Goal: Task Accomplishment & Management: Use online tool/utility

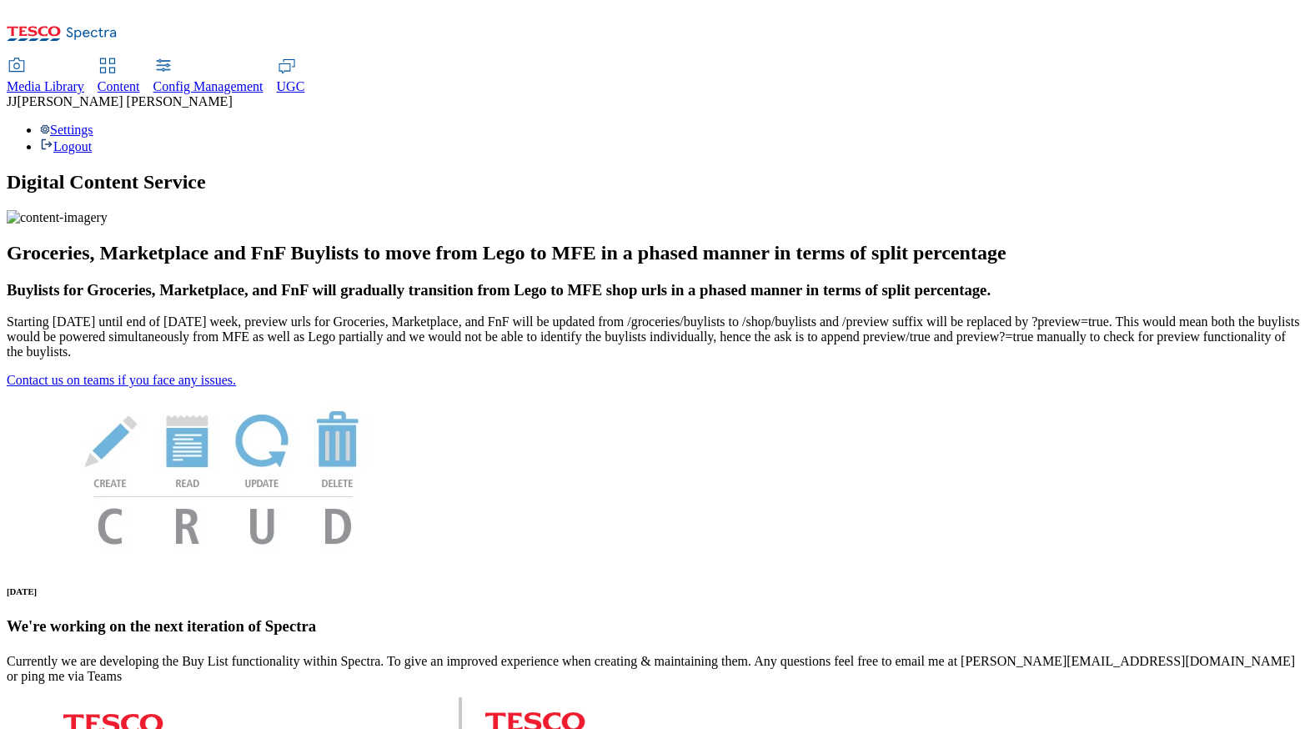
click at [140, 79] on span "Content" at bounding box center [119, 86] width 43 height 14
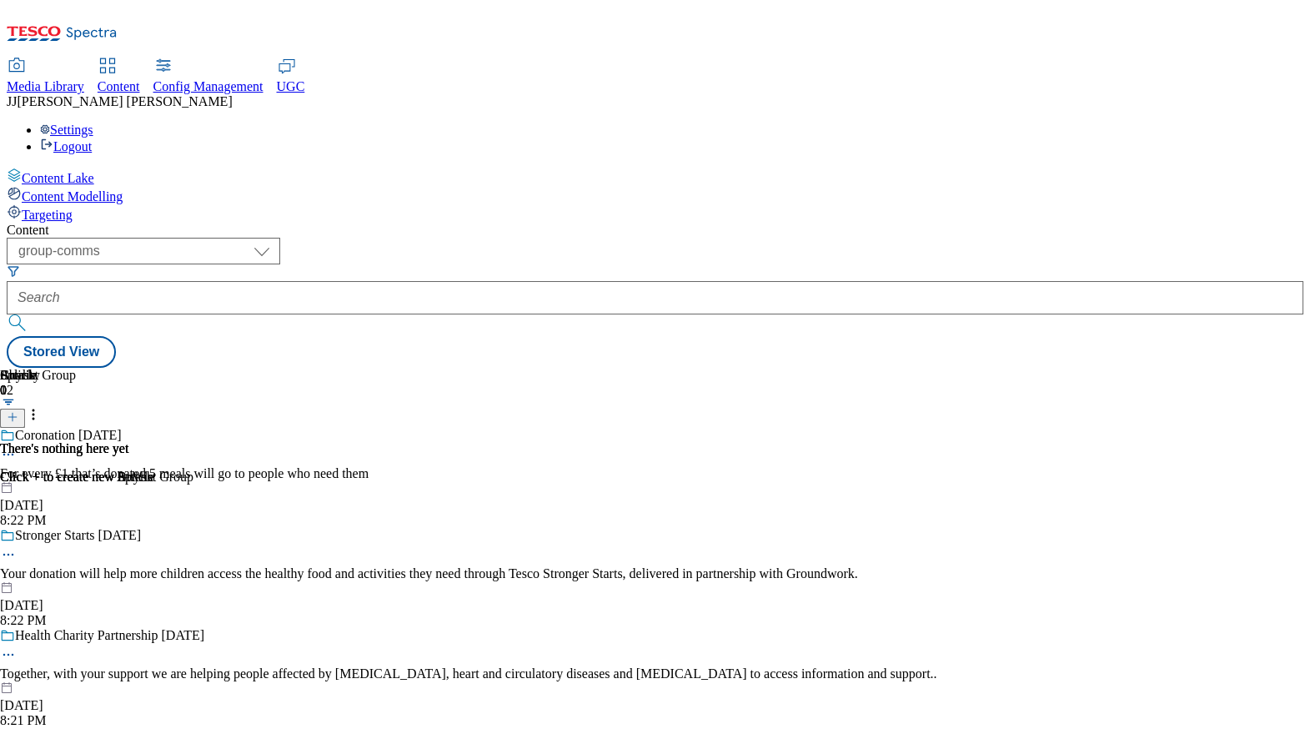
scroll to position [128, 0]
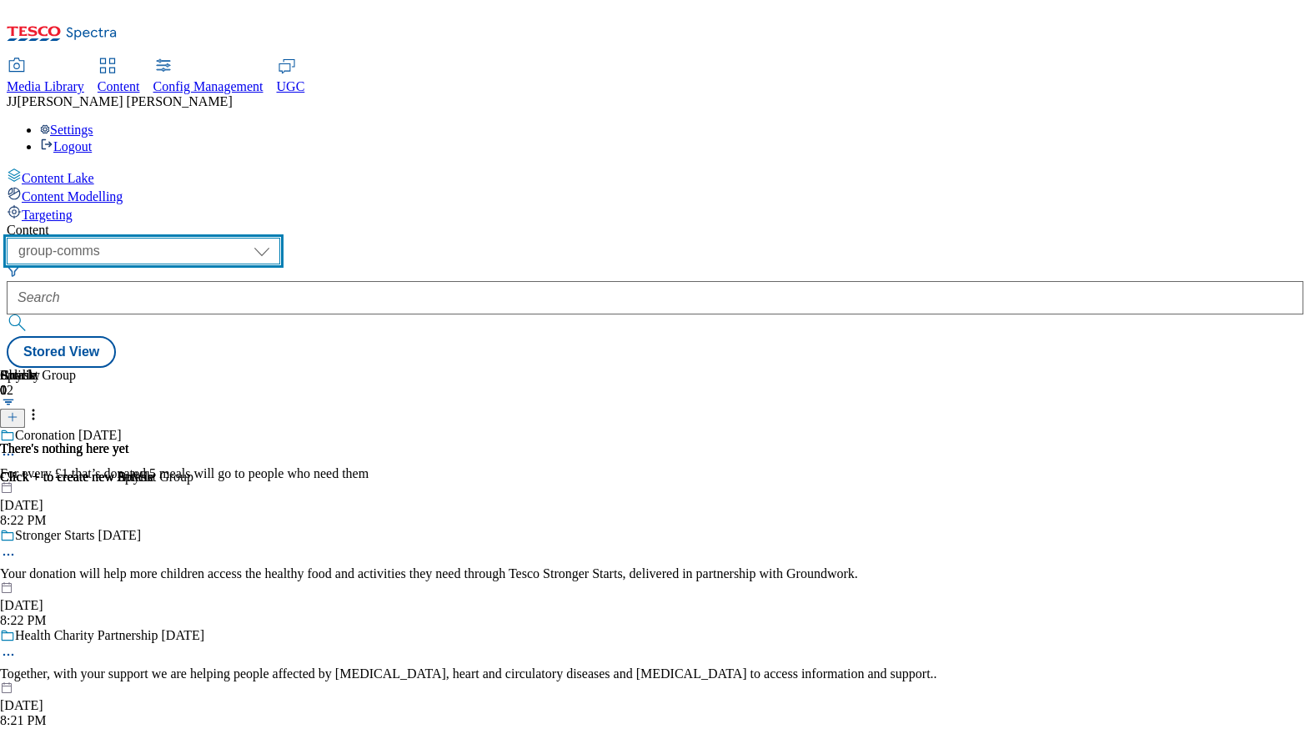
click at [280, 238] on select "dotcom-cz dotcom-hu dotcom-sk fnf-uk ghs-roi ghs-uk group-comms ighs-cz ighs-hu…" at bounding box center [144, 251] width 274 height 27
select select "ghs-uk"
click at [217, 238] on select "dotcom-cz dotcom-hu dotcom-sk fnf-uk ghs-roi ghs-uk group-comms ighs-cz ighs-hu…" at bounding box center [144, 251] width 274 height 27
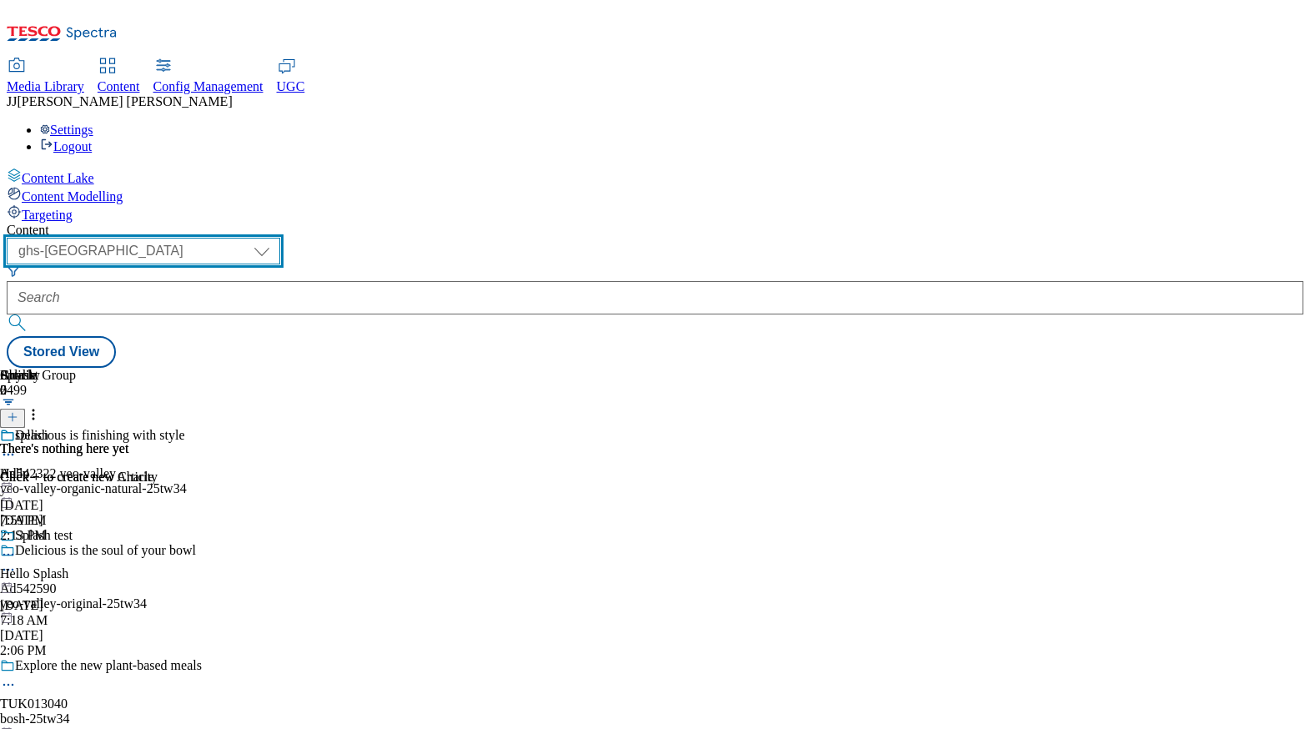
scroll to position [0, 170]
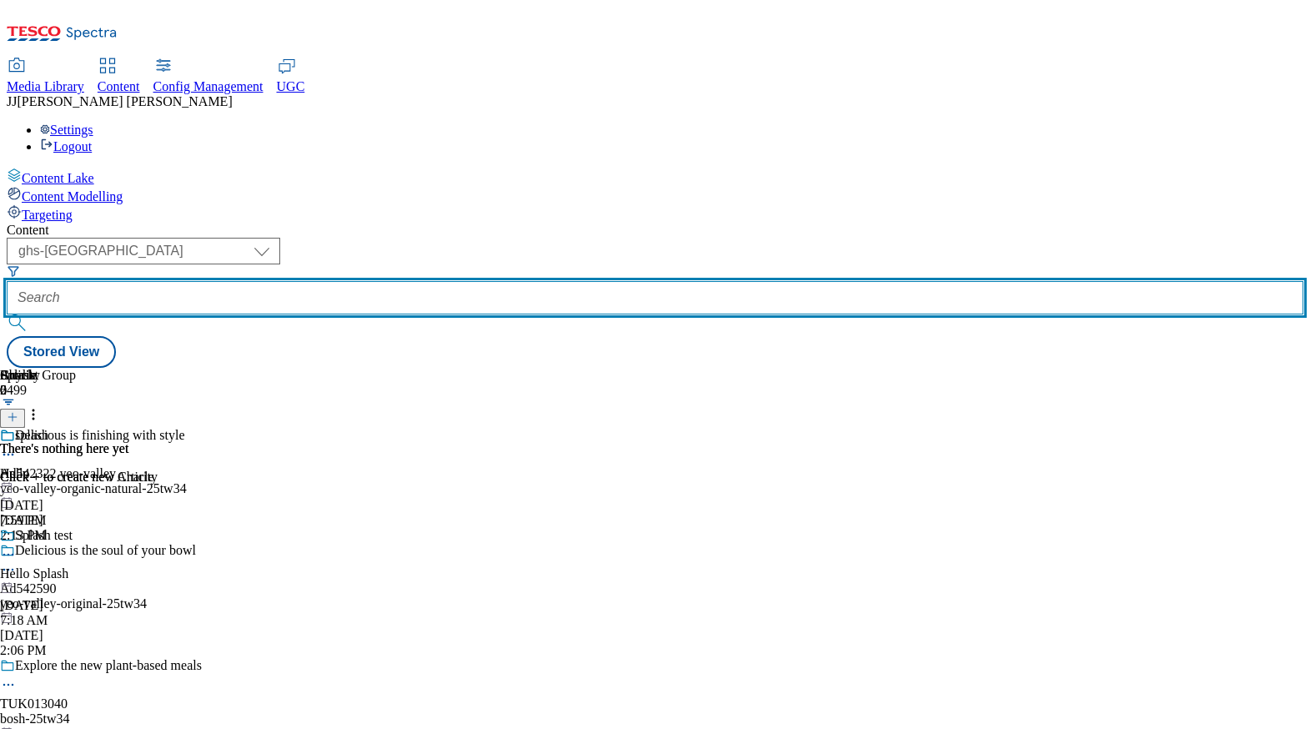
click at [489, 281] on input "text" at bounding box center [655, 297] width 1297 height 33
paste input "all-products"
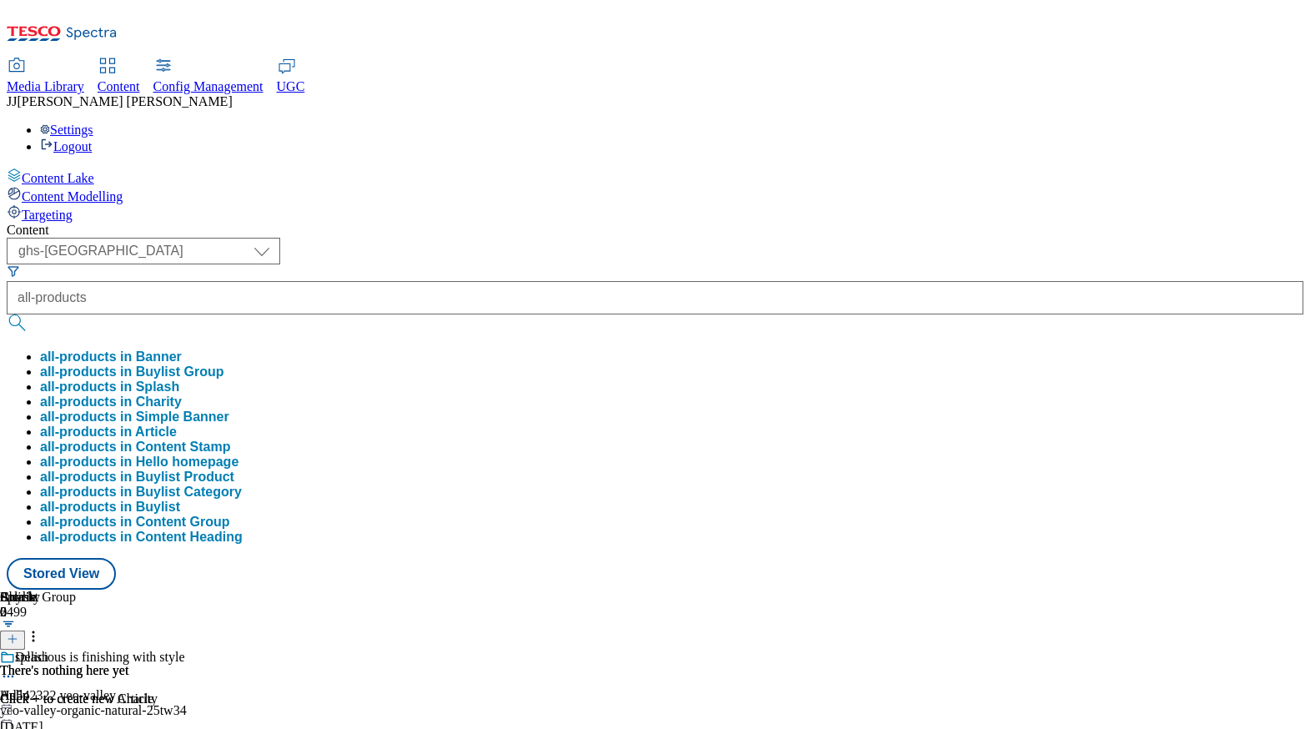
click at [224, 364] on button "all-products in Buylist Group" at bounding box center [131, 371] width 183 height 15
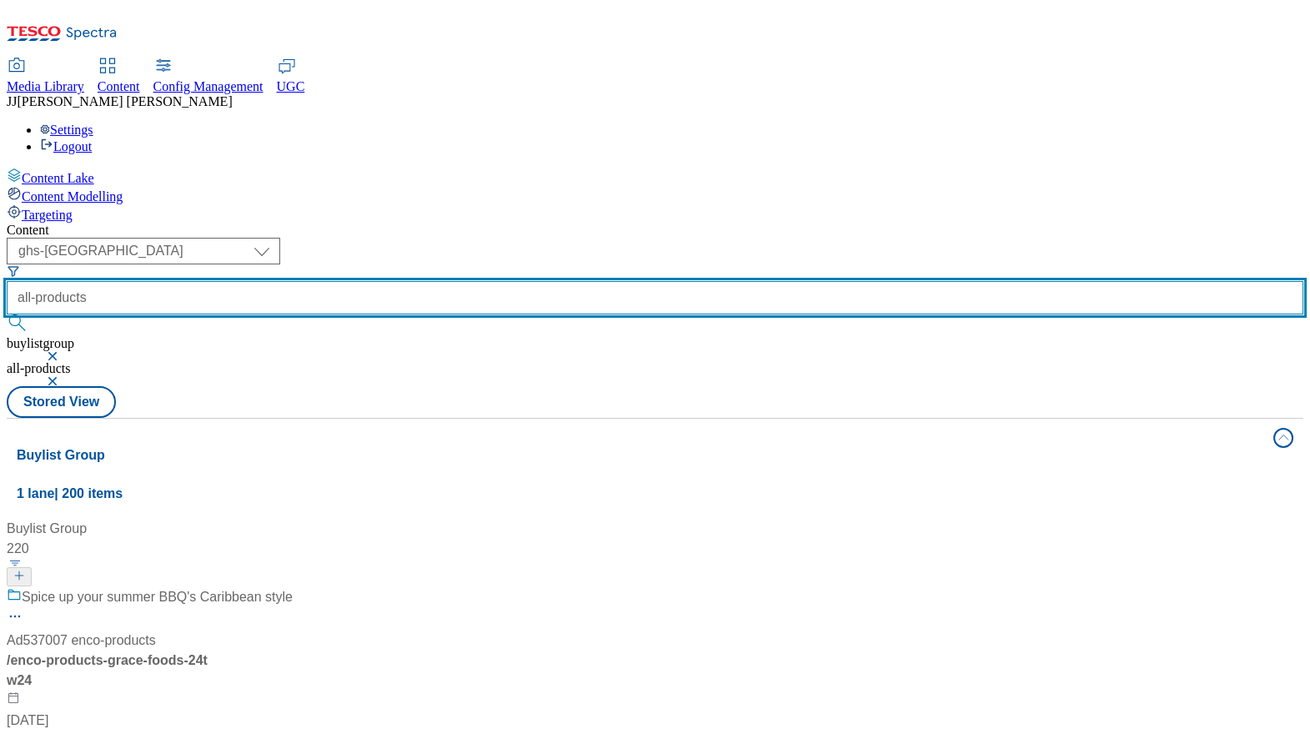
drag, startPoint x: 459, startPoint y: 128, endPoint x: 401, endPoint y: 126, distance: 57.6
click at [401, 238] on div "( optional ) dotcom-cz dotcom-hu dotcom-sk fnf-uk ghs-roi ghs-uk group-comms ig…" at bounding box center [655, 312] width 1297 height 148
click at [7, 314] on button "submit" at bounding box center [18, 322] width 23 height 17
click at [520, 281] on input ""all-products" at bounding box center [655, 297] width 1297 height 33
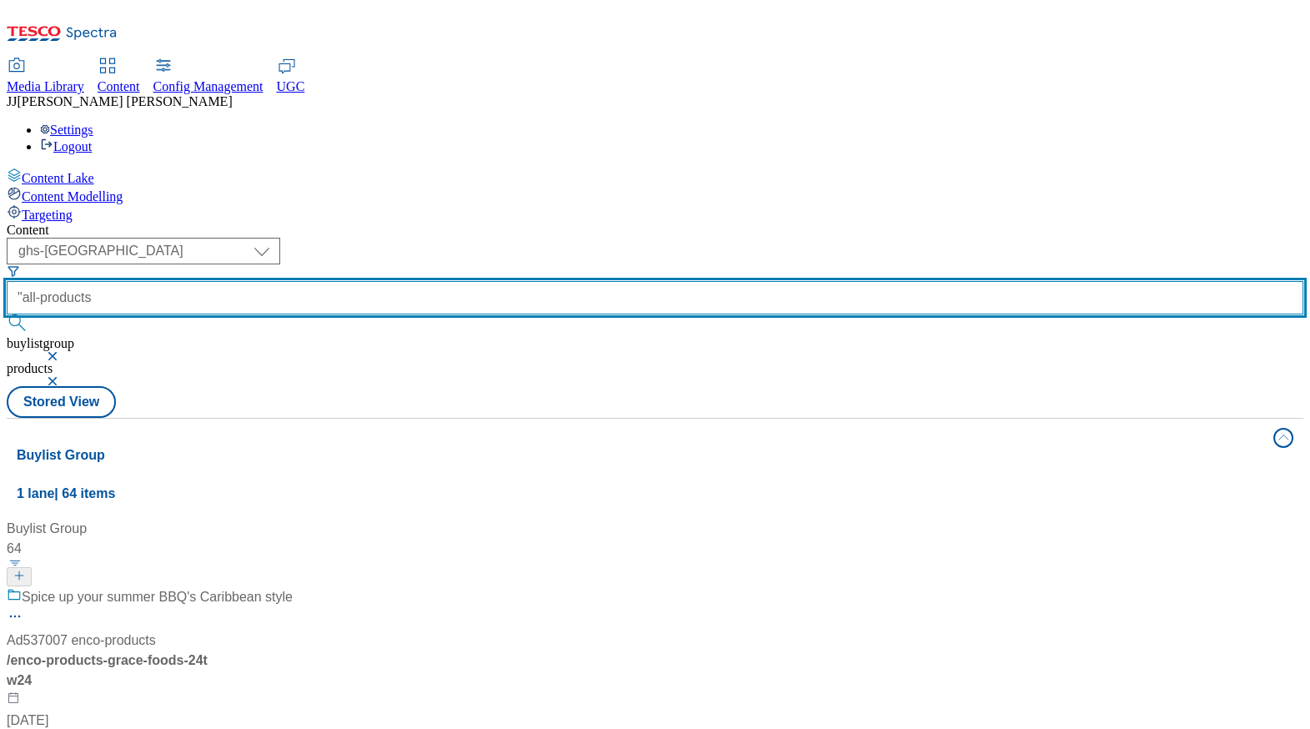
click at [512, 281] on input ""all-products" at bounding box center [655, 297] width 1297 height 33
type input ""all-products""
click at [7, 314] on button "submit" at bounding box center [18, 322] width 23 height 17
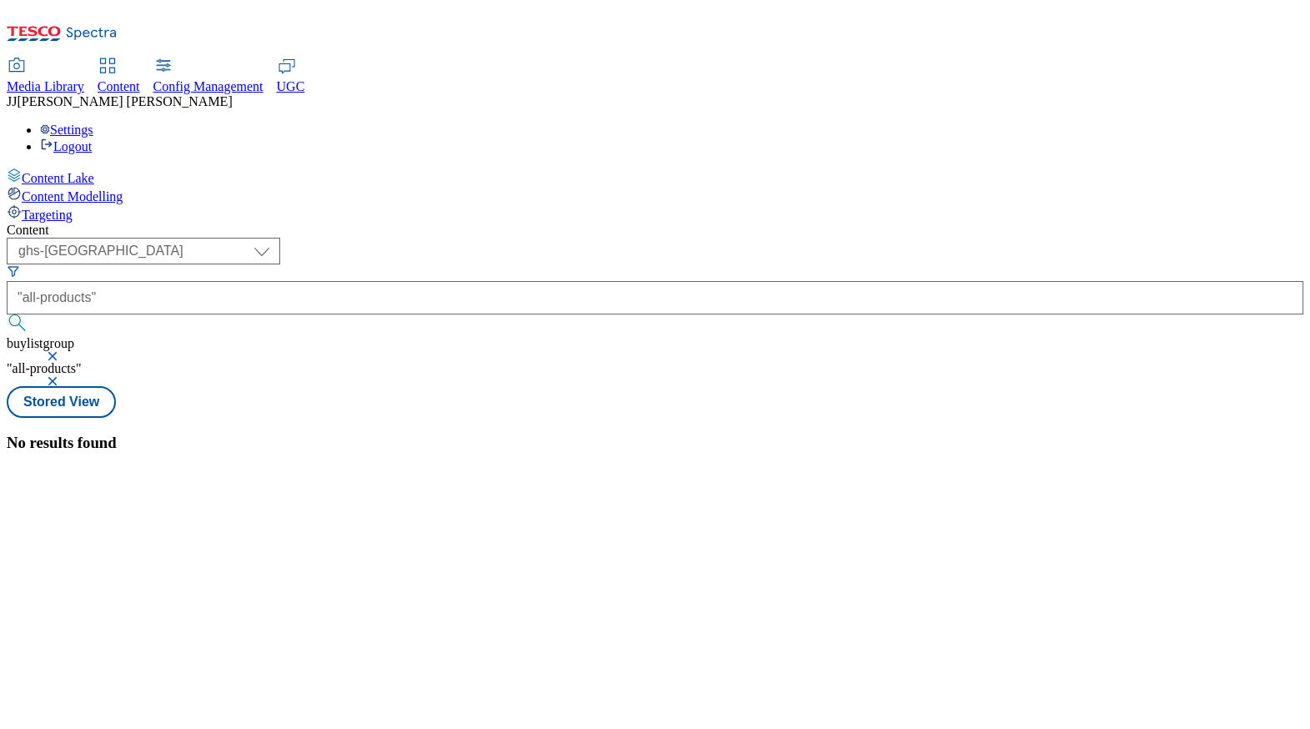
click at [63, 376] on button "button" at bounding box center [54, 381] width 17 height 10
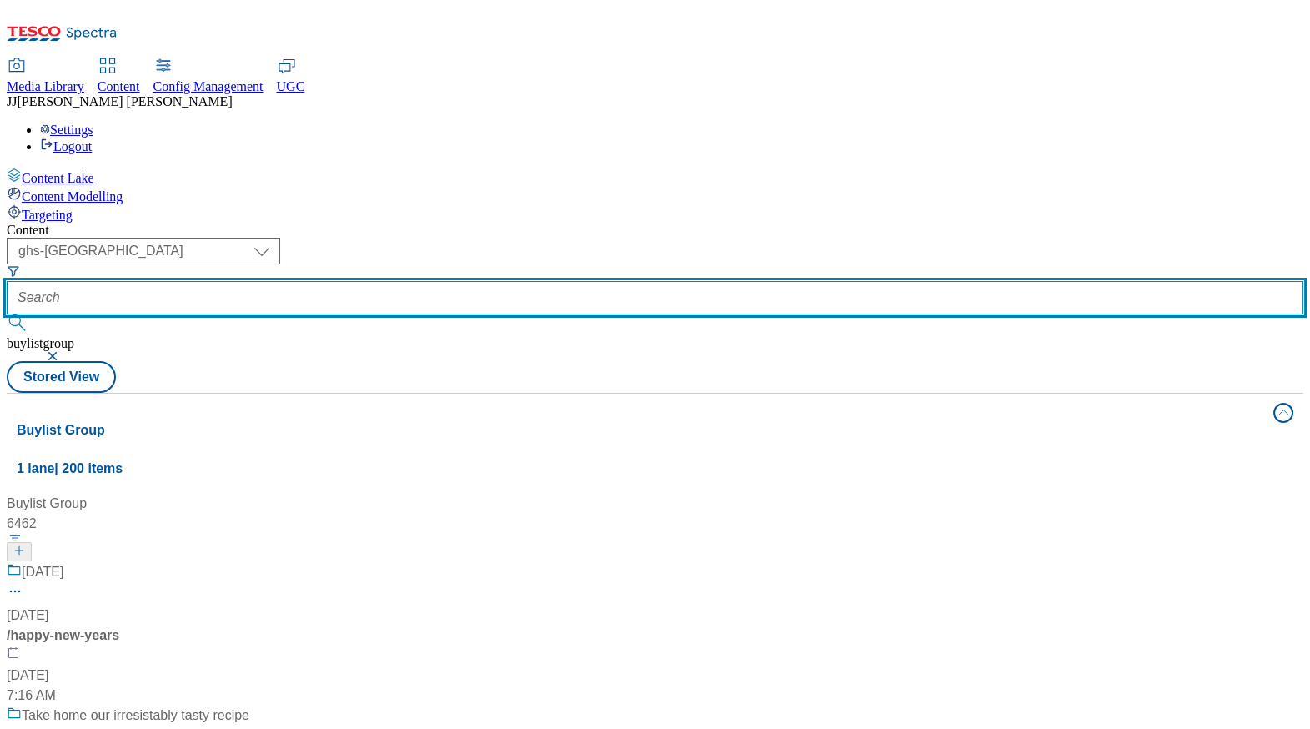
click at [460, 281] on input "text" at bounding box center [655, 297] width 1297 height 33
type input ""product""
click at [7, 314] on button "submit" at bounding box center [18, 322] width 23 height 17
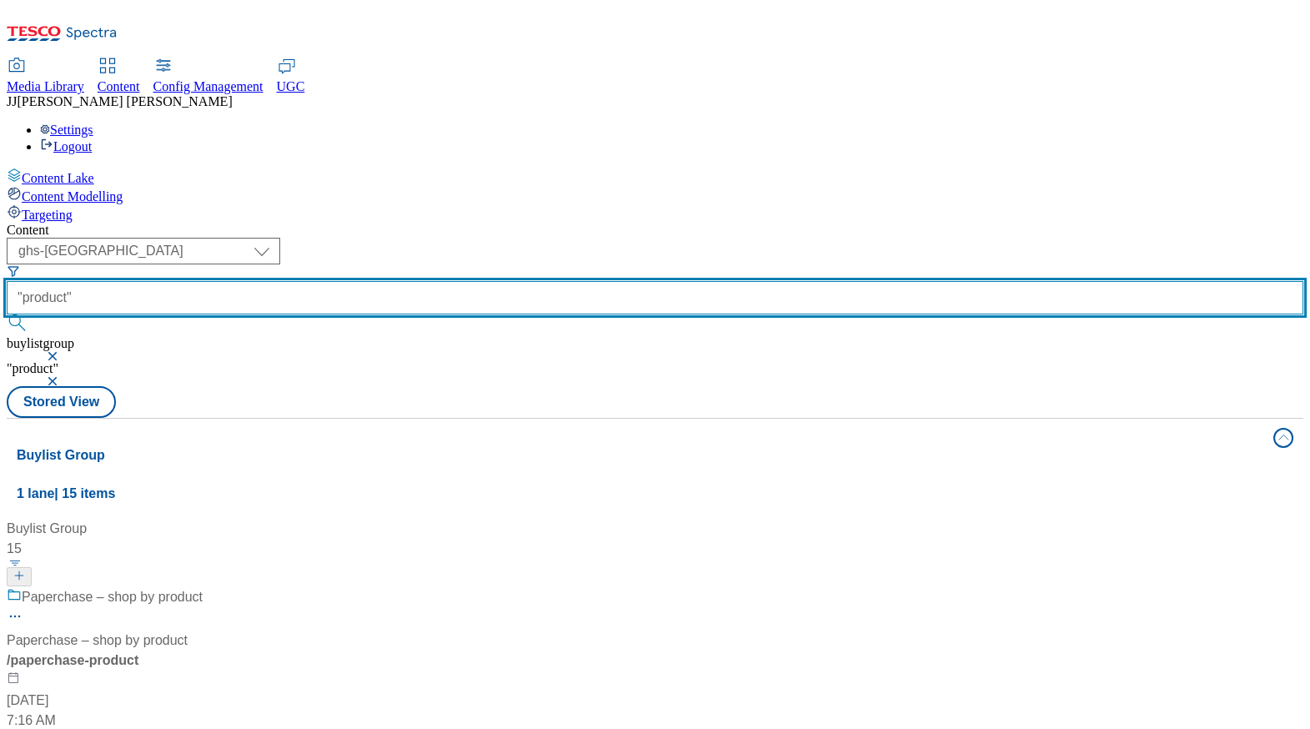
scroll to position [1384, 0]
drag, startPoint x: 509, startPoint y: 127, endPoint x: 286, endPoint y: 106, distance: 223.7
click at [286, 223] on div "Content ( optional ) dotcom-cz dotcom-hu dotcom-sk fnf-uk ghs-roi ghs-uk group-…" at bounding box center [655, 684] width 1297 height 922
type input """
type input "all-products"
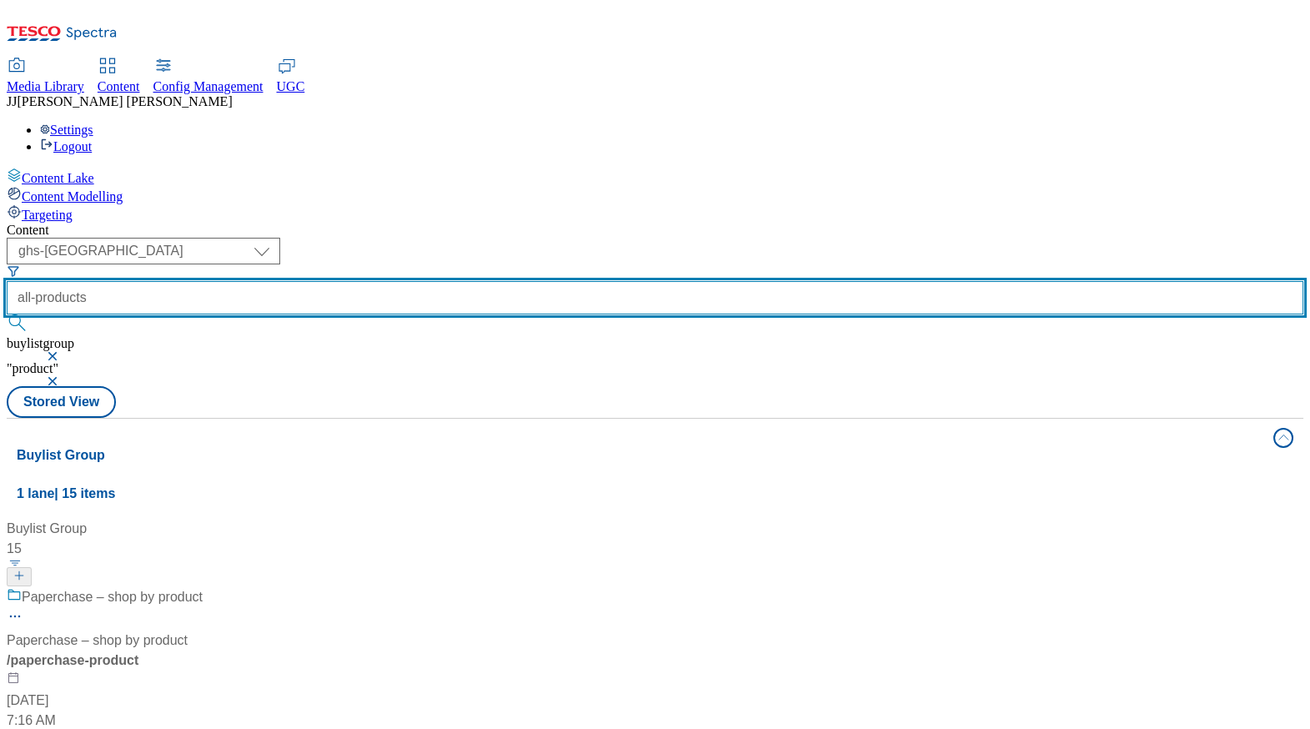
click at [7, 314] on button "submit" at bounding box center [18, 322] width 23 height 17
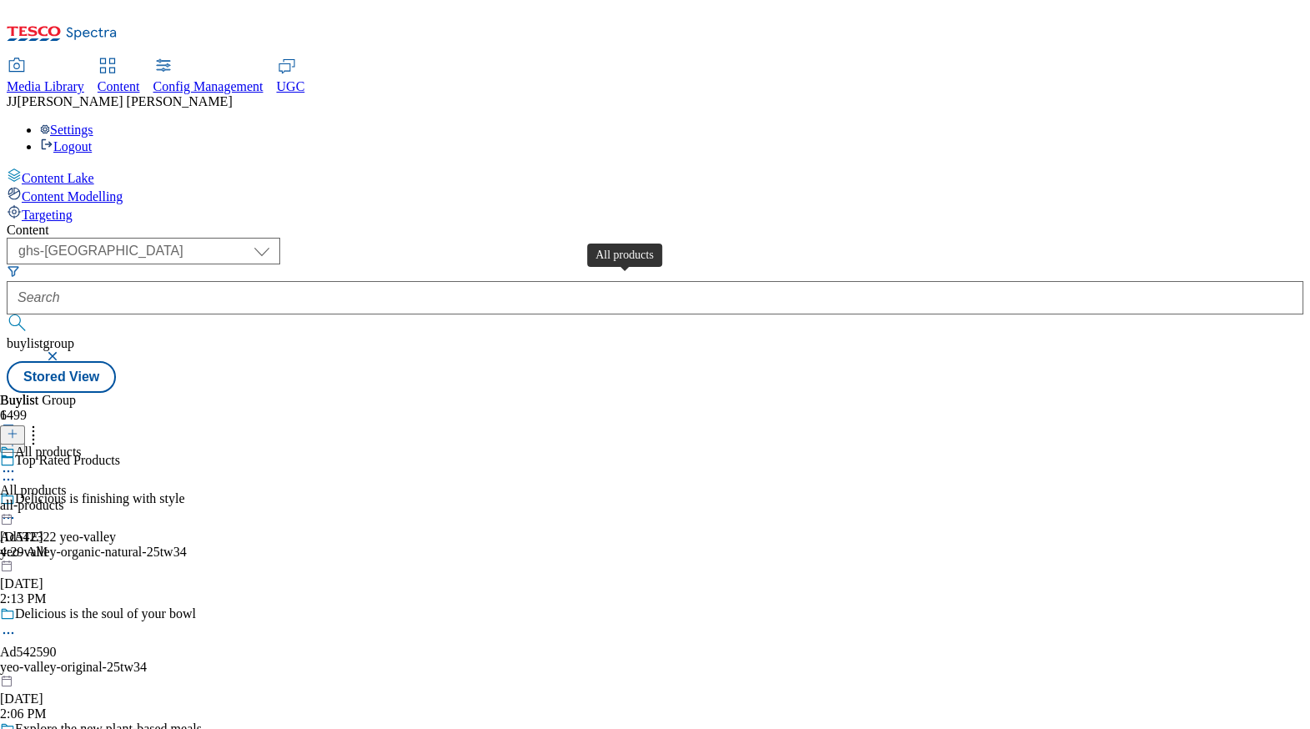
click at [67, 483] on span "All products" at bounding box center [33, 490] width 67 height 15
click at [91, 498] on div "all-products" at bounding box center [45, 505] width 91 height 15
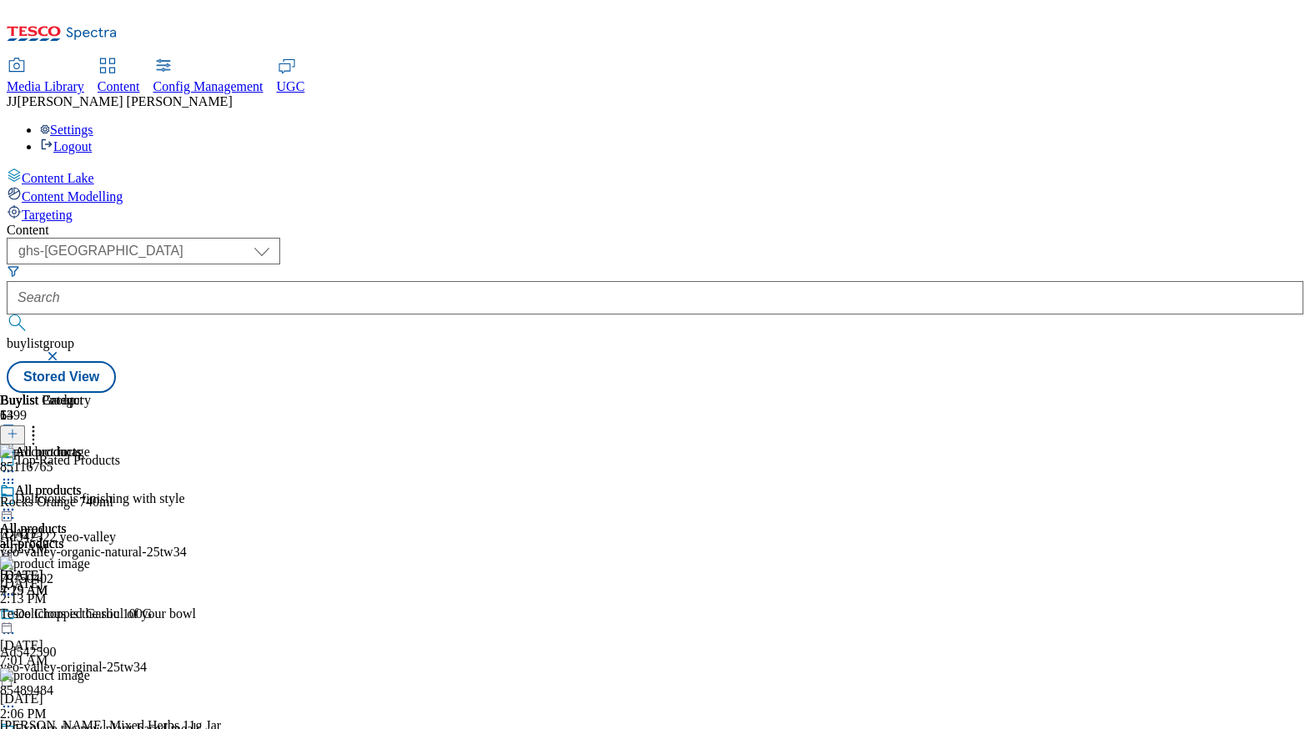
click at [17, 501] on icon at bounding box center [8, 509] width 17 height 17
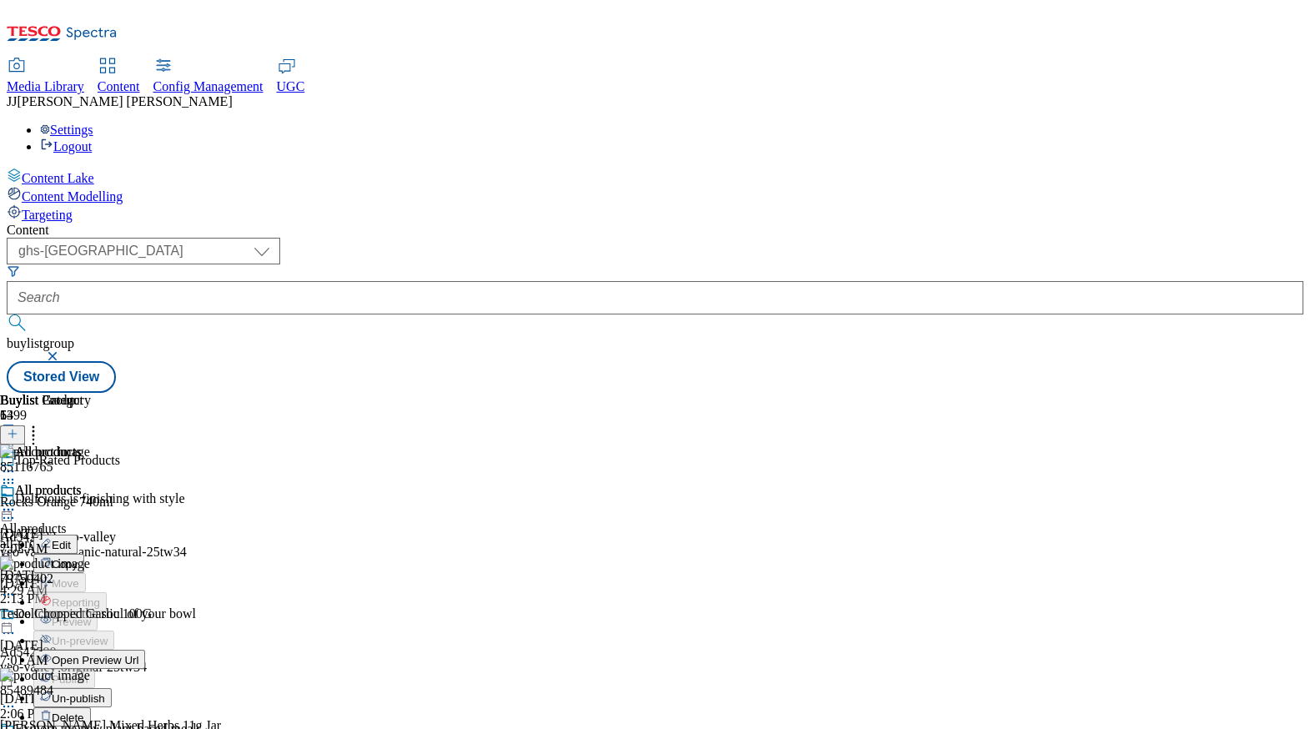
click at [71, 539] on span "Edit" at bounding box center [61, 545] width 19 height 13
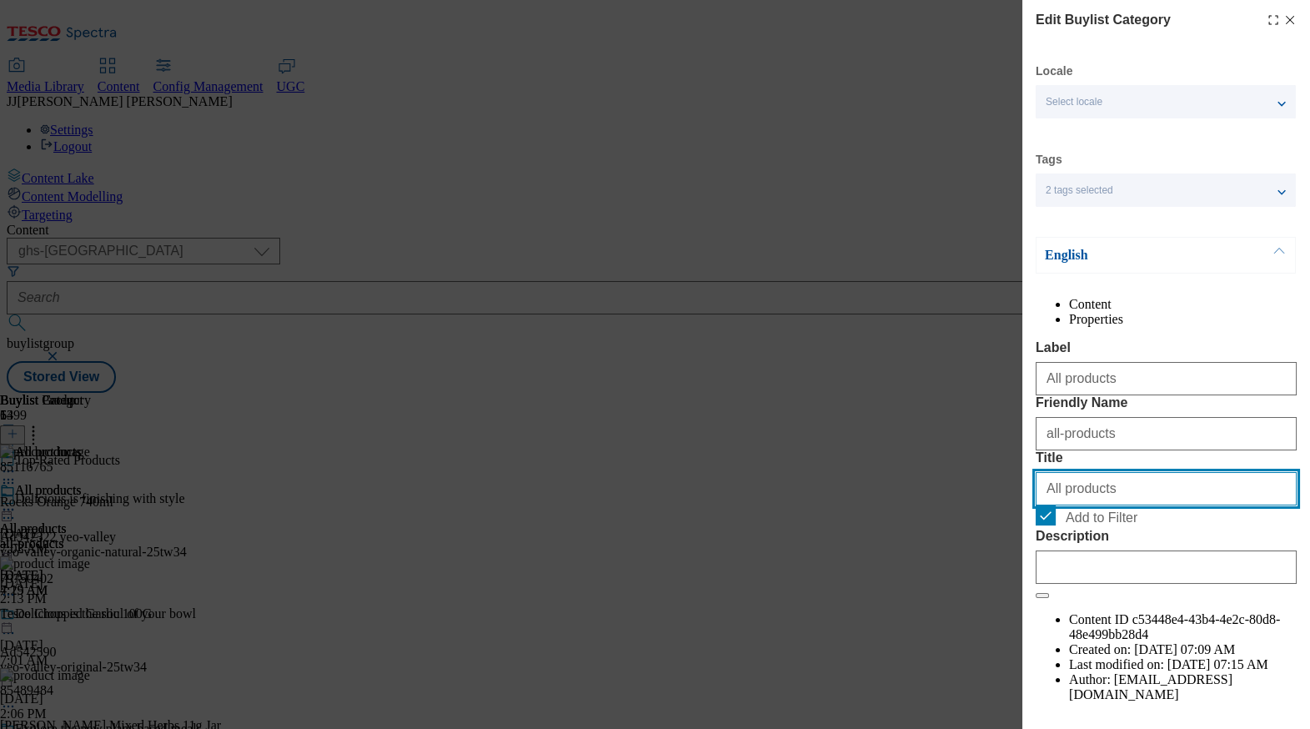
click at [1108, 505] on input "All products" at bounding box center [1166, 488] width 261 height 33
drag, startPoint x: 1118, startPoint y: 584, endPoint x: 856, endPoint y: 545, distance: 265.6
click at [856, 545] on div "Edit Buylist Category Locale Select locale English Welsh Tags 2 tags selected f…" at bounding box center [655, 364] width 1310 height 729
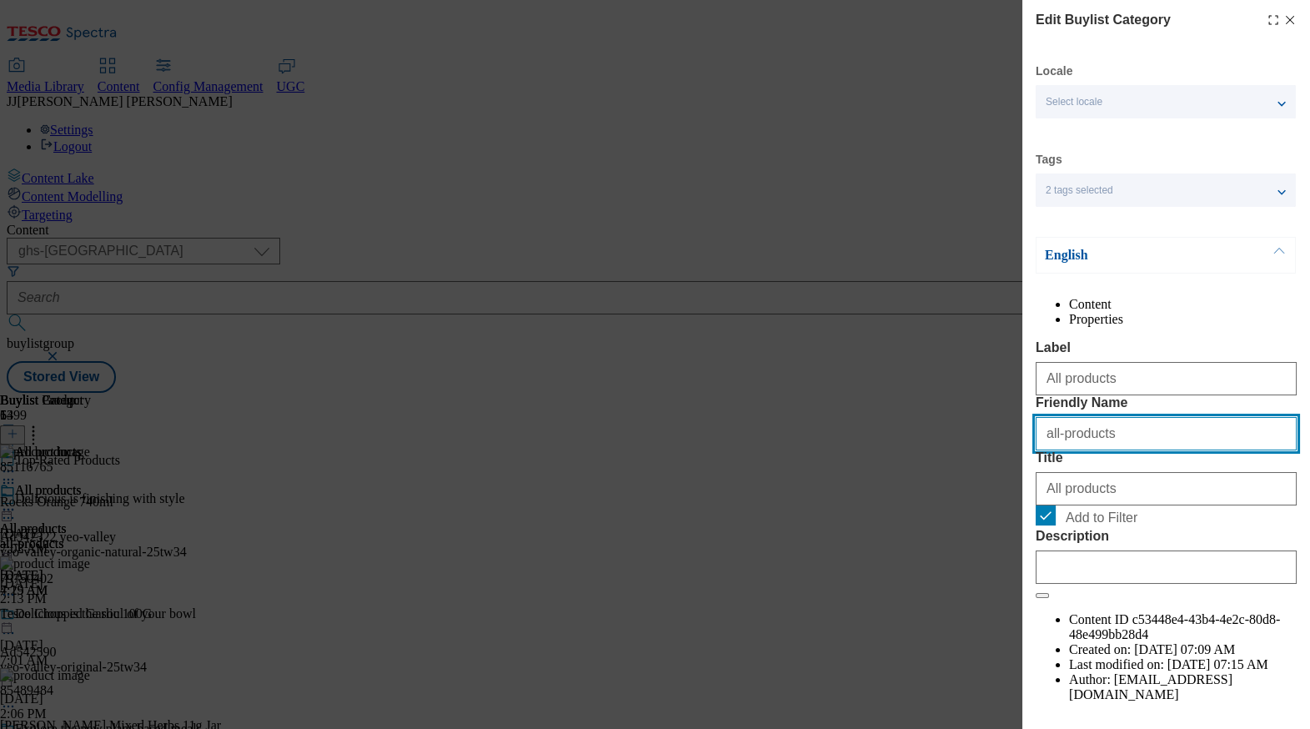
drag, startPoint x: 1118, startPoint y: 498, endPoint x: 911, endPoint y: 496, distance: 206.8
click at [911, 496] on div "Edit Buylist Category Locale Select locale English Welsh Tags 2 tags selected f…" at bounding box center [655, 364] width 1310 height 729
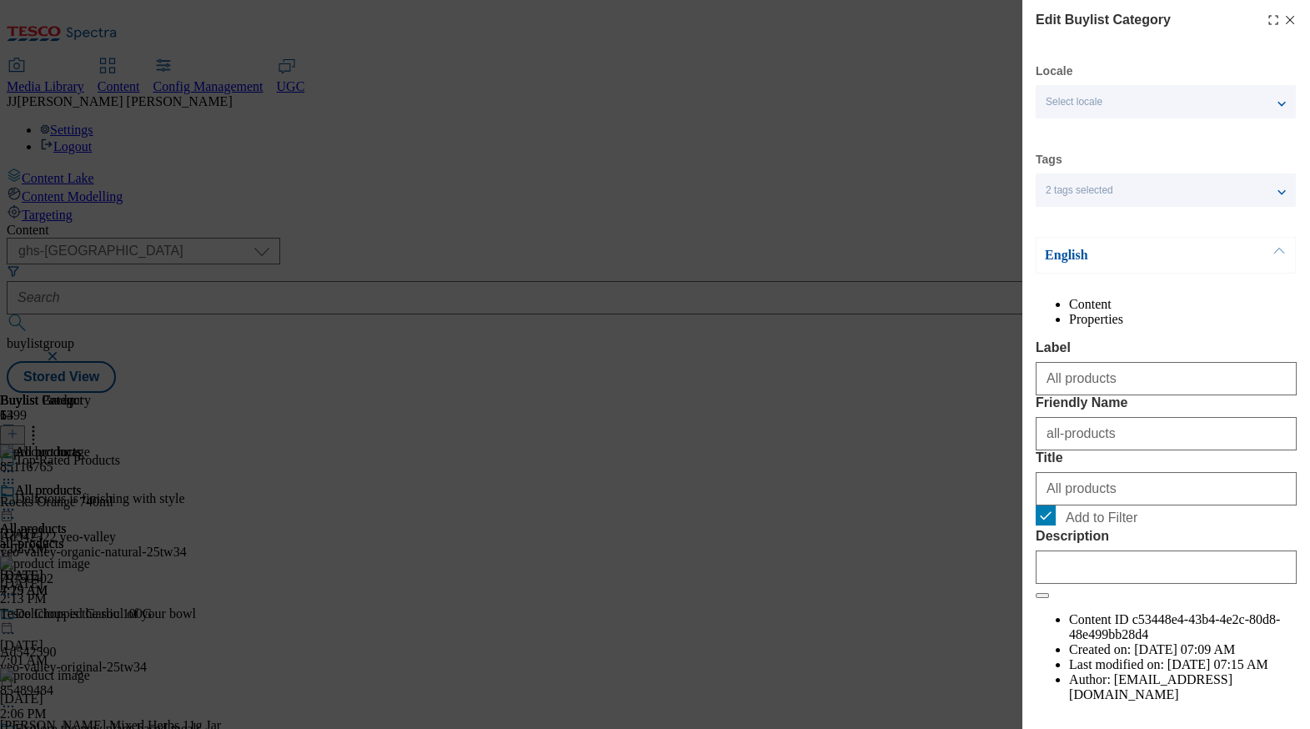
click at [465, 159] on div "Edit Buylist Category Locale Select locale English Welsh Tags 2 tags selected f…" at bounding box center [655, 364] width 1310 height 729
click at [1286, 23] on icon "Modal" at bounding box center [1290, 19] width 13 height 13
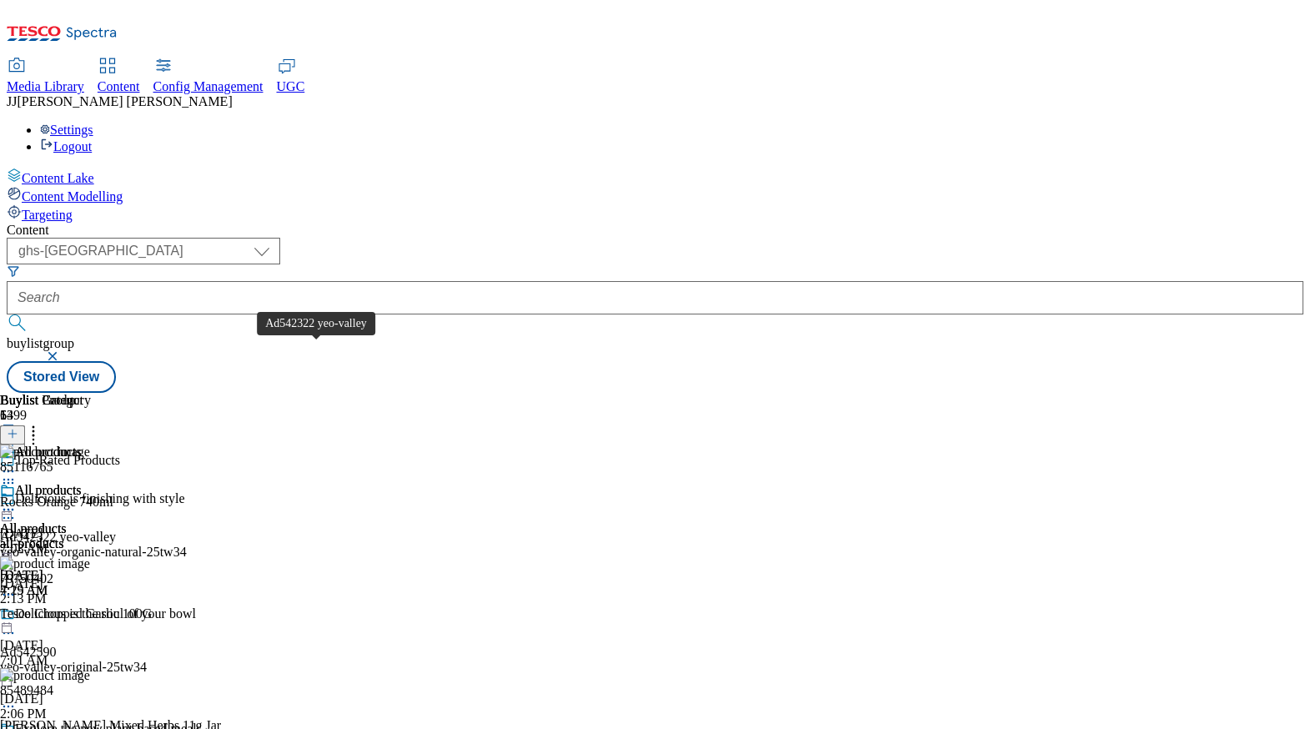
click at [116, 530] on div "Ad542322 yeo-valley" at bounding box center [58, 537] width 116 height 15
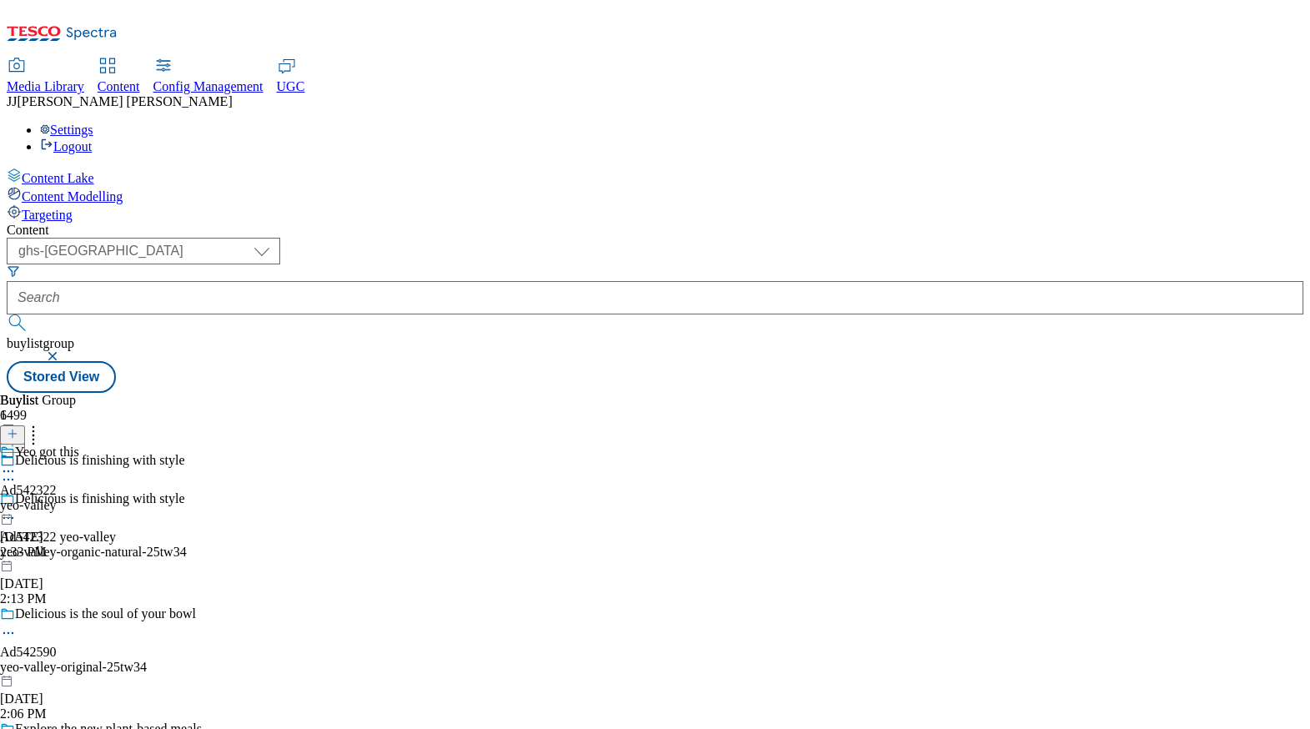
click at [254, 660] on div "yeo-valley-original-25tw34" at bounding box center [127, 667] width 254 height 15
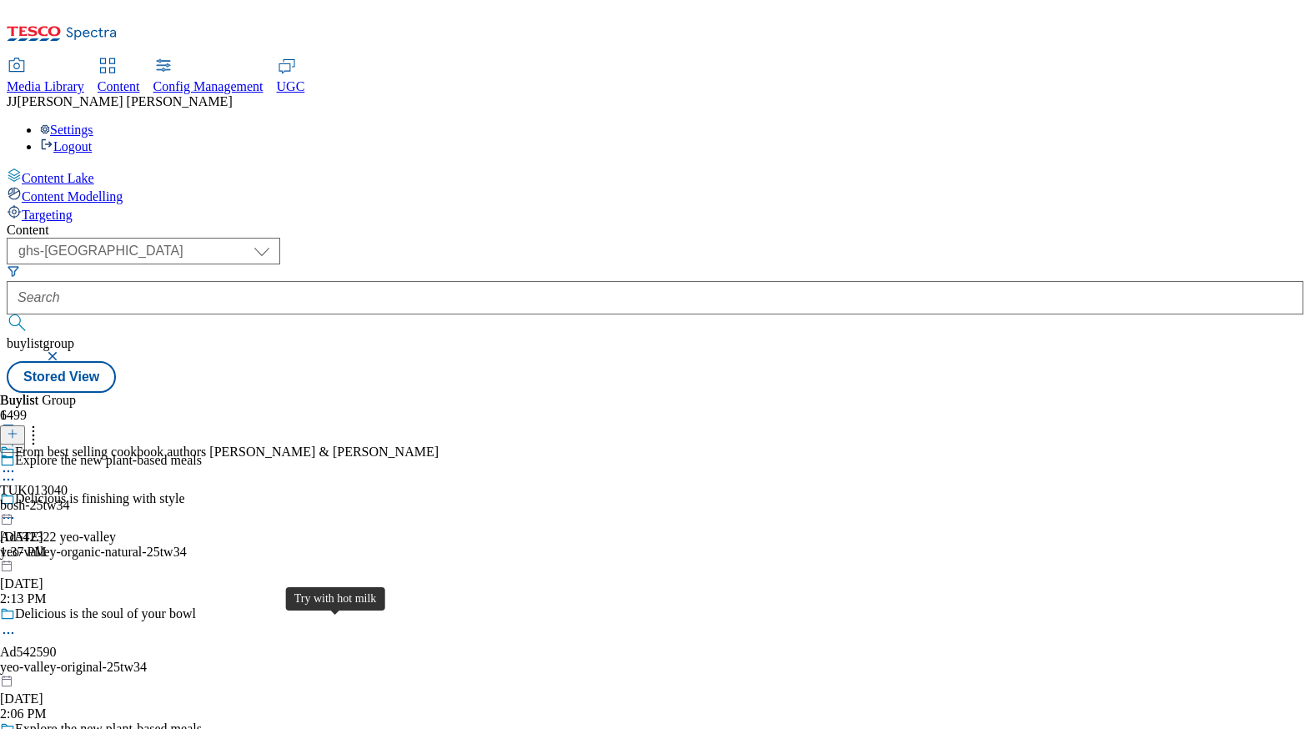
scroll to position [378, 0]
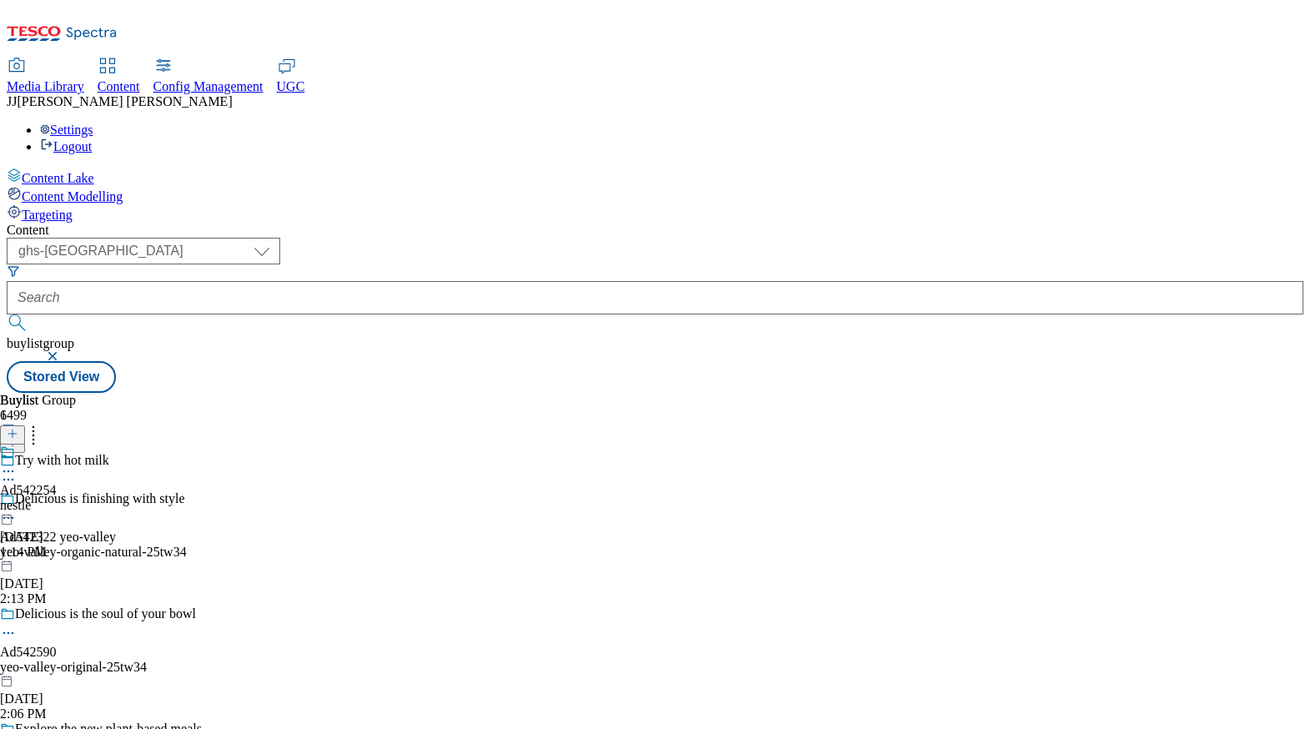
scroll to position [636, 0]
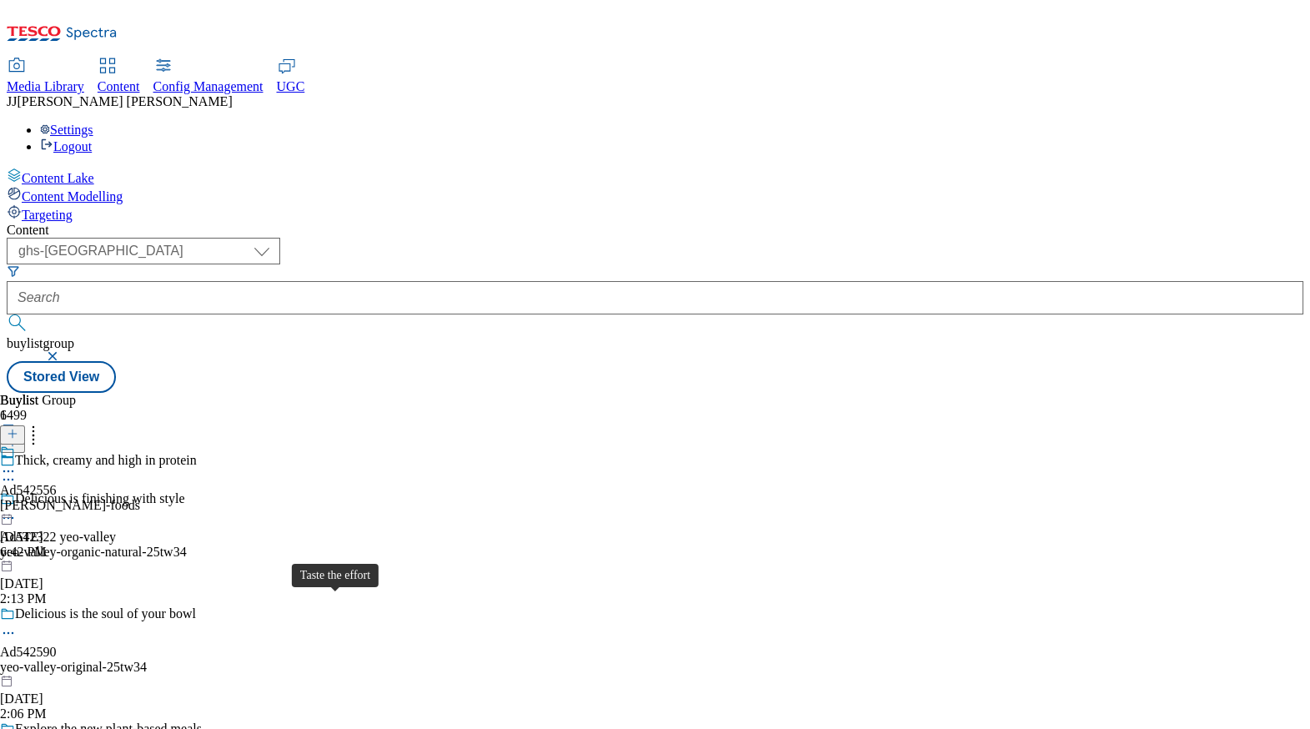
scroll to position [2854, 0]
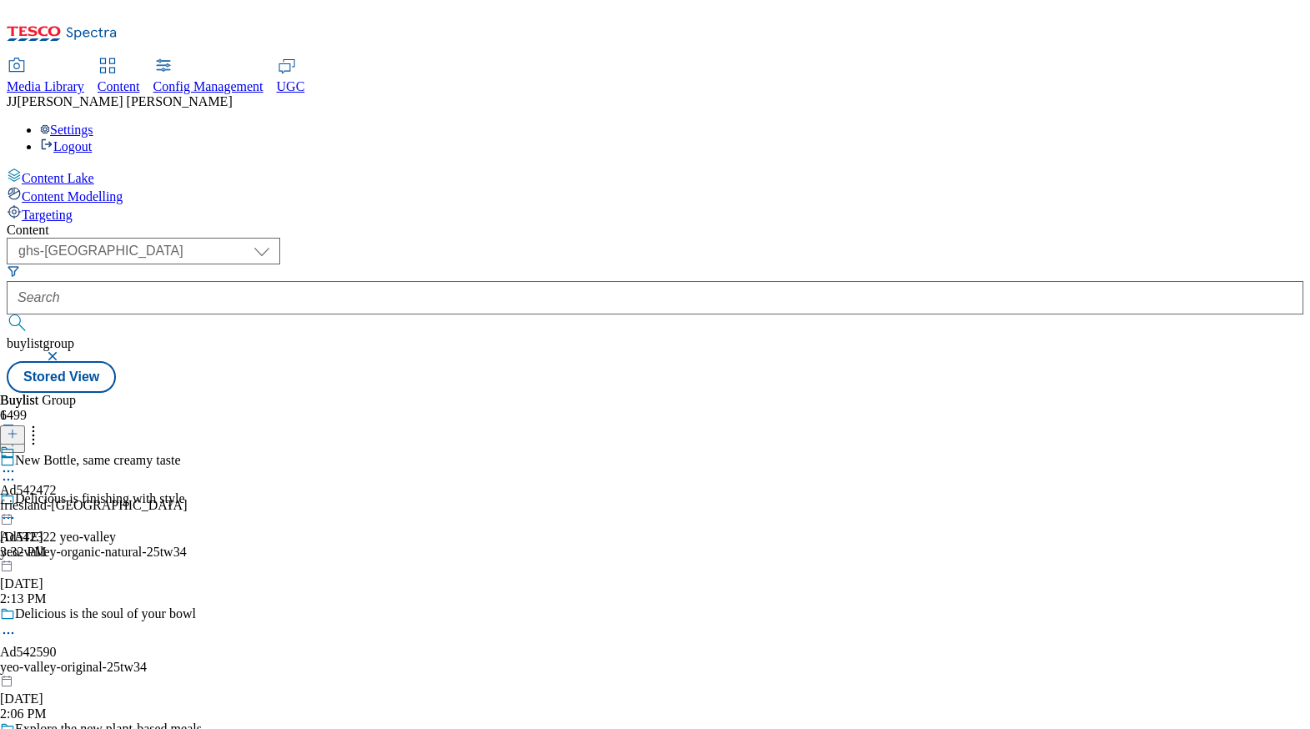
scroll to position [3541, 0]
click at [57, 645] on div "Ad542590" at bounding box center [28, 652] width 57 height 15
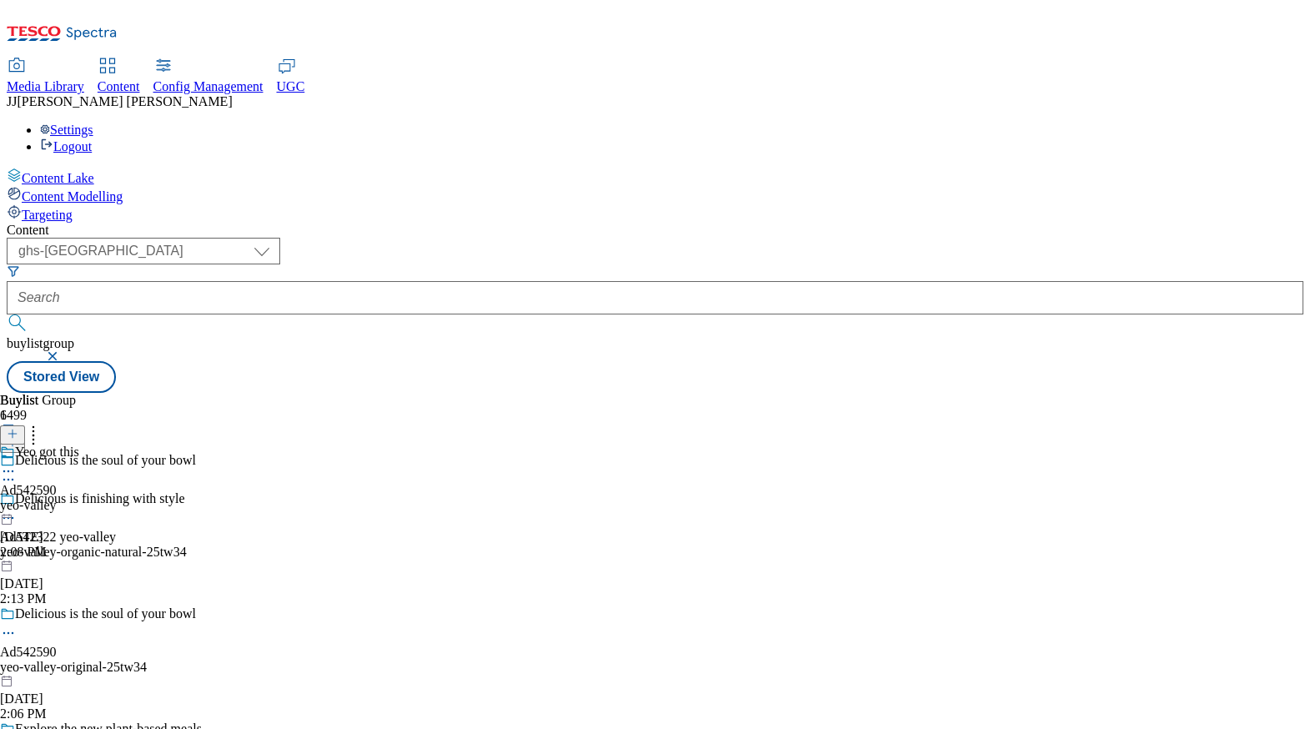
click at [123, 498] on div "burgundy" at bounding box center [61, 505] width 123 height 15
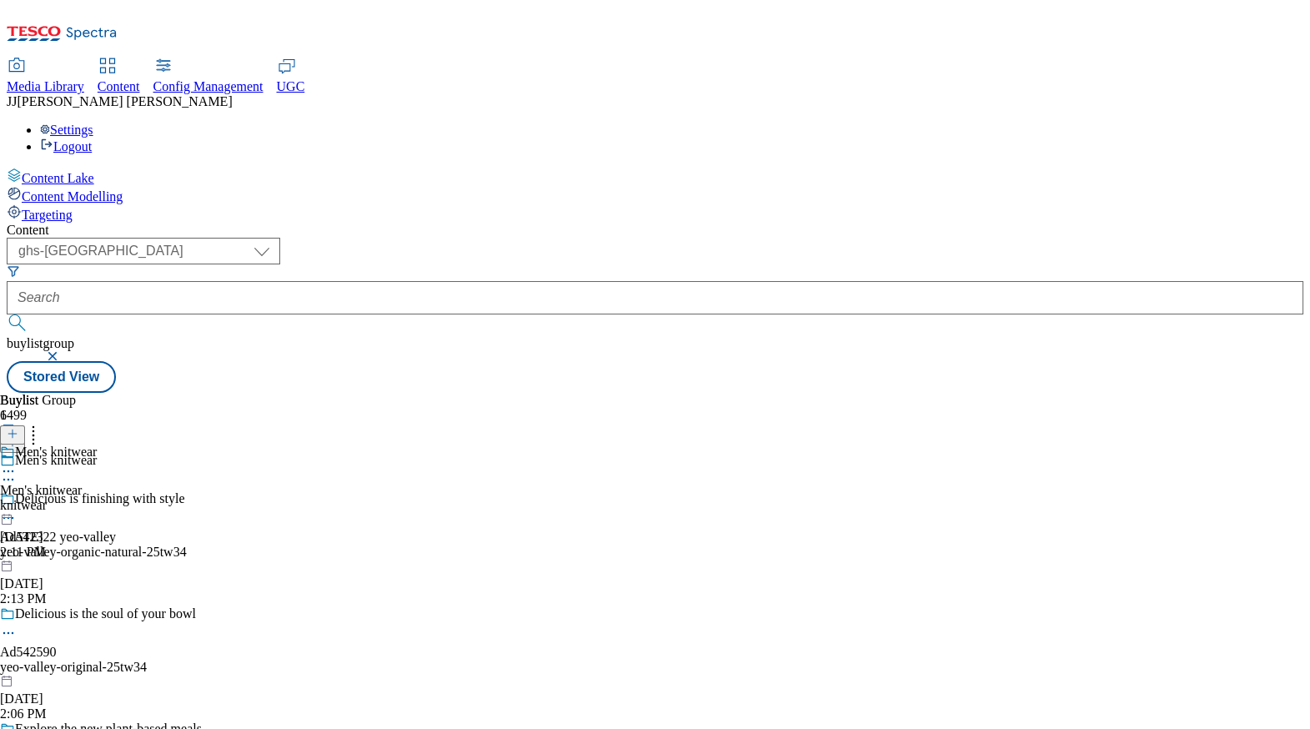
scroll to position [16846, 0]
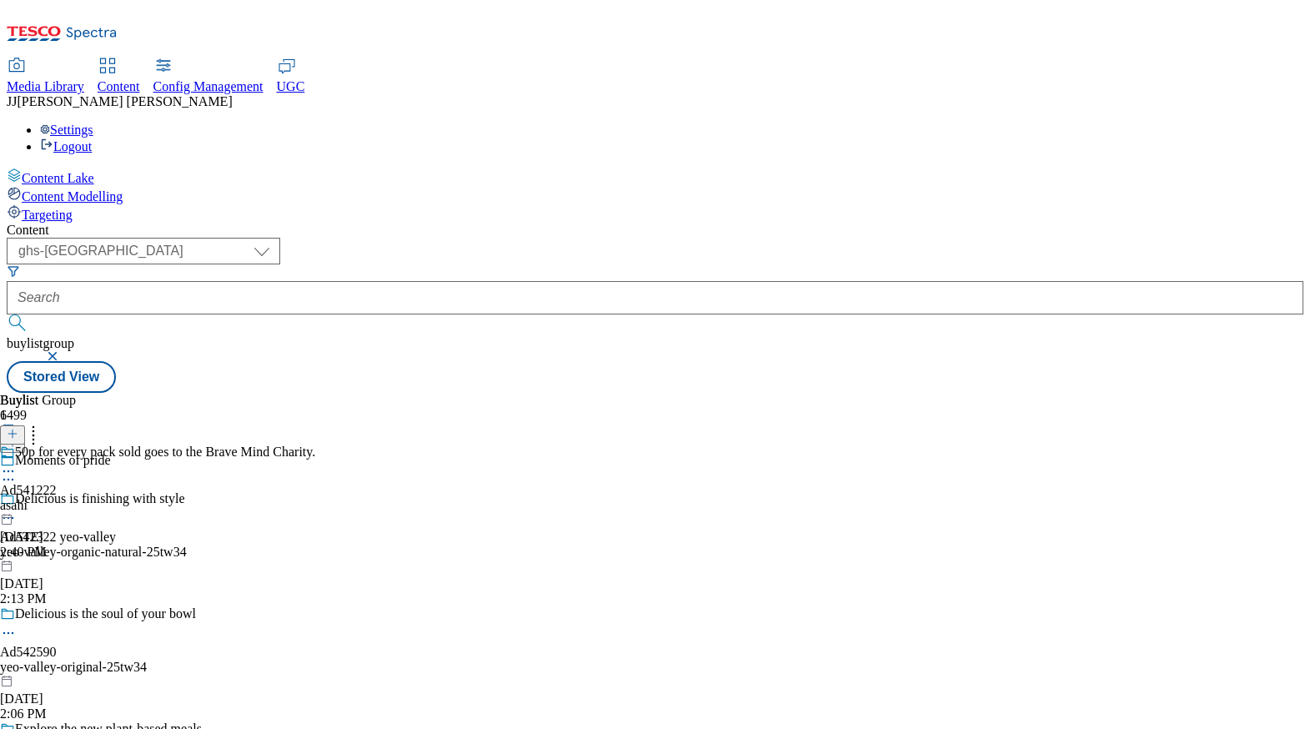
click at [408, 660] on div "yeo-valley-original-25tw34" at bounding box center [205, 667] width 411 height 15
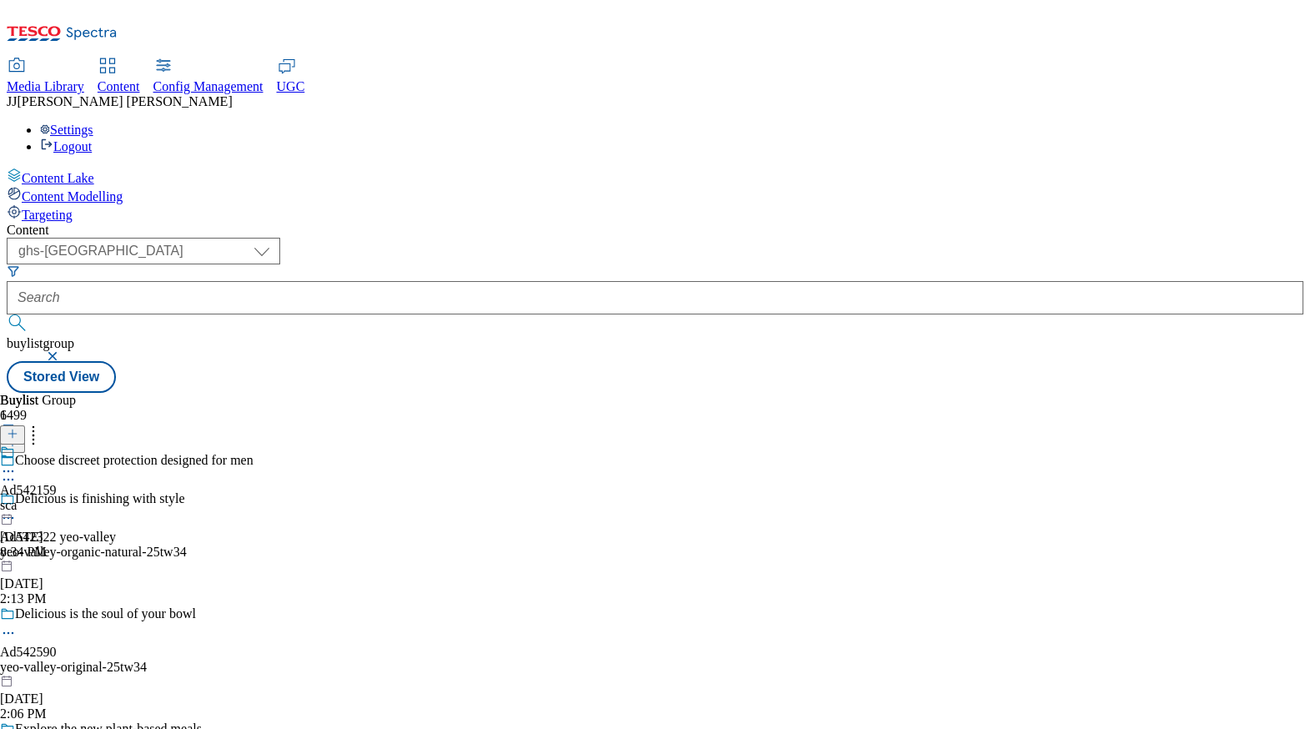
scroll to position [11319, 0]
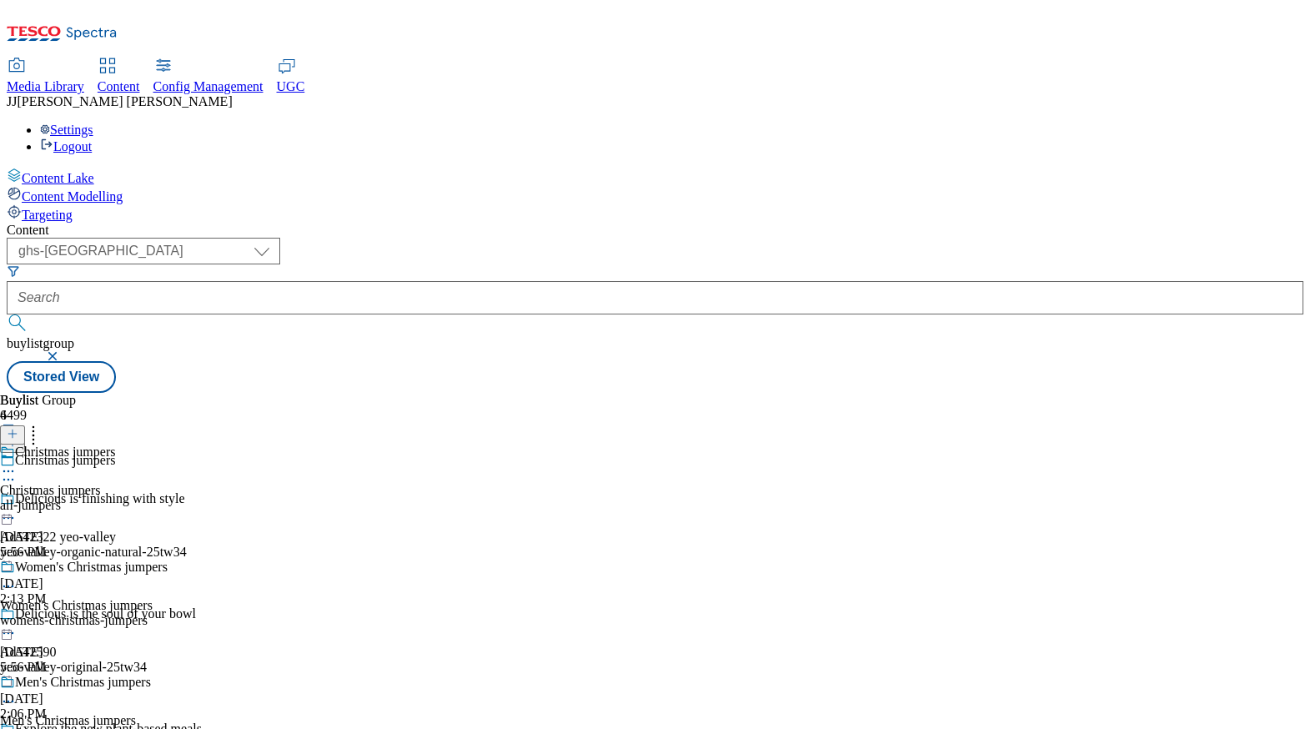
scroll to position [15740, 0]
click at [10, 470] on circle at bounding box center [9, 471] width 3 height 3
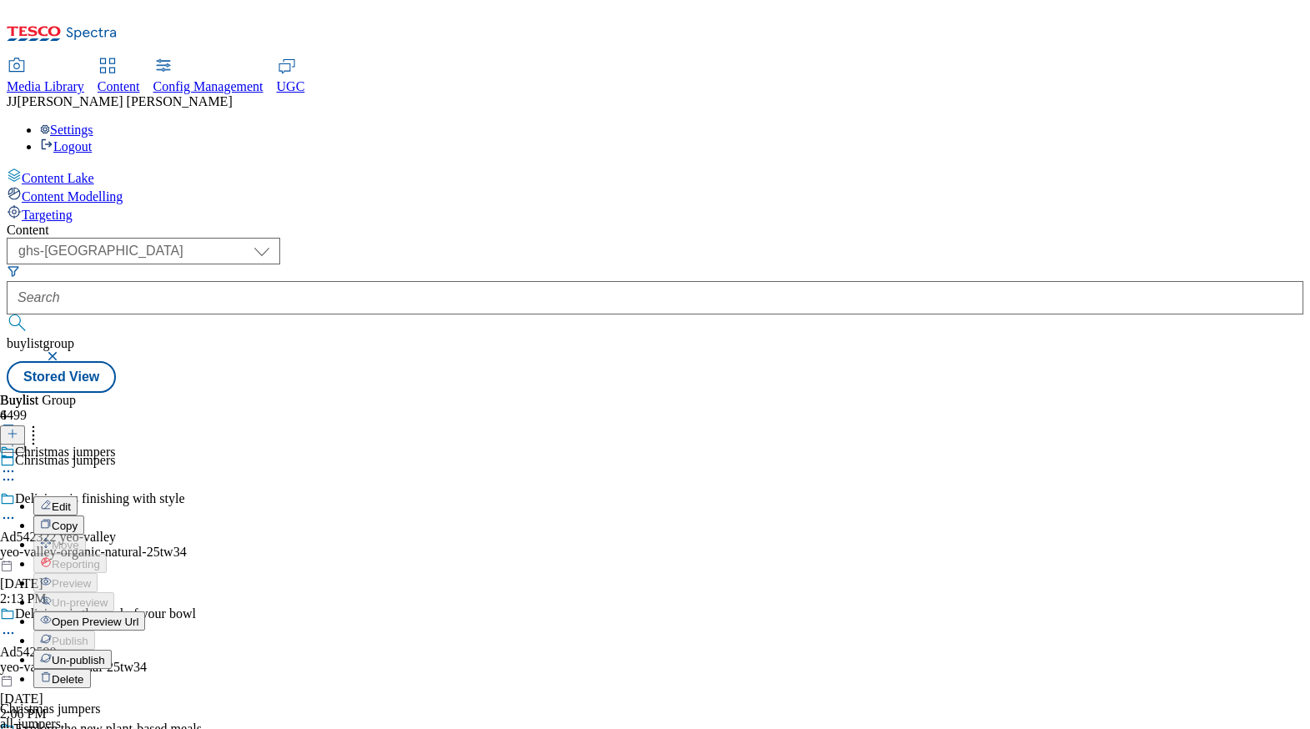
click at [138, 616] on span "Open Preview Url" at bounding box center [95, 622] width 87 height 13
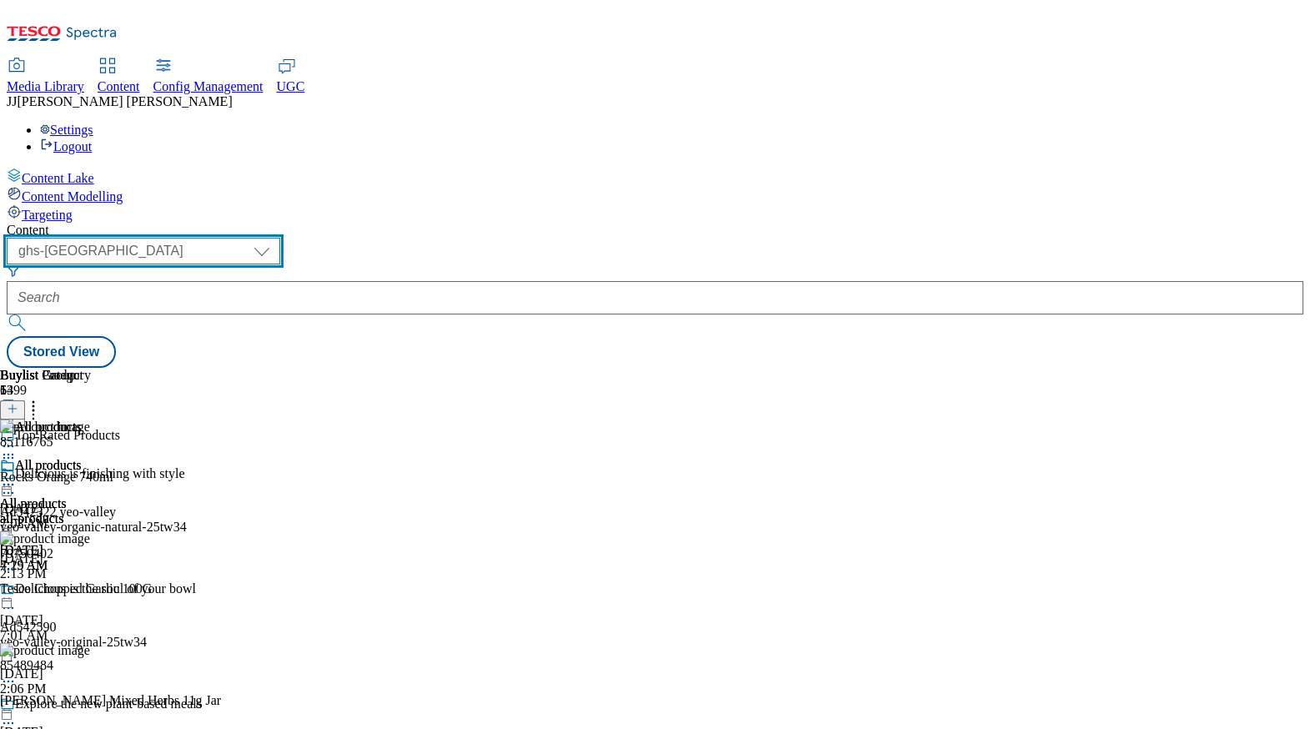
click at [280, 238] on select "dotcom-cz dotcom-hu dotcom-sk fnf-uk ghs-roi ghs-uk group-comms ighs-cz ighs-hu…" at bounding box center [144, 251] width 274 height 27
select select "ighs-cz"
click at [217, 238] on select "dotcom-cz dotcom-hu dotcom-sk fnf-uk ghs-roi ghs-uk group-comms ighs-cz ighs-hu…" at bounding box center [144, 251] width 274 height 27
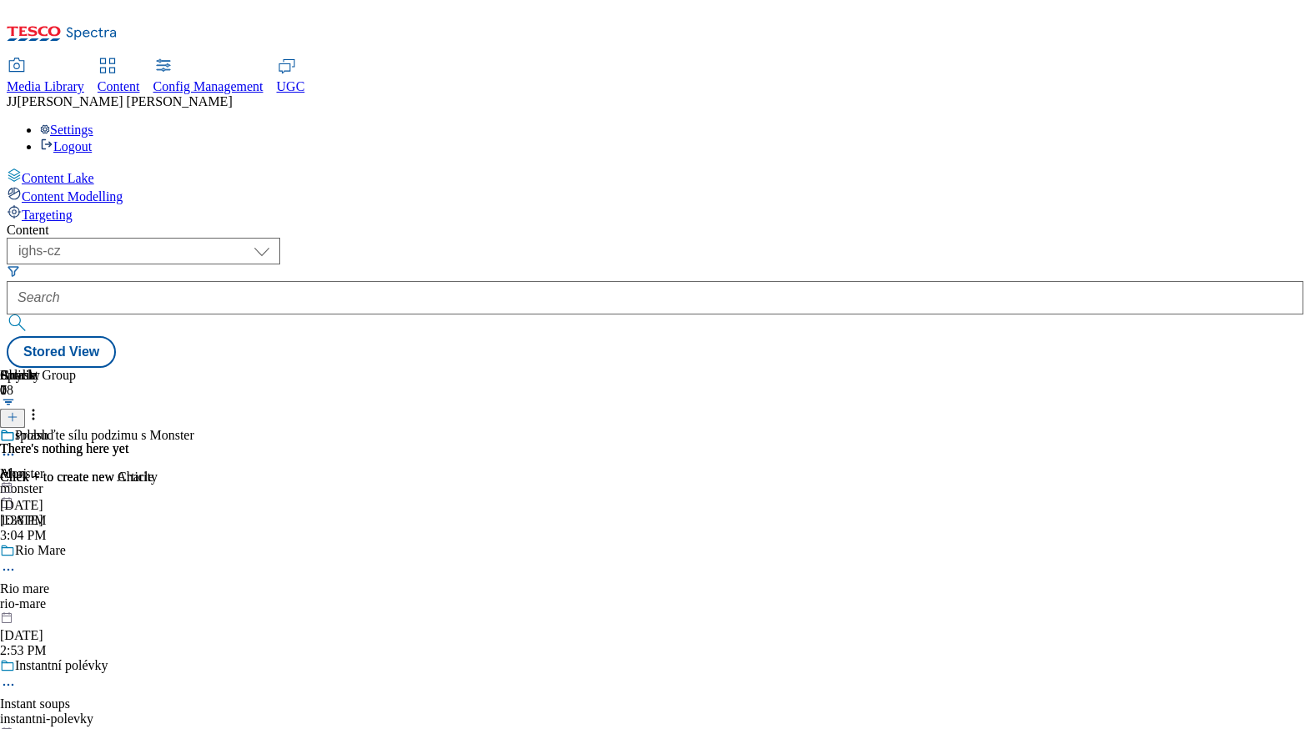
click at [279, 428] on div "Probuďte sílu podzimu s Monster Monster monster Sep 29, 2025 3:04 PM" at bounding box center [139, 485] width 279 height 115
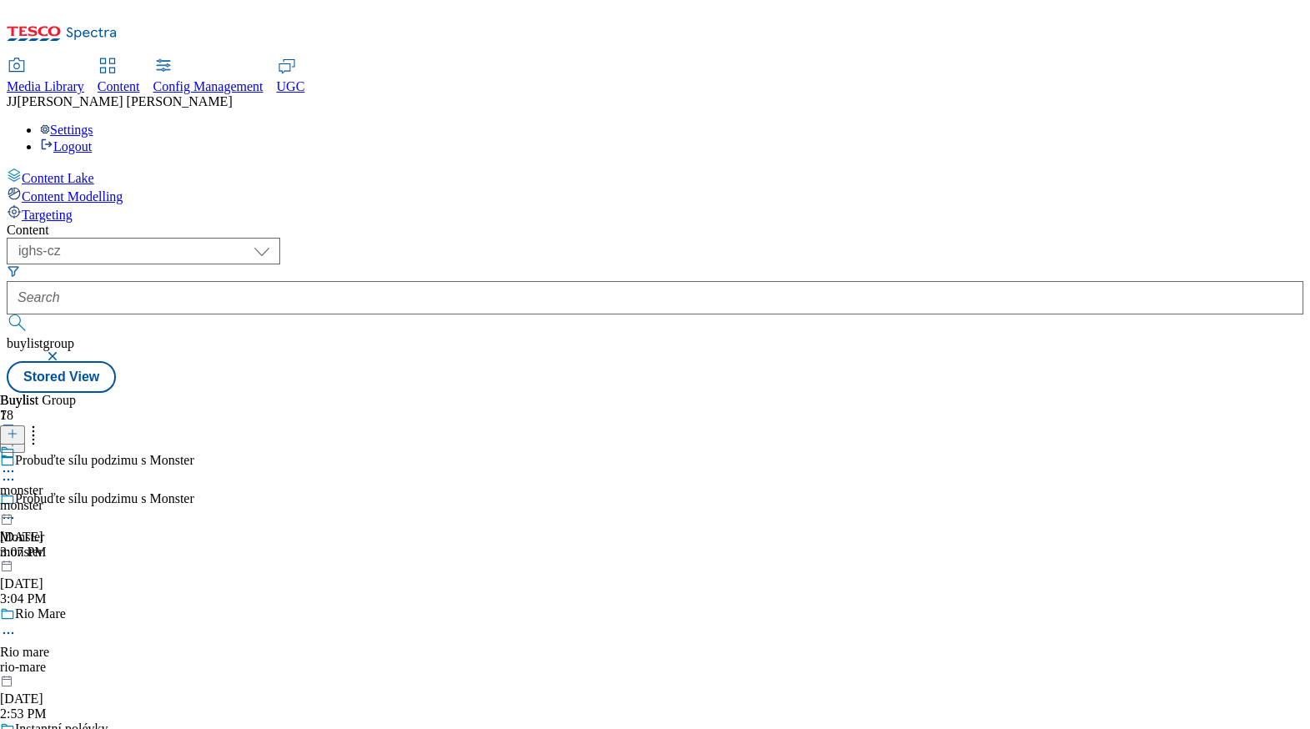
click at [47, 498] on div "monster" at bounding box center [23, 505] width 47 height 15
click at [17, 463] on icon at bounding box center [8, 471] width 17 height 17
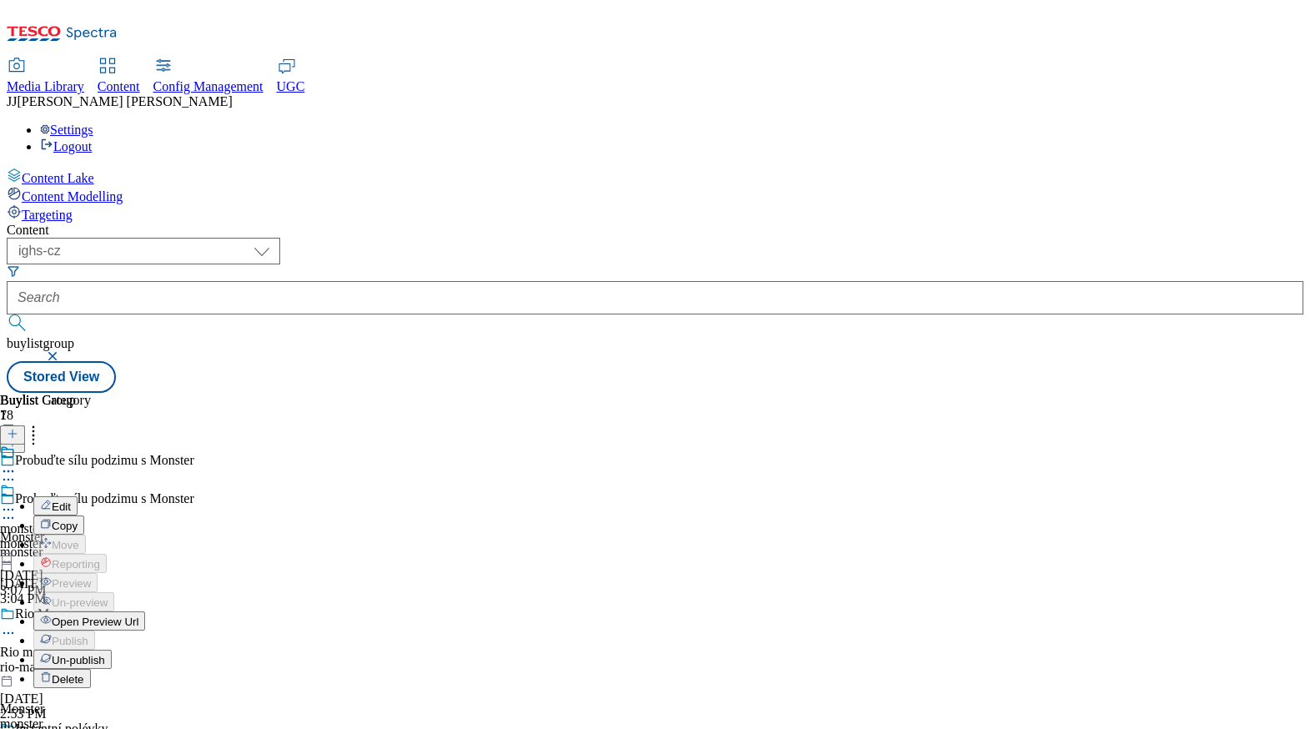
click at [138, 616] on span "Open Preview Url" at bounding box center [95, 622] width 87 height 13
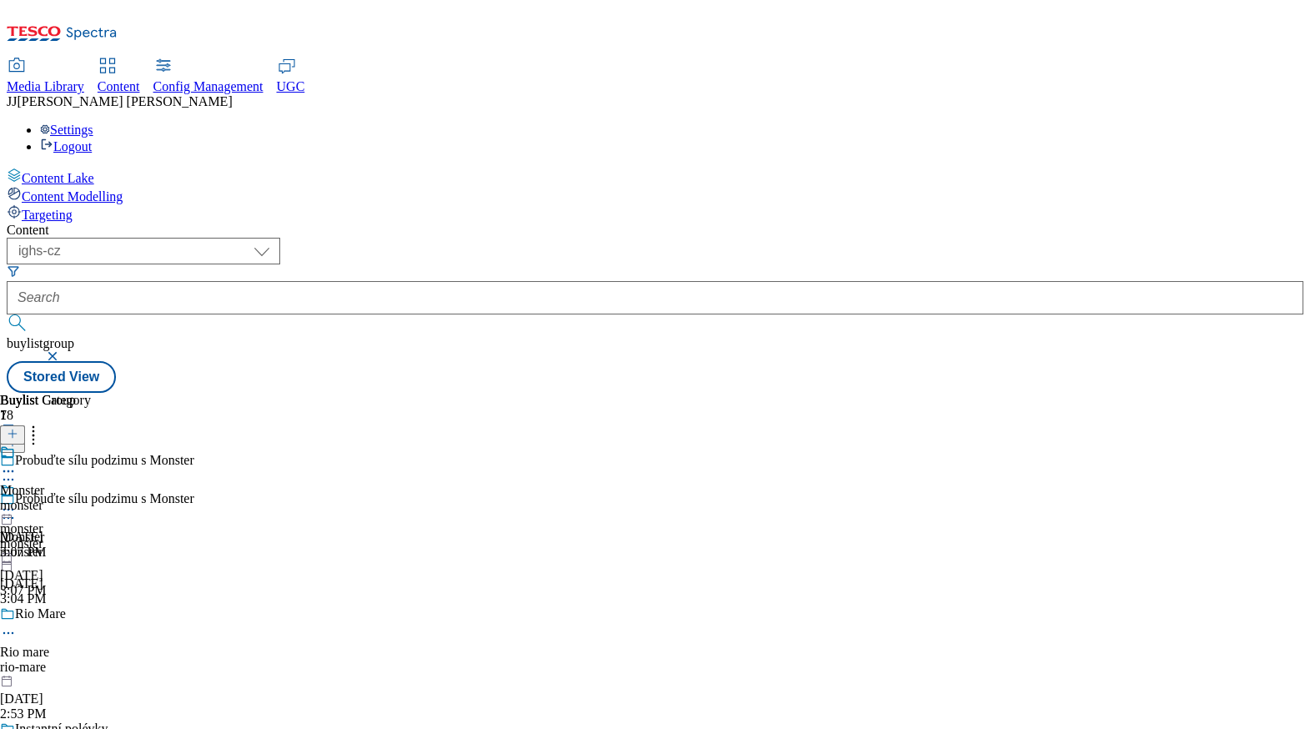
click at [279, 606] on div "Rio Mare" at bounding box center [139, 625] width 279 height 38
click at [108, 721] on div "Instantní polévky" at bounding box center [61, 728] width 93 height 15
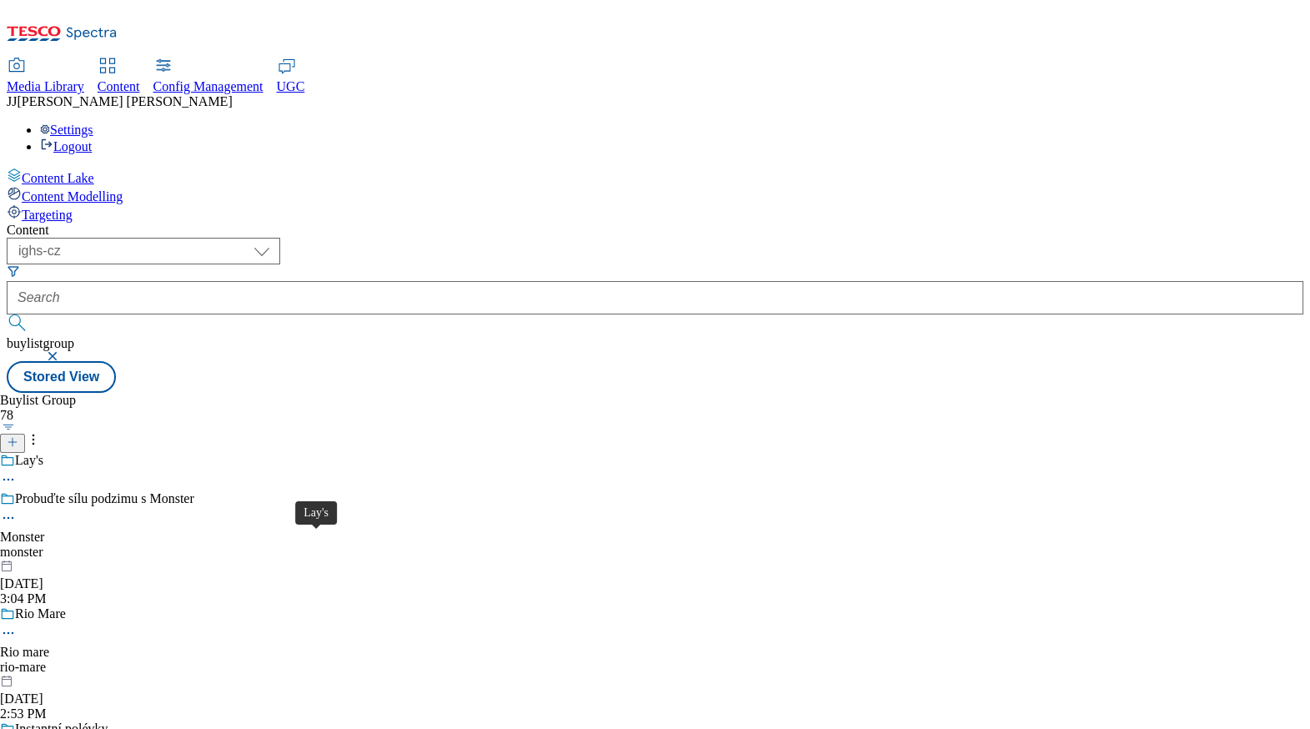
scroll to position [646, 0]
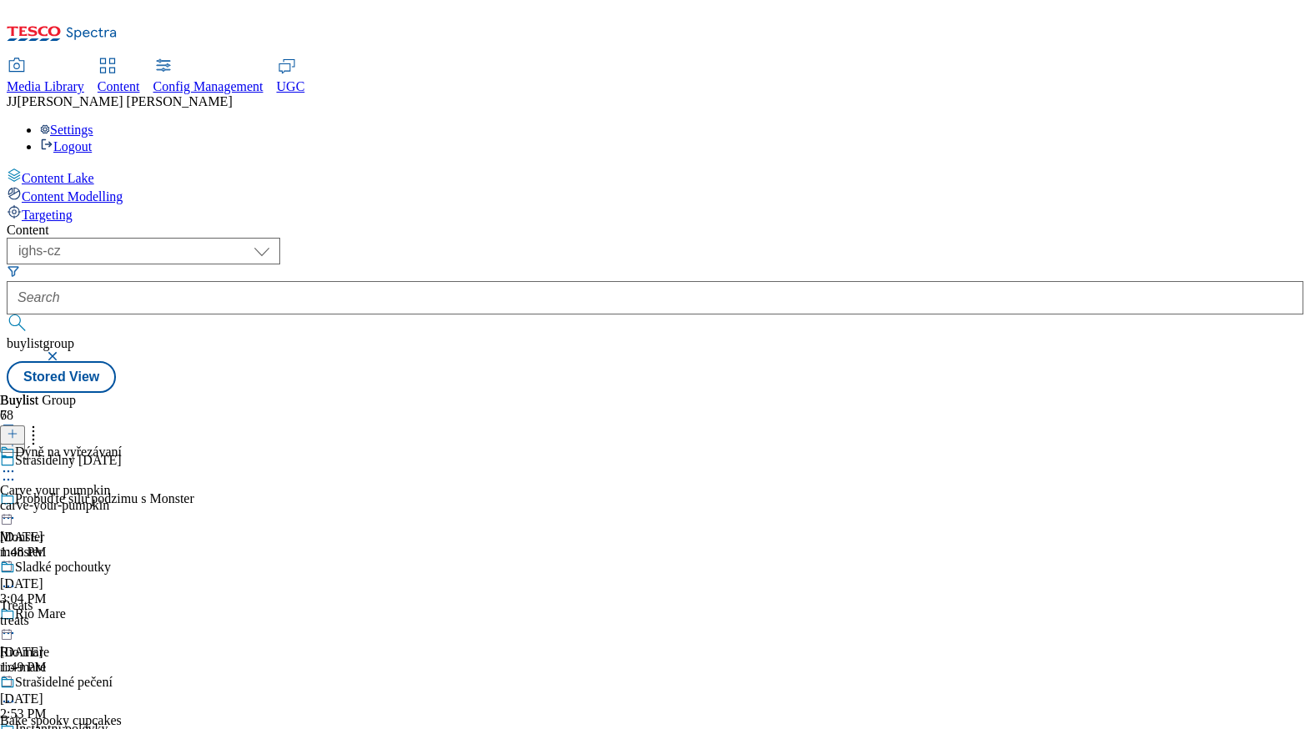
scroll to position [976, 0]
click at [17, 463] on icon at bounding box center [8, 471] width 17 height 17
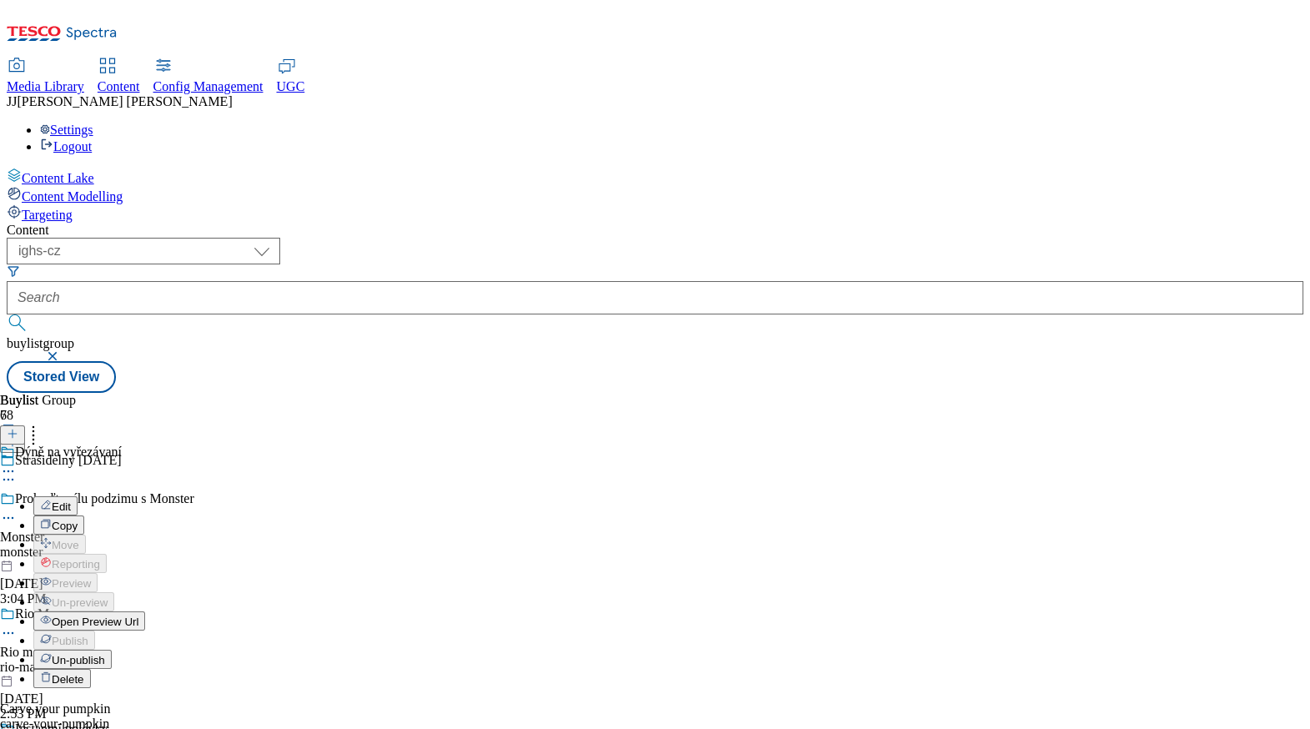
click at [145, 445] on div "Dýně na vyřezávaní Edit Copy Move Reporting Preview Un-preview Open Preview Url…" at bounding box center [72, 612] width 145 height 334
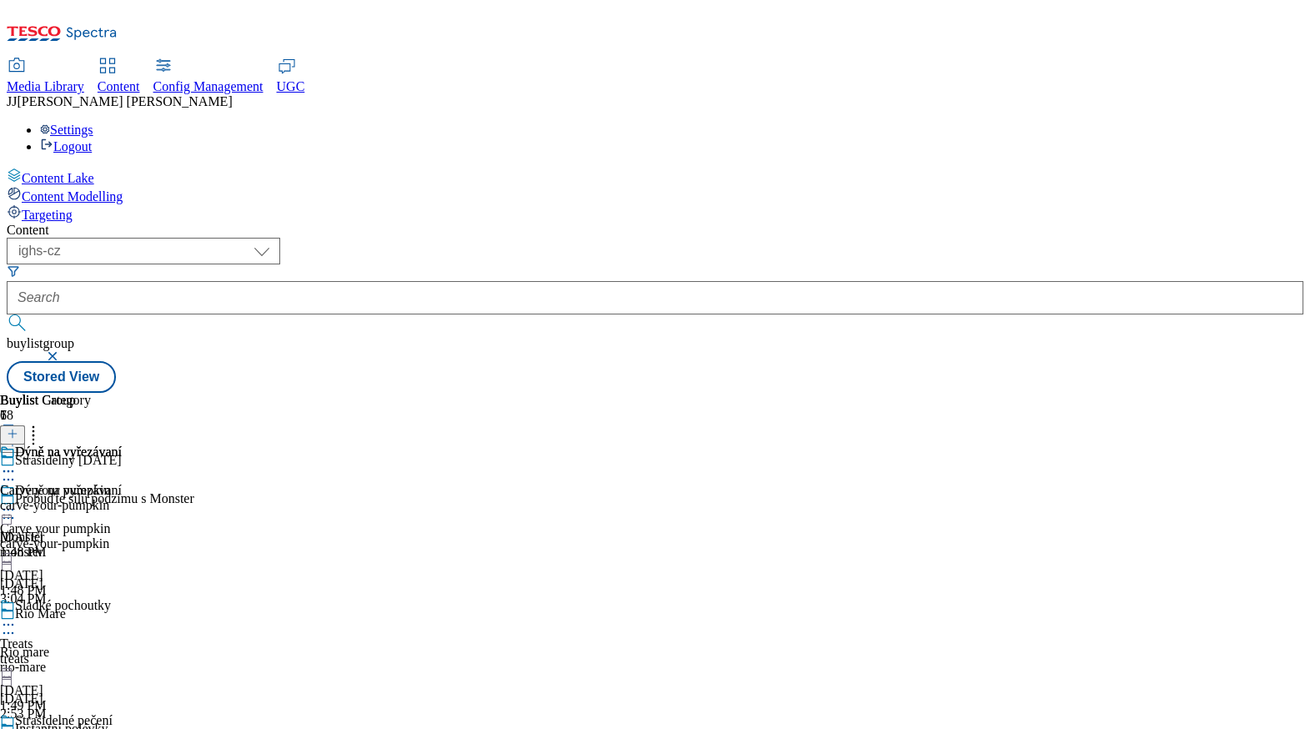
click at [33, 636] on span "Treats" at bounding box center [16, 643] width 33 height 15
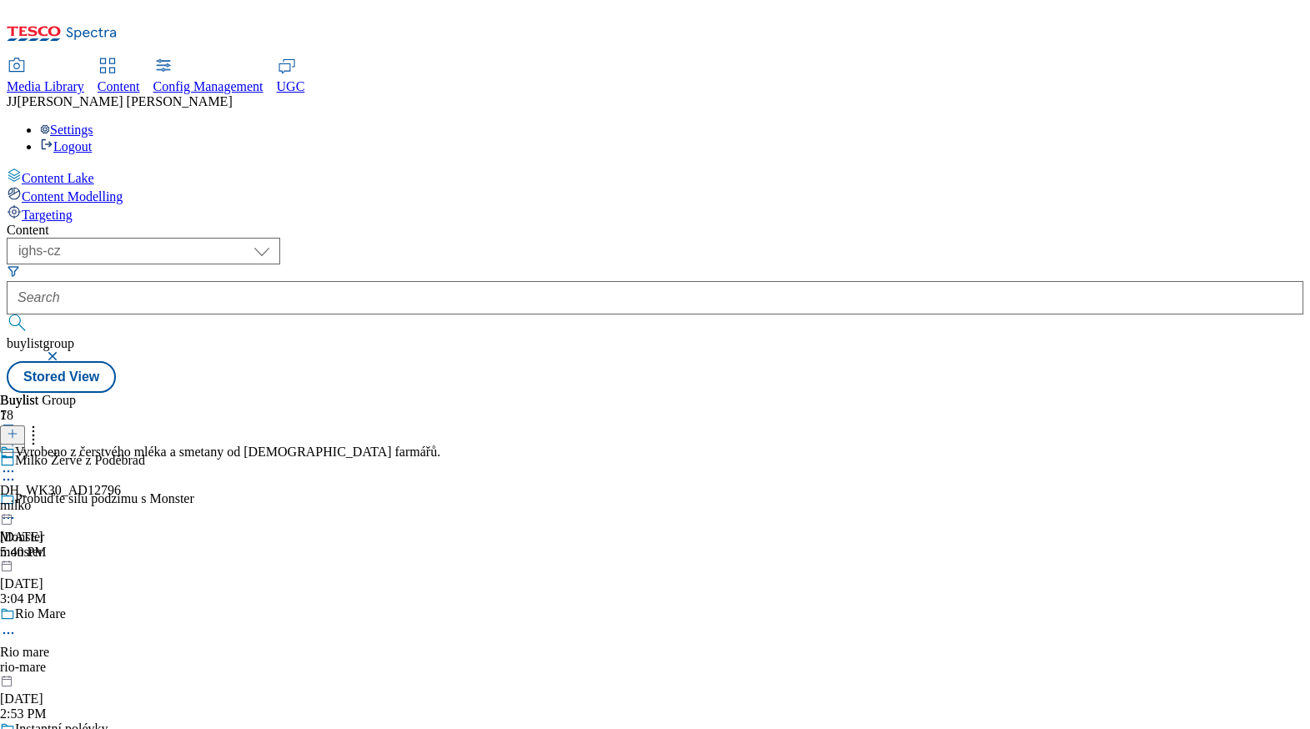
click at [440, 498] on div "milko" at bounding box center [220, 505] width 440 height 15
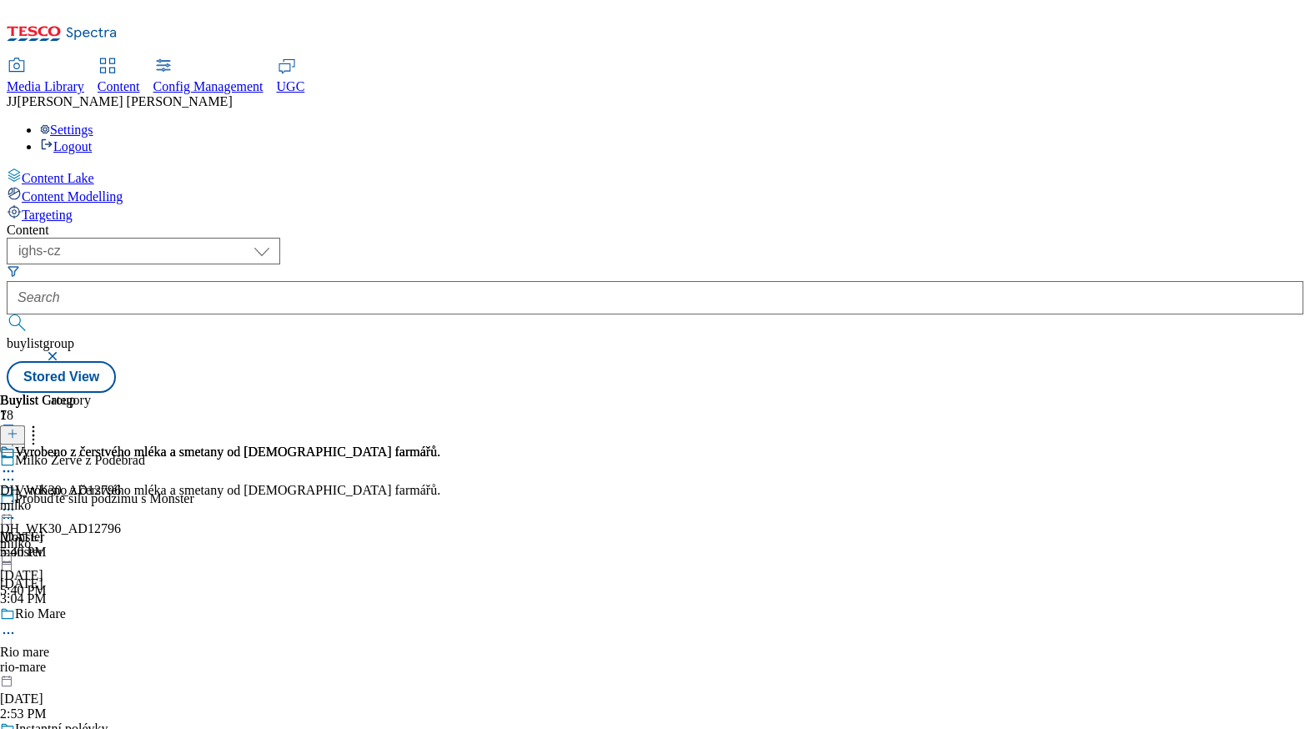
click at [14, 509] on circle at bounding box center [13, 510] width 3 height 3
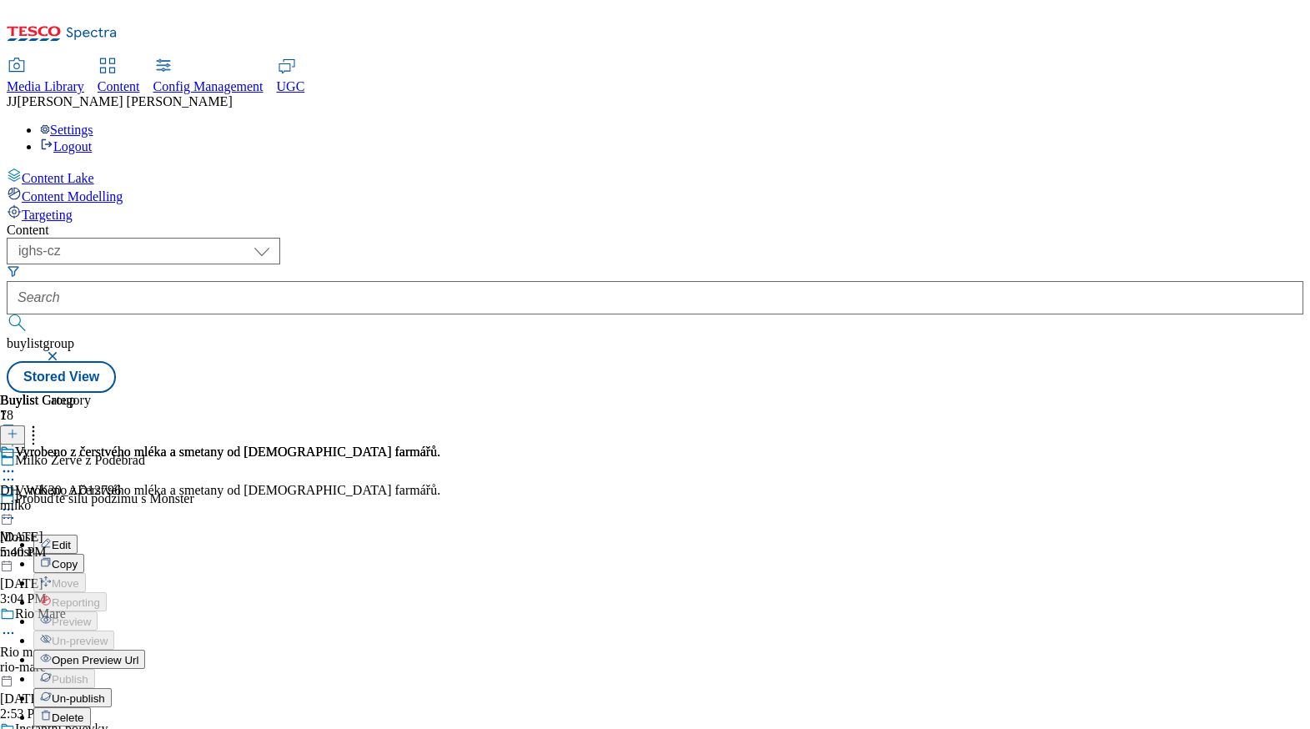
click at [138, 654] on span "Open Preview Url" at bounding box center [95, 660] width 87 height 13
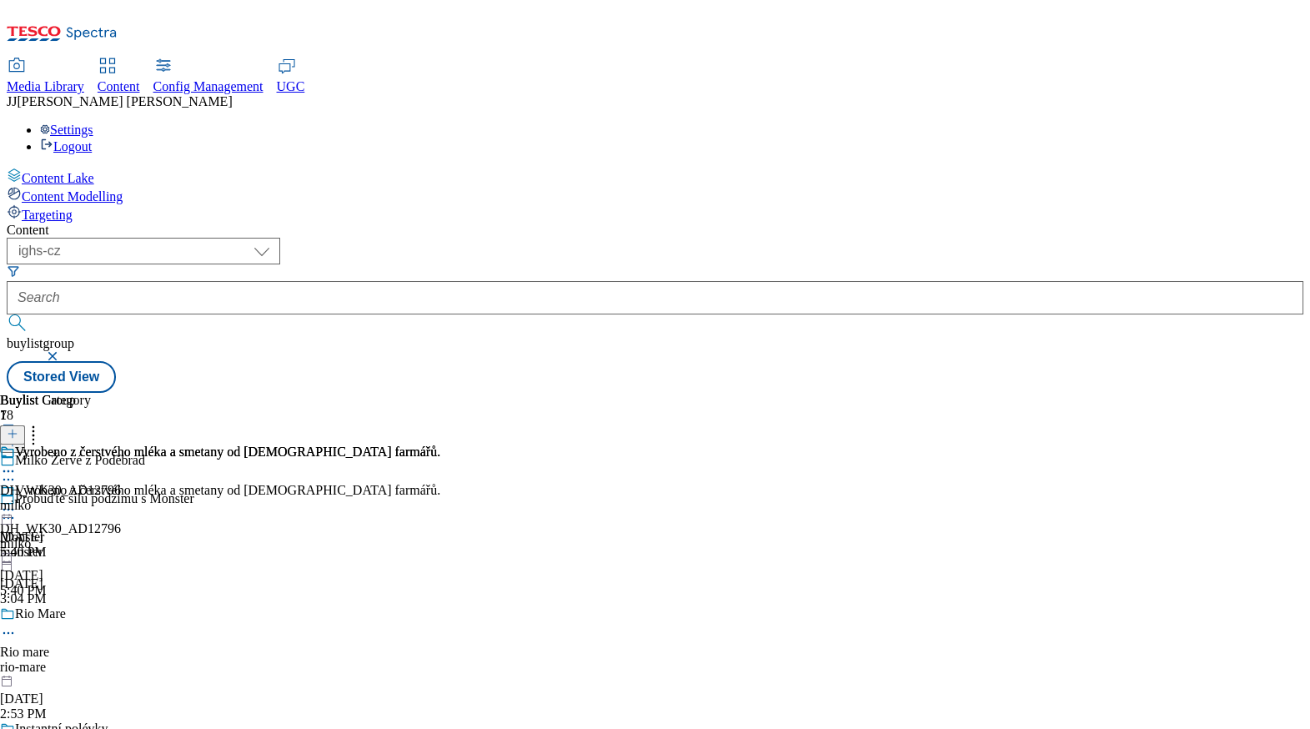
click at [339, 545] on div "monster" at bounding box center [169, 552] width 339 height 15
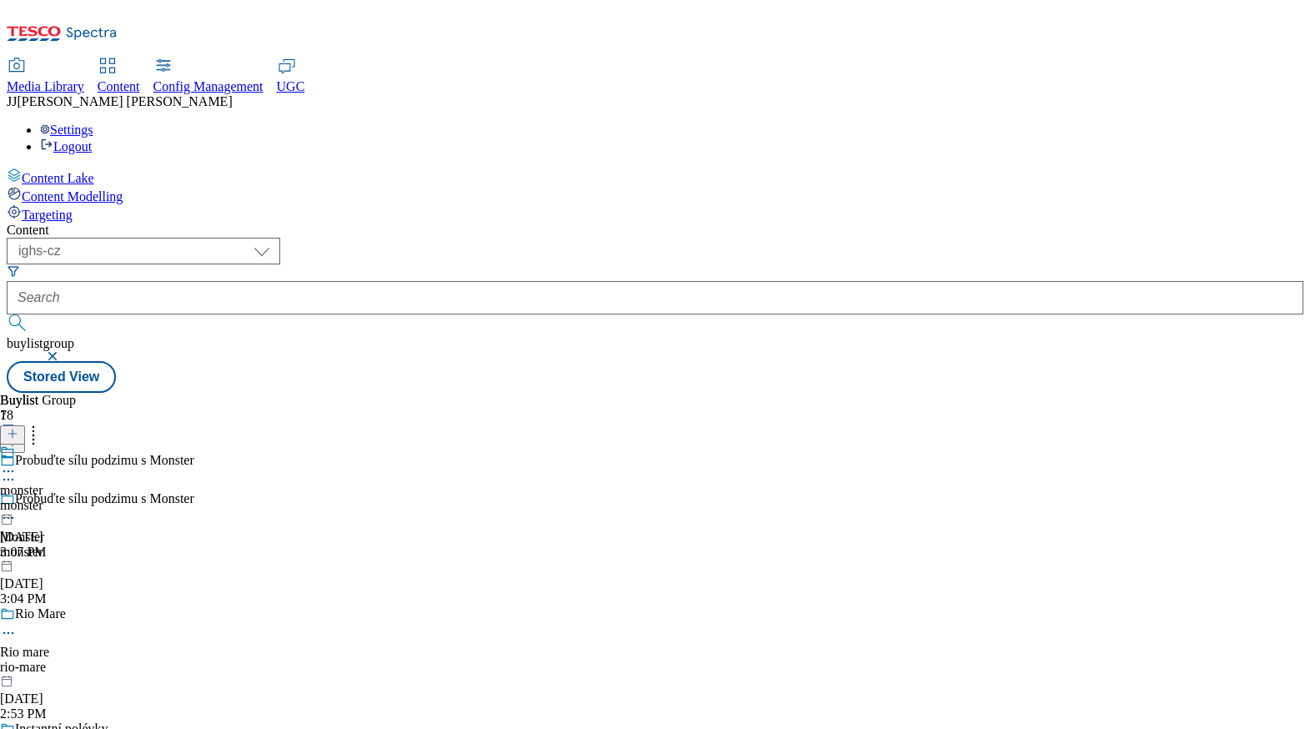
click at [339, 660] on div "rio-mare" at bounding box center [169, 667] width 339 height 15
click at [93, 498] on div "instantni-polevky" at bounding box center [46, 505] width 93 height 15
click at [339, 545] on div "monster" at bounding box center [169, 552] width 339 height 15
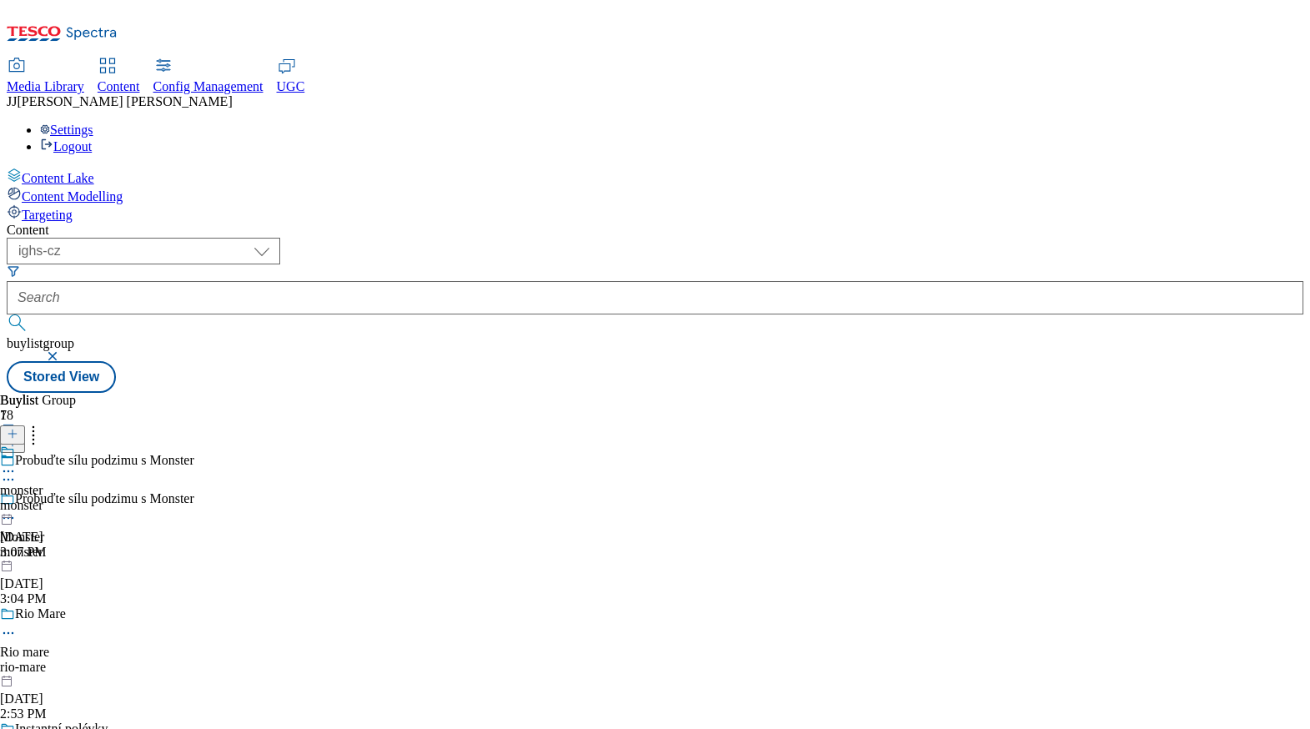
click at [47, 445] on div "monster monster Sep 29, 2025 3:07 PM" at bounding box center [23, 502] width 47 height 115
click at [49, 645] on span "Rio mare" at bounding box center [24, 652] width 49 height 15
click at [49, 498] on div "rio-mare" at bounding box center [24, 505] width 49 height 15
click at [93, 498] on div "instantni-polevky" at bounding box center [46, 505] width 93 height 15
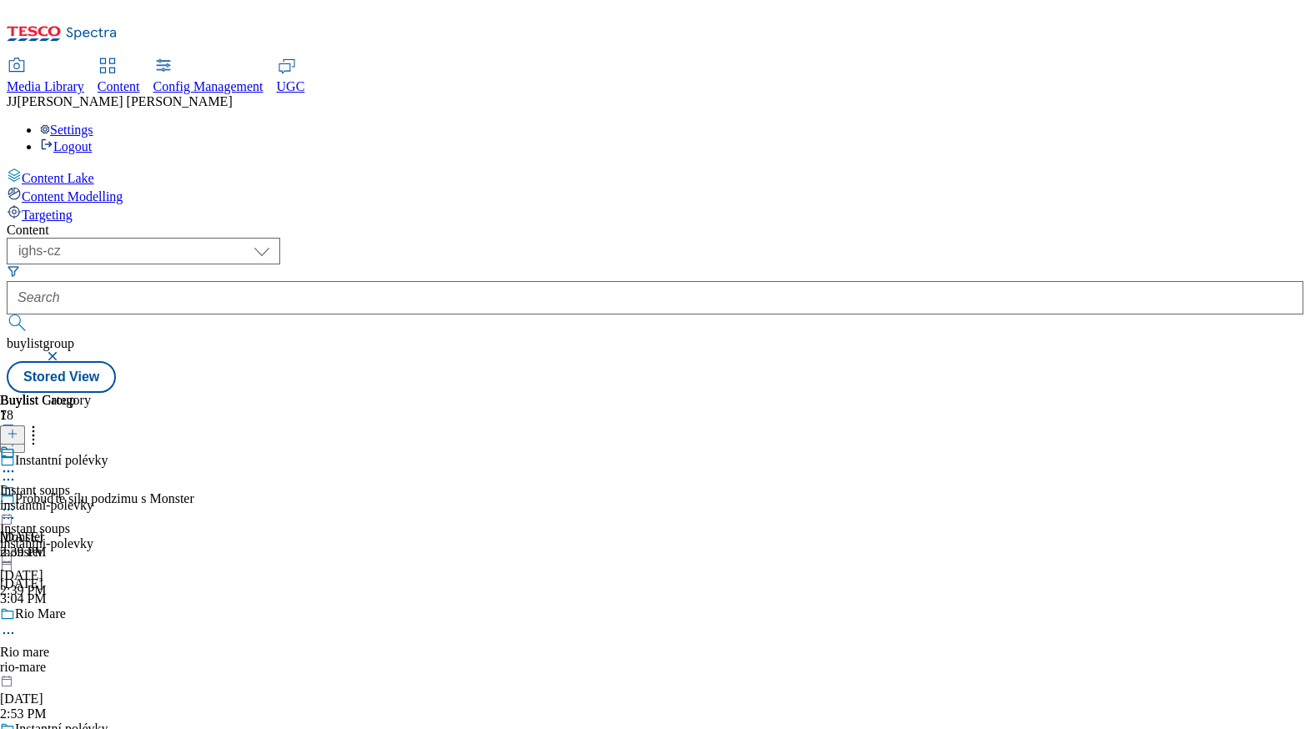
scroll to position [338, 0]
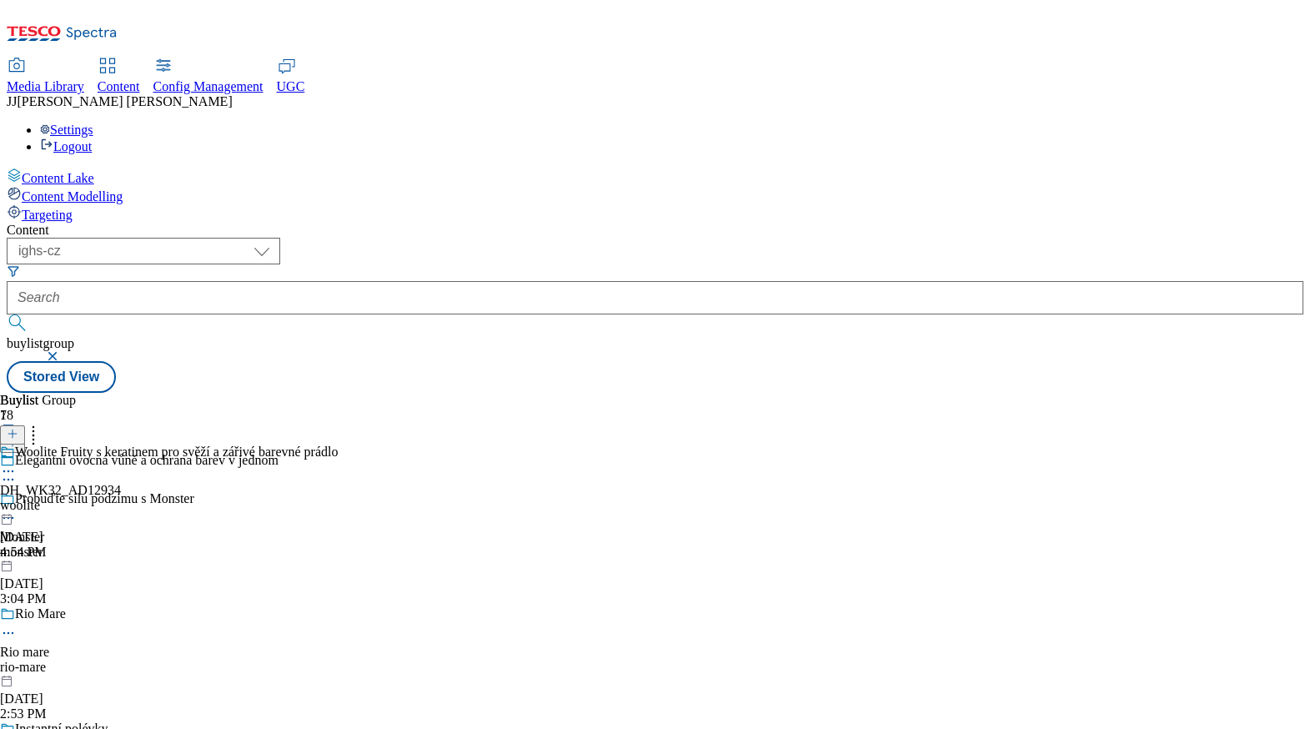
click at [338, 498] on div "woolite" at bounding box center [169, 505] width 338 height 15
click at [47, 498] on div "lays" at bounding box center [23, 505] width 47 height 15
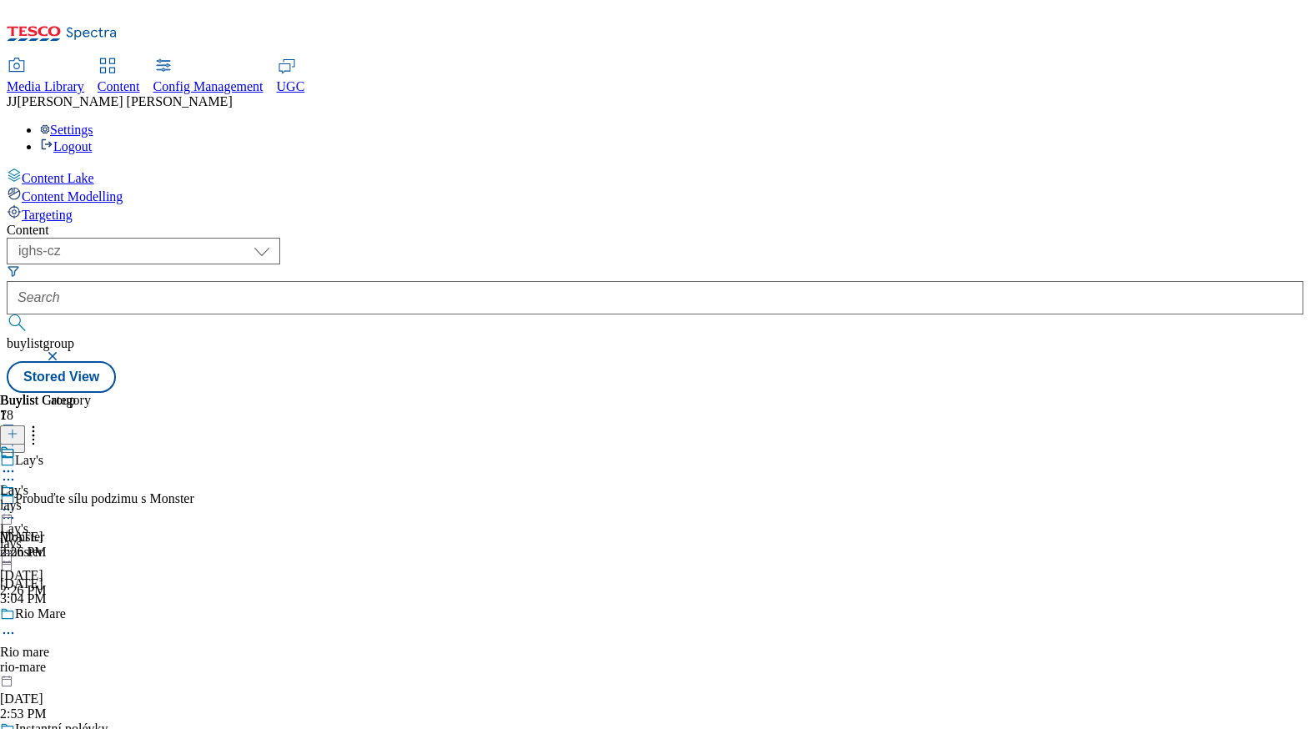
scroll to position [683, 0]
click at [47, 498] on div "milka" at bounding box center [23, 505] width 47 height 15
click at [91, 498] on div "milka" at bounding box center [45, 505] width 91 height 15
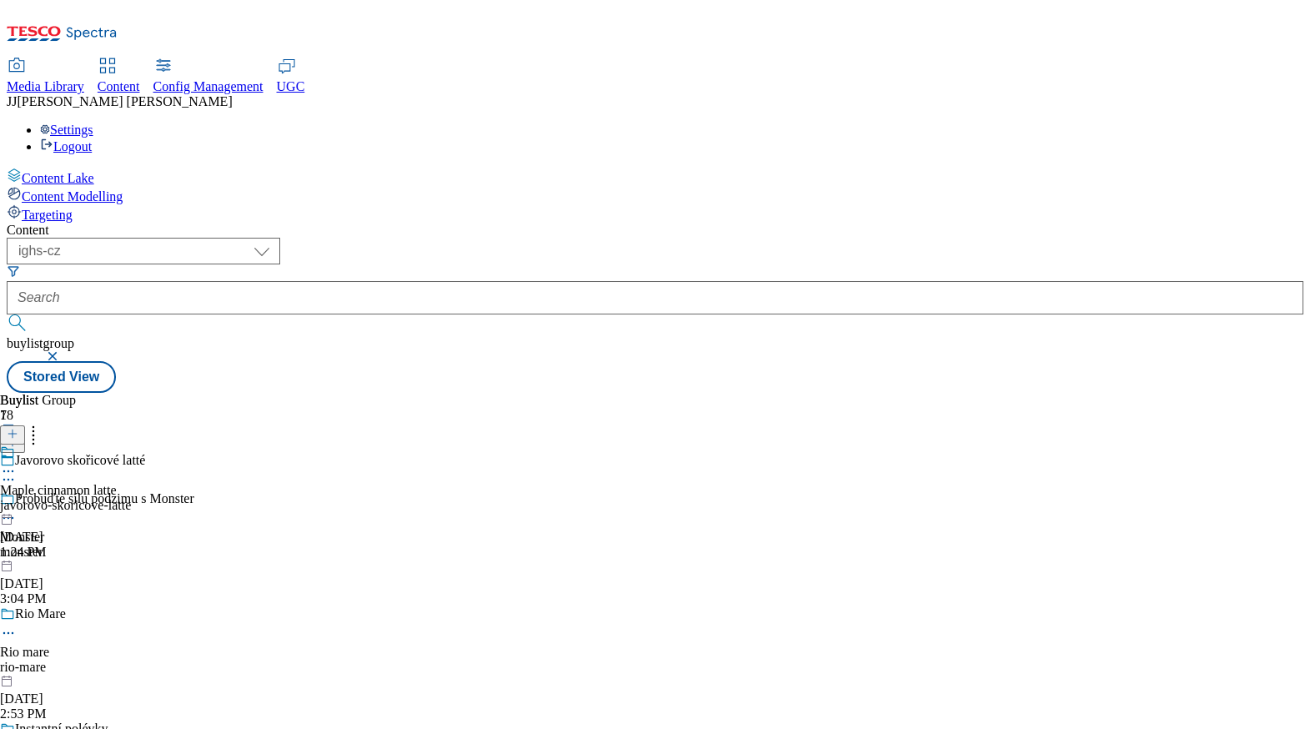
click at [131, 498] on div "javorovo-skoricove-latte" at bounding box center [65, 505] width 131 height 15
click at [15, 445] on span at bounding box center [15, 454] width 0 height 18
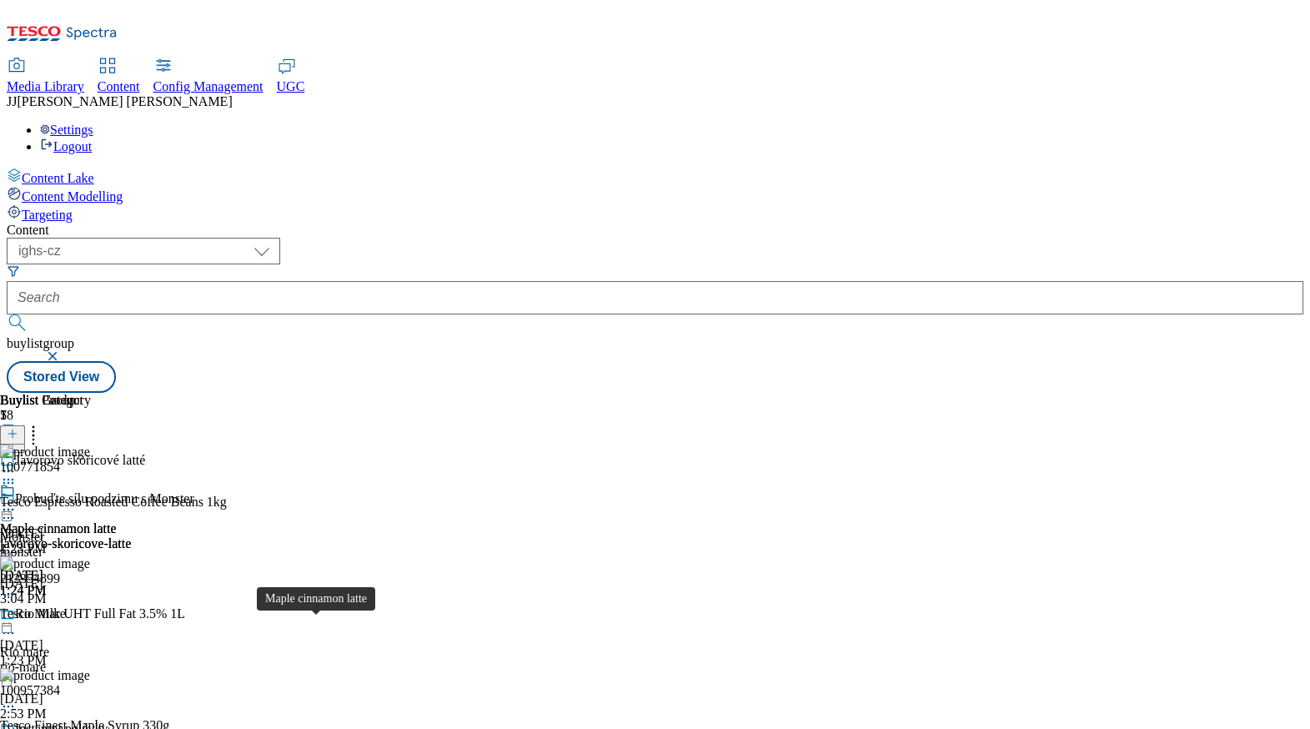
scroll to position [867, 0]
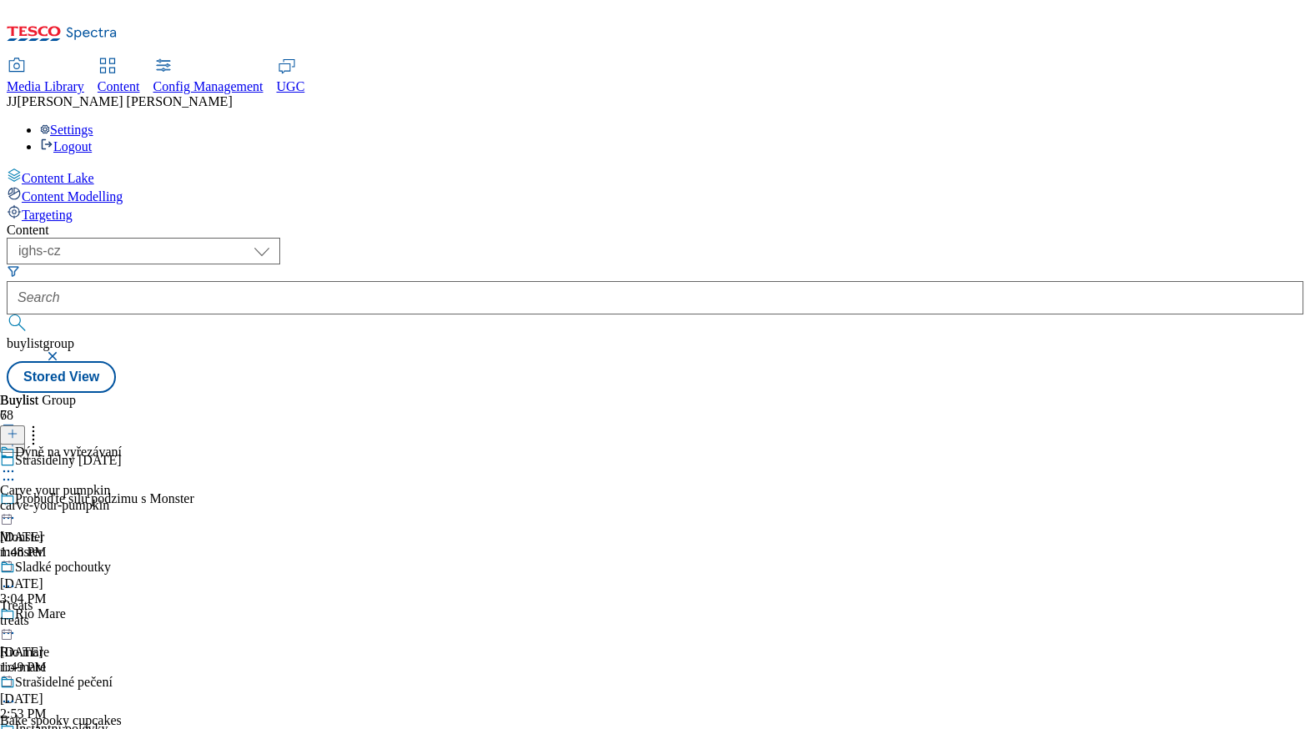
click at [140, 498] on div "carve-your-pumpkin" at bounding box center [70, 505] width 140 height 15
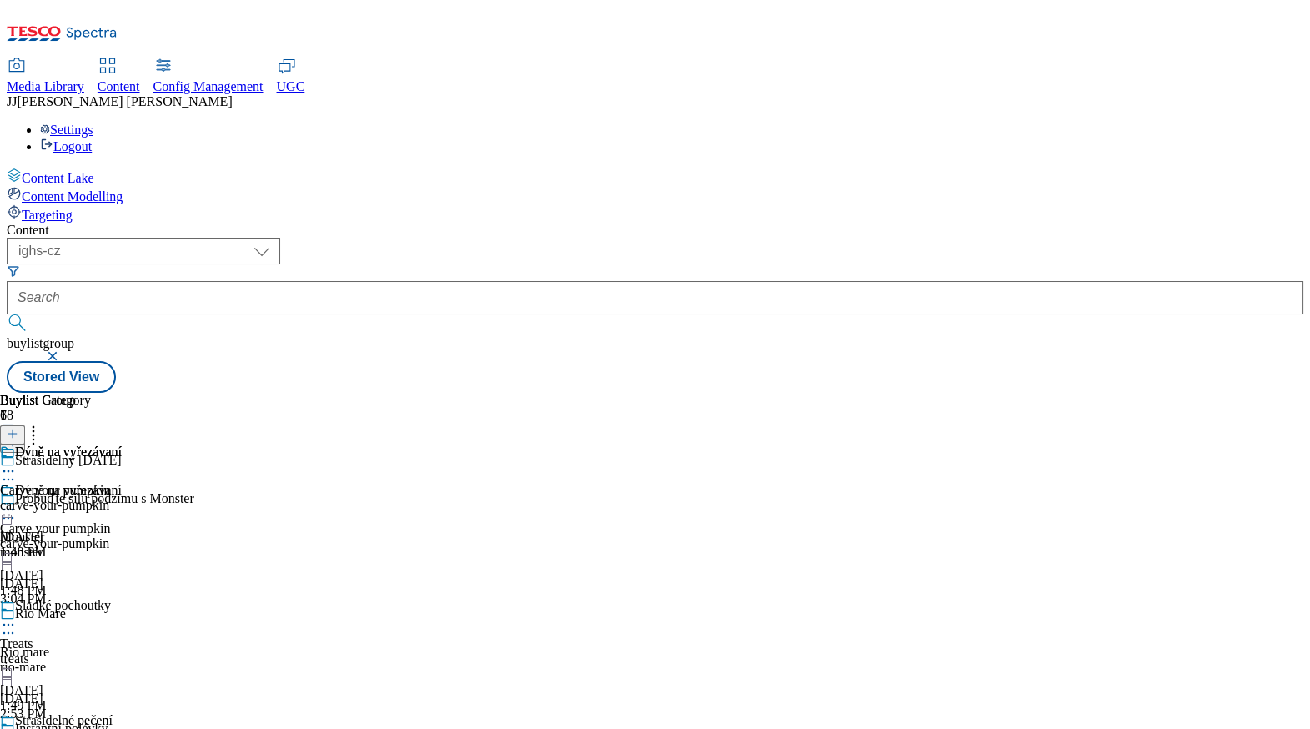
click at [140, 598] on div "Sladké pochoutky Treats treats Sep 19, 2025 1:49 PM" at bounding box center [70, 655] width 140 height 115
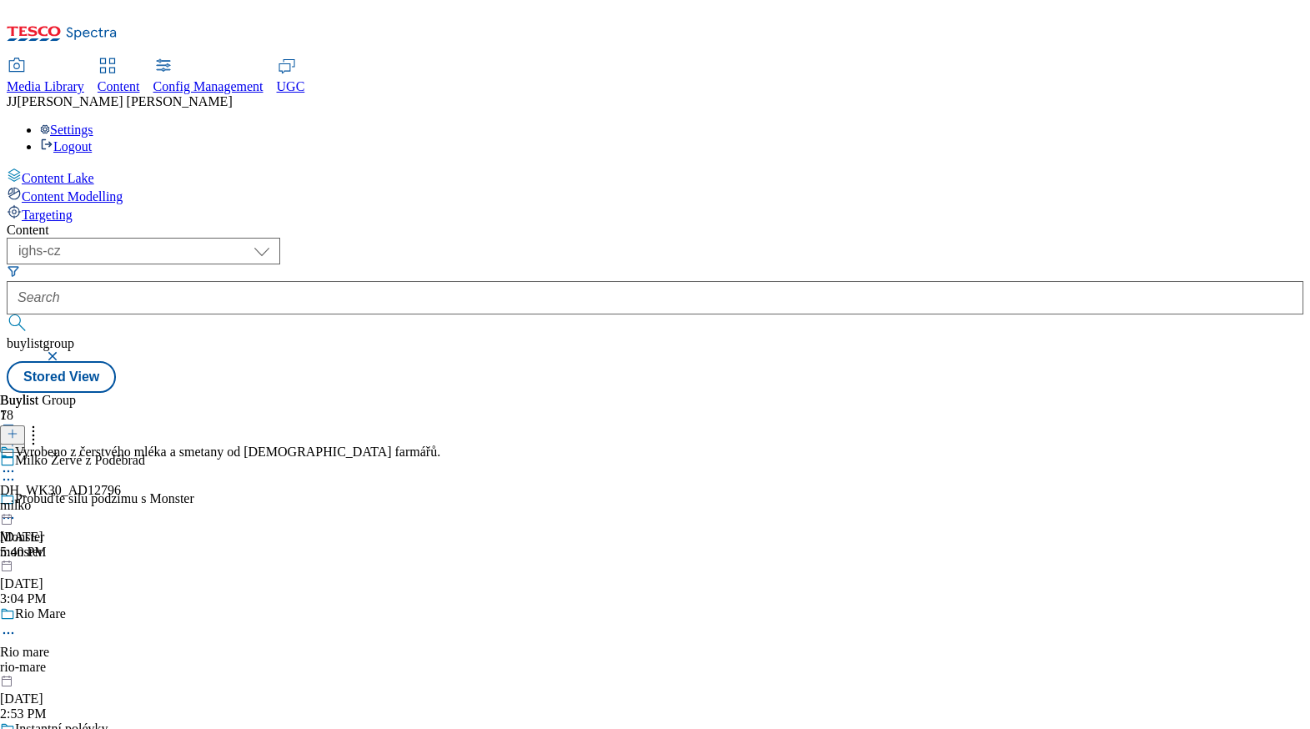
click at [440, 445] on div "Vyrobeno z čerstvého mléka a smetany od českých farmářů. DH_WK30_AD12796 milko …" at bounding box center [220, 502] width 440 height 115
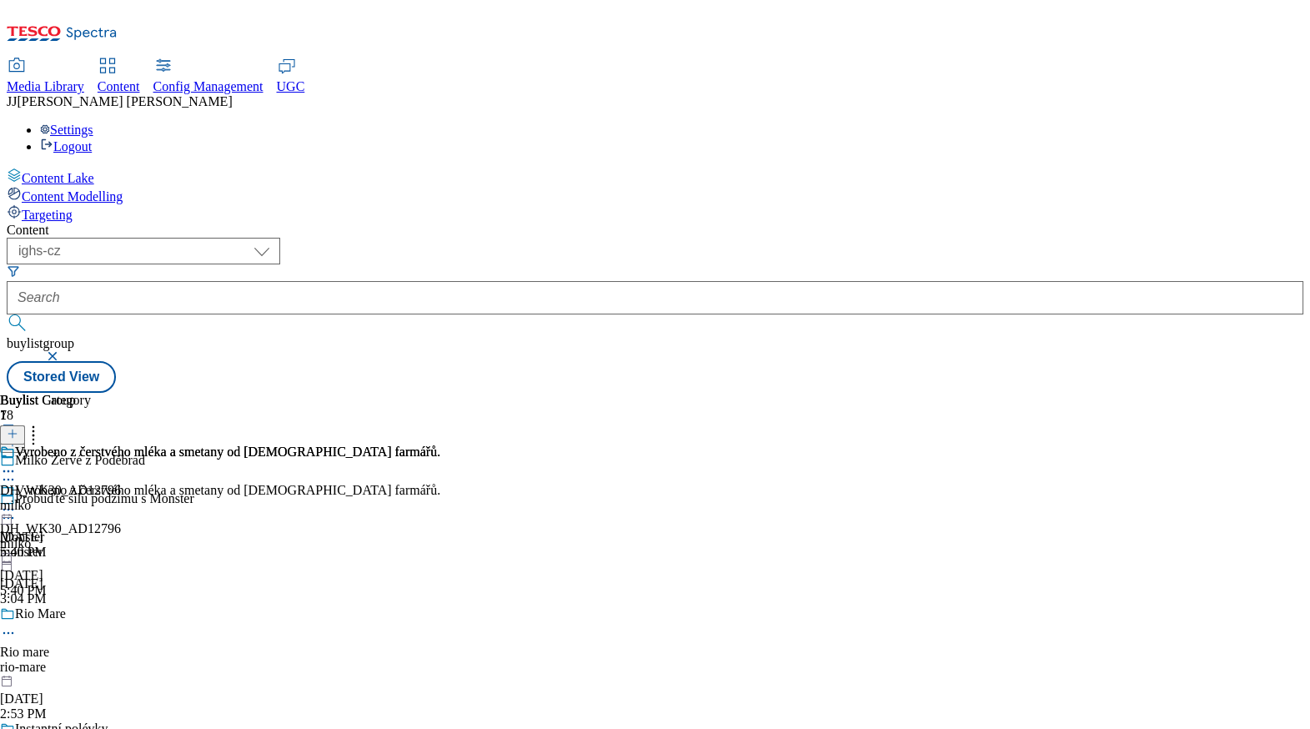
scroll to position [1344, 0]
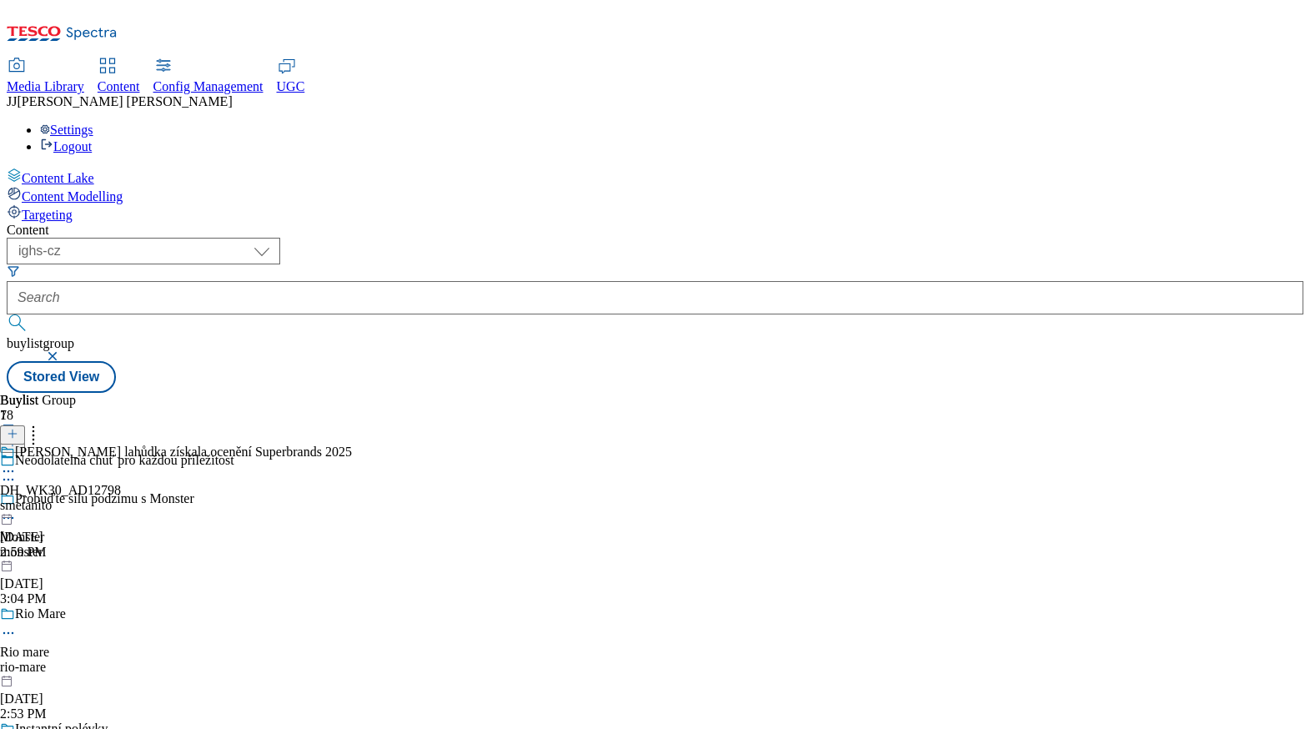
click at [352, 545] on div "2:59 PM" at bounding box center [176, 552] width 352 height 15
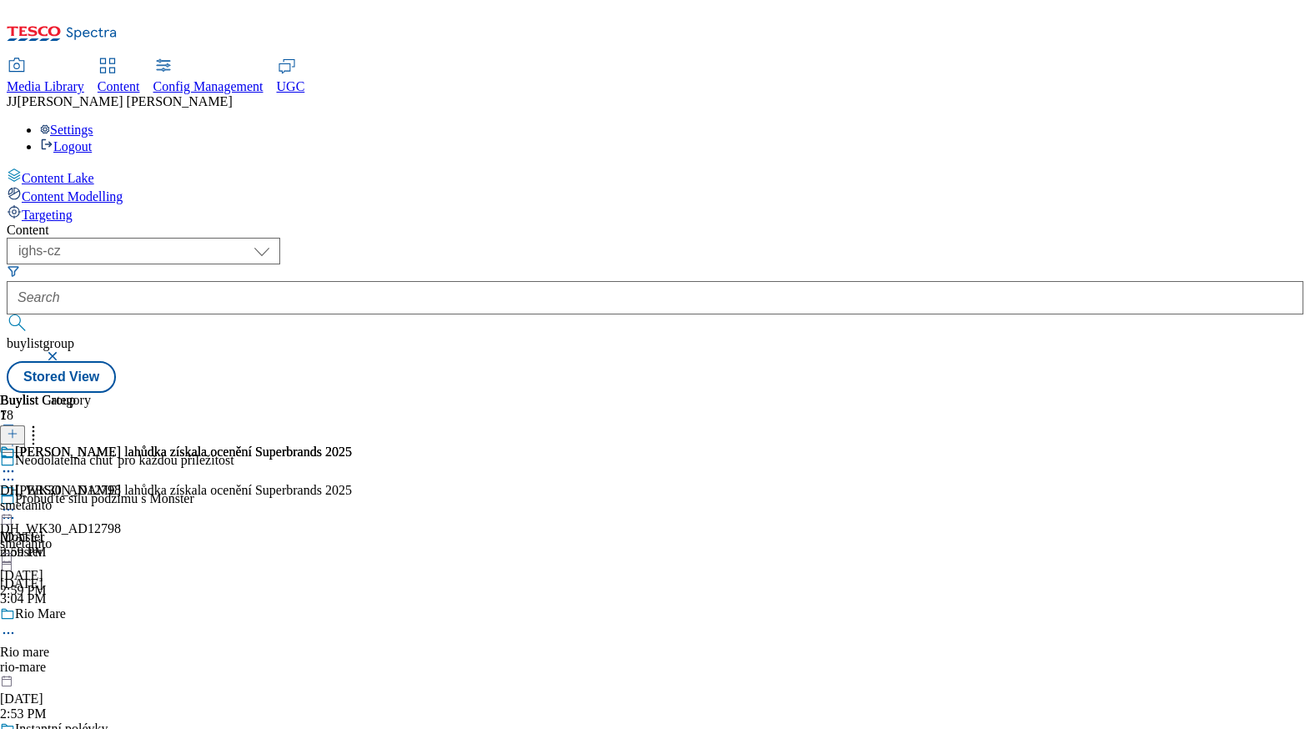
scroll to position [1492, 0]
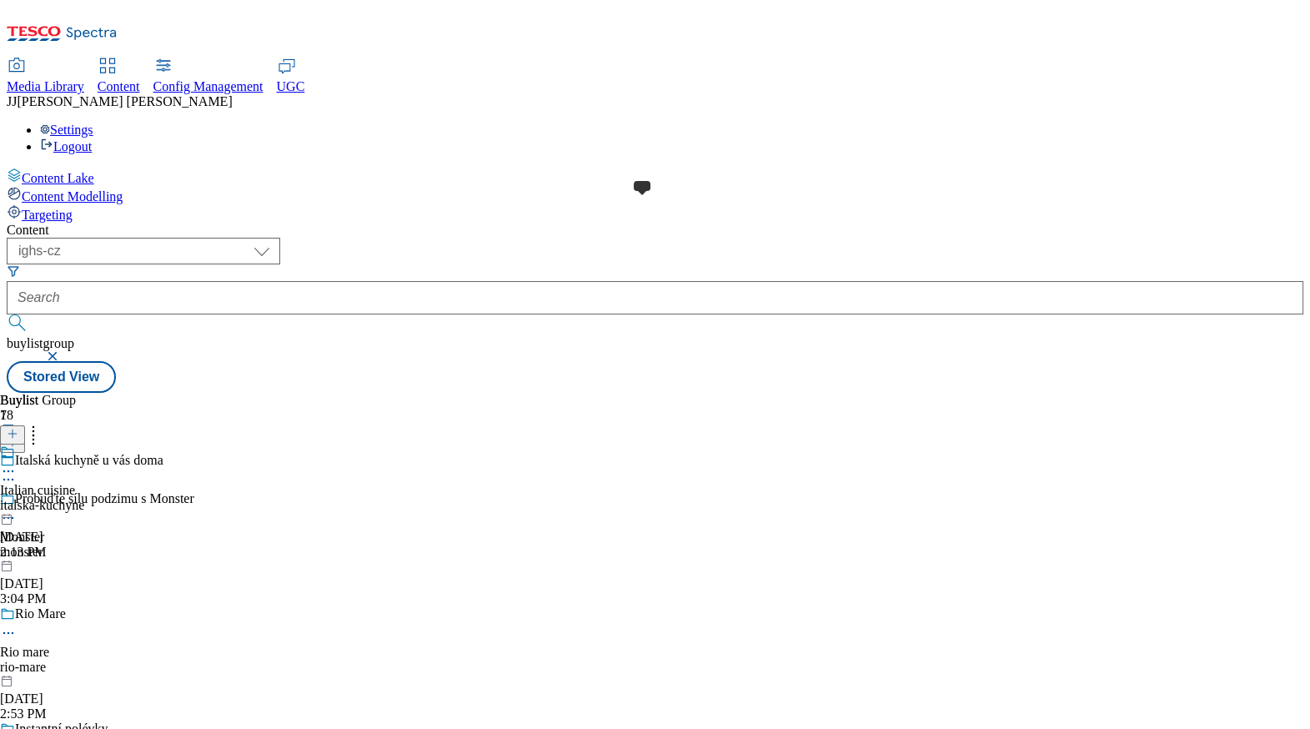
click at [15, 445] on span at bounding box center [15, 454] width 0 height 18
click at [91, 498] on div "italska-kuchyne" at bounding box center [45, 505] width 91 height 15
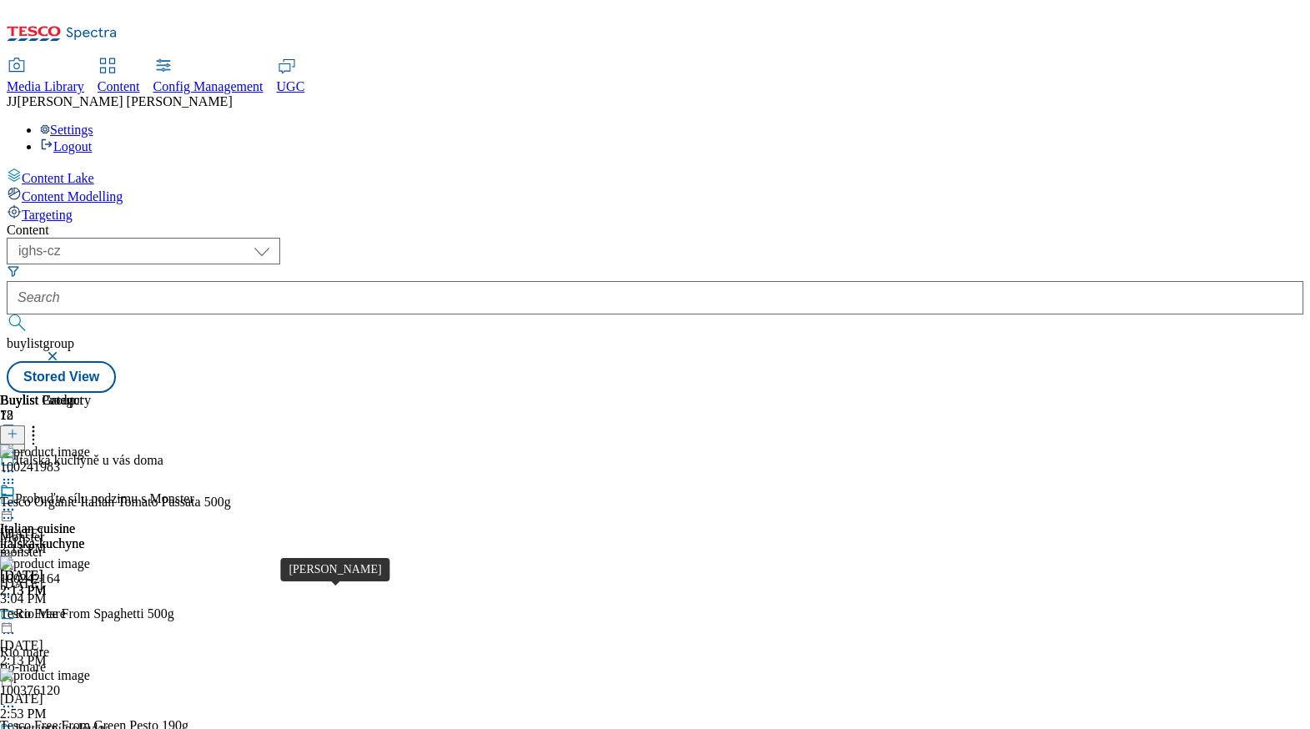
scroll to position [1671, 0]
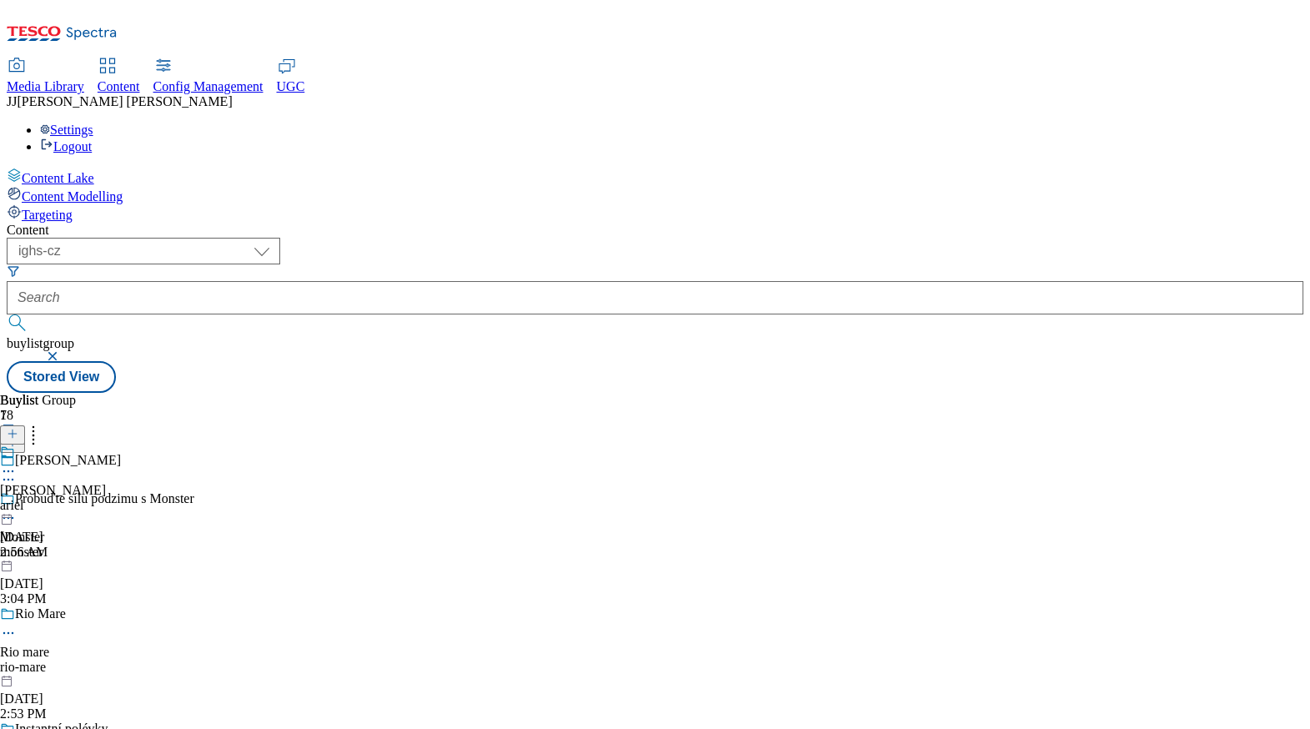
click at [106, 498] on div "ariel" at bounding box center [53, 505] width 106 height 15
click at [346, 445] on div "RUČNĚ VYRÁBĚNO V JIŽNÍCH ČECHÁCH. DH_WK29_AD12813 krahulik Sep 4, 2025 5:10 PM" at bounding box center [173, 502] width 346 height 115
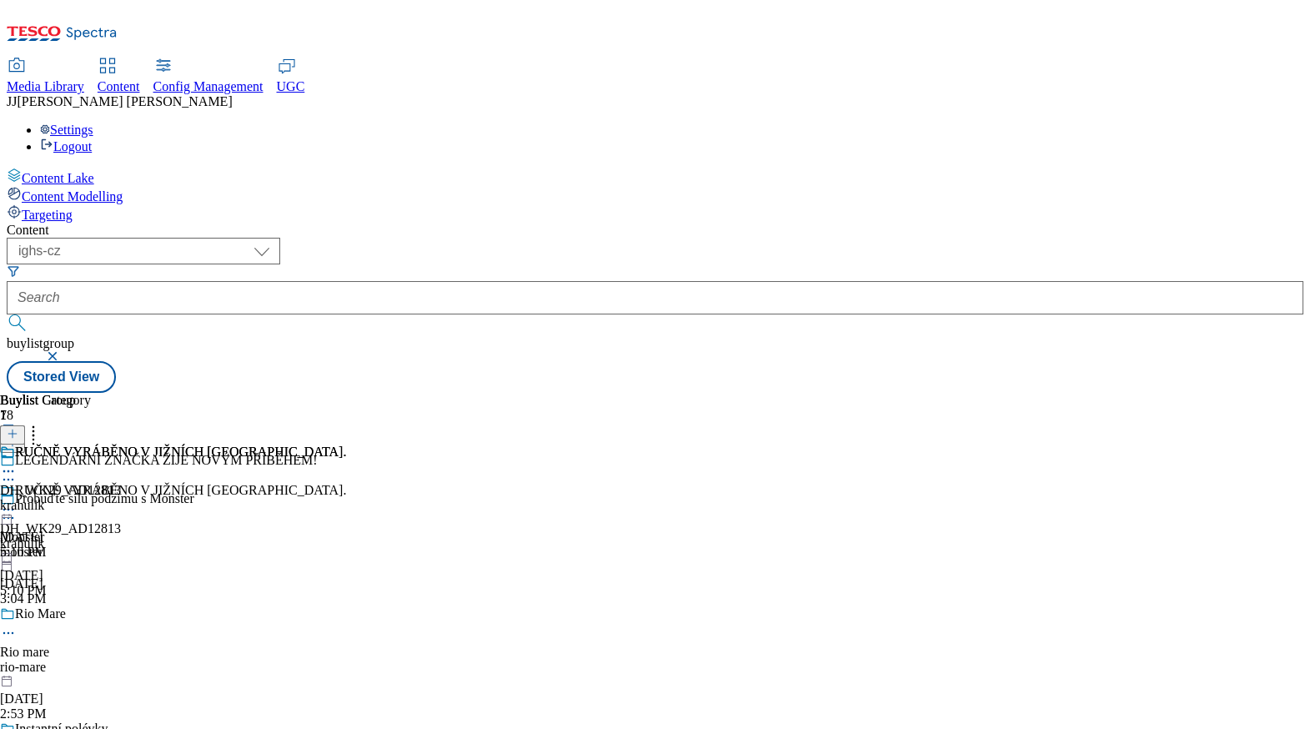
click at [346, 498] on div "krahulik" at bounding box center [173, 505] width 346 height 15
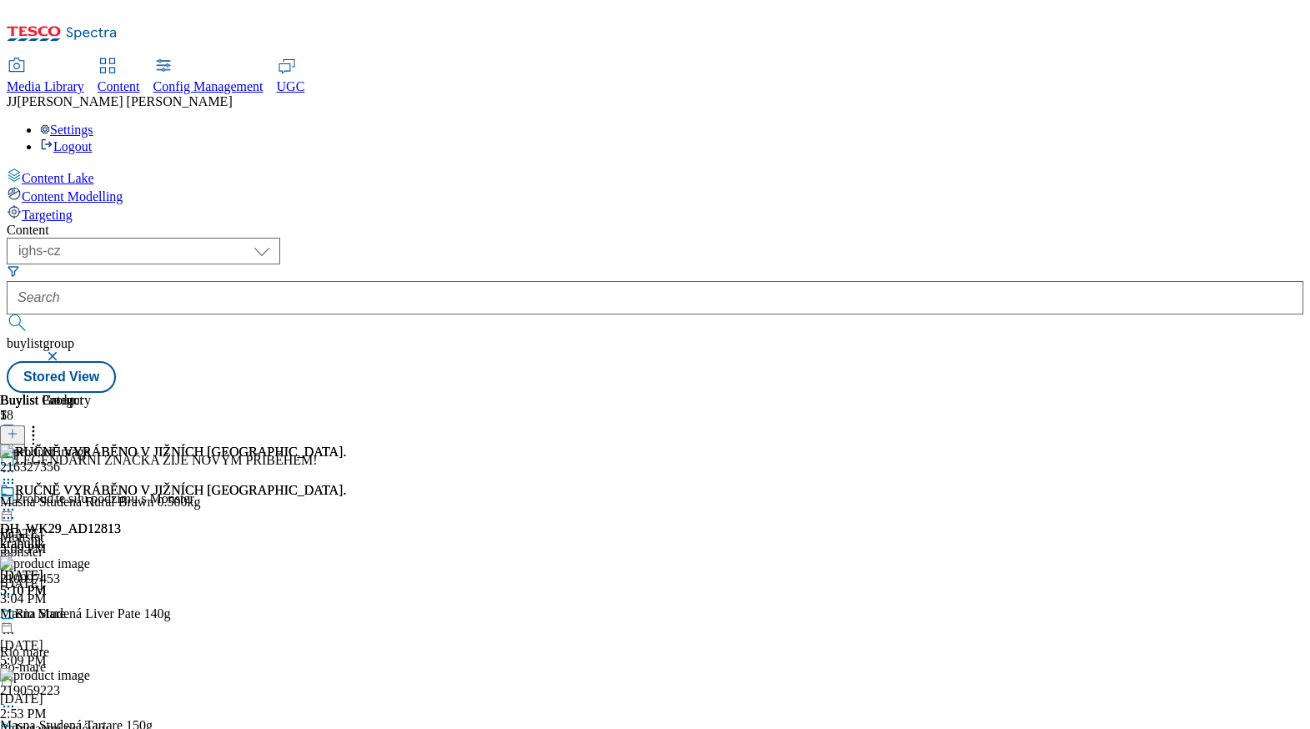
scroll to position [12923, 0]
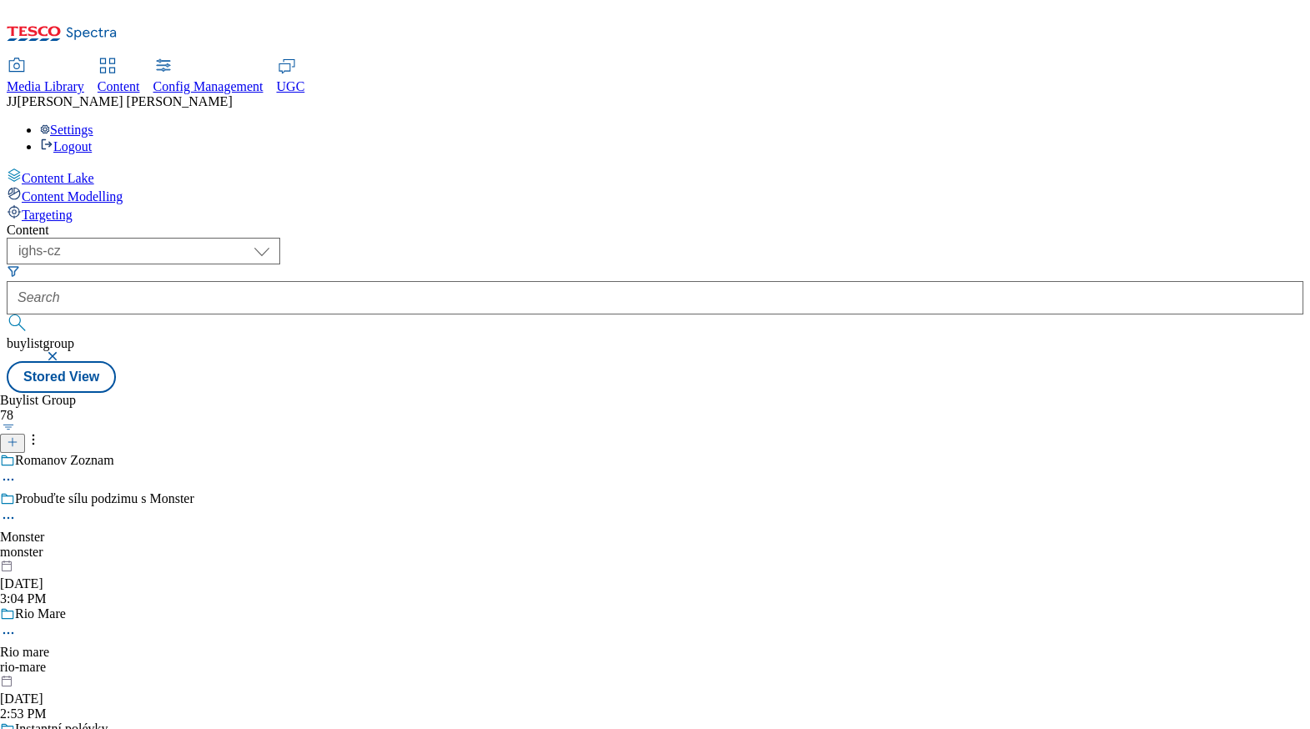
click at [178, 498] on div "produkty" at bounding box center [89, 505] width 178 height 15
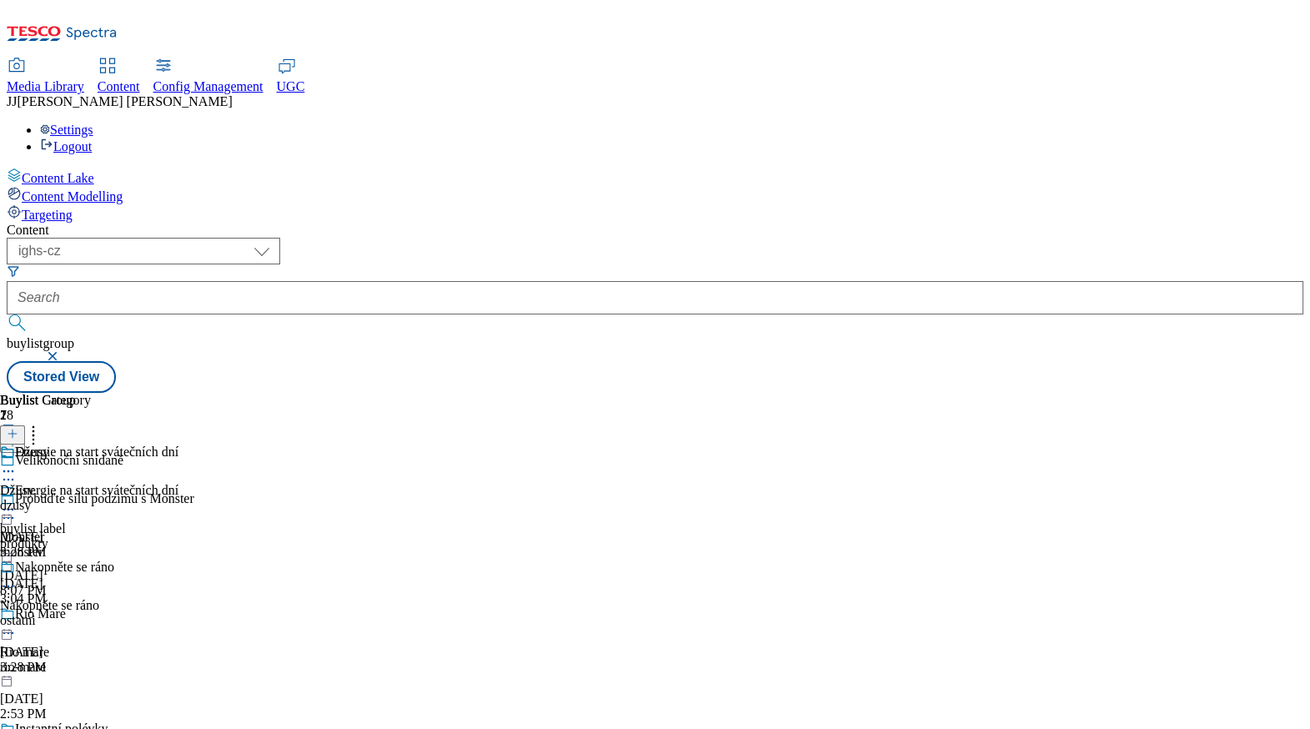
click at [17, 501] on icon at bounding box center [8, 509] width 17 height 17
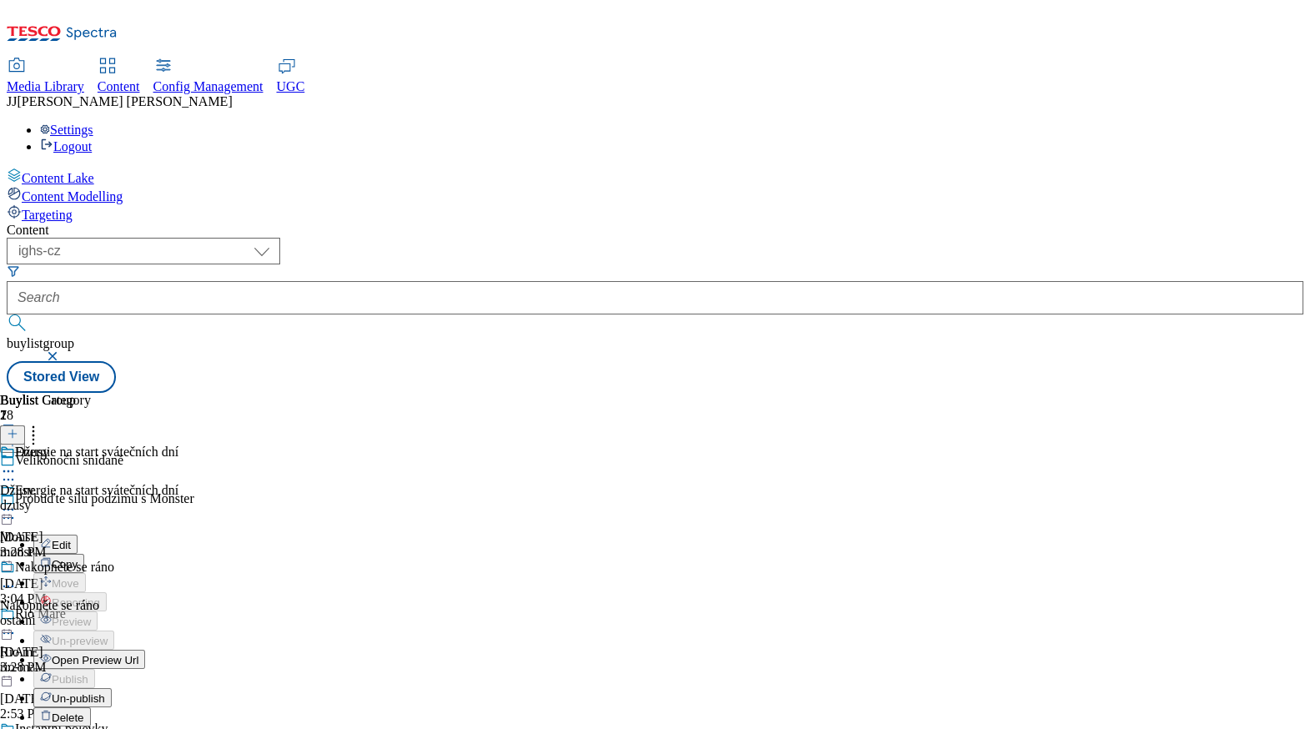
click at [138, 654] on span "Open Preview Url" at bounding box center [95, 660] width 87 height 13
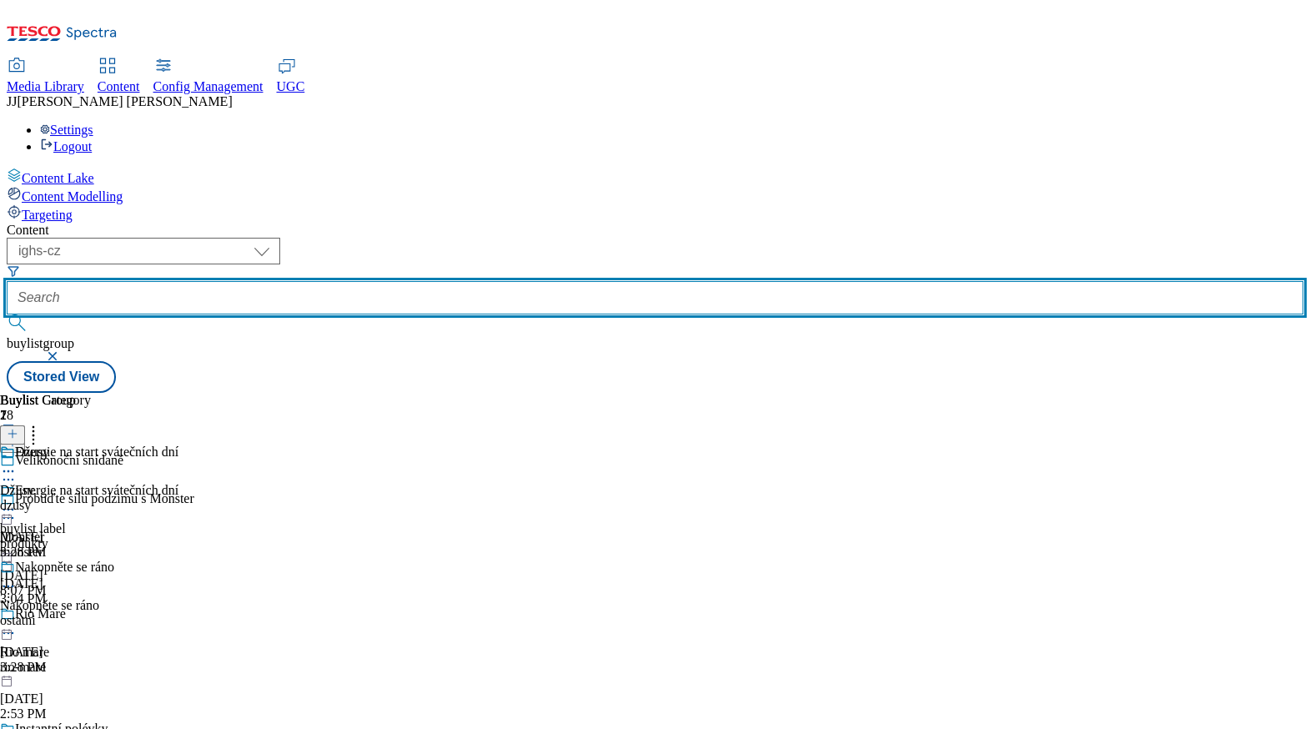
click at [480, 281] on input "text" at bounding box center [655, 297] width 1297 height 33
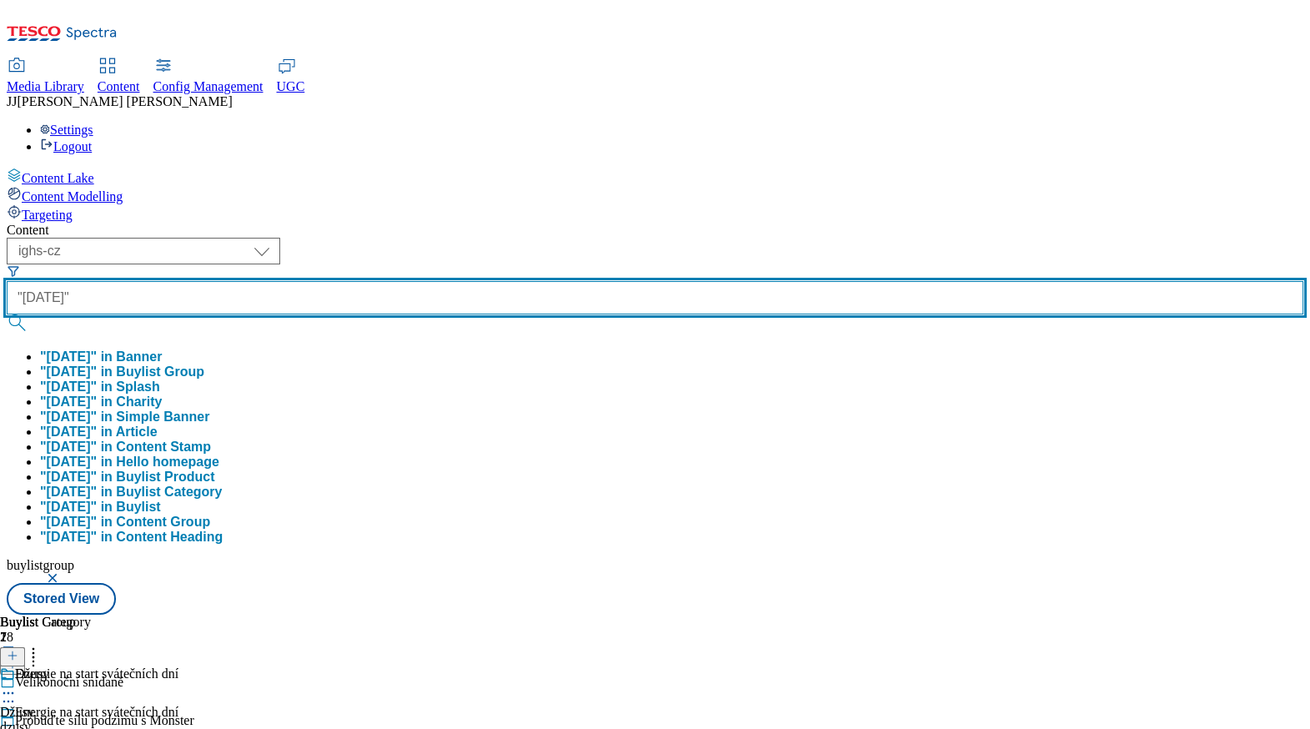
type input ""halloween""
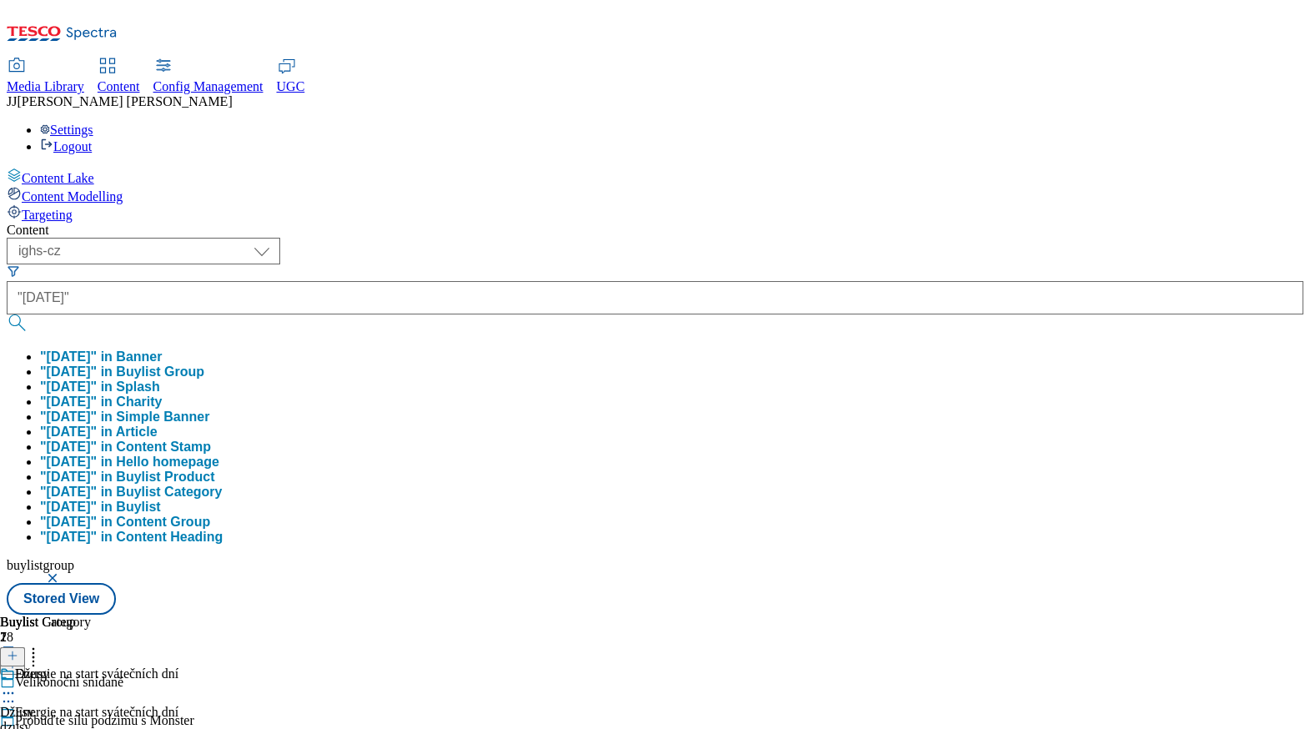
click at [30, 314] on button "submit" at bounding box center [18, 322] width 23 height 17
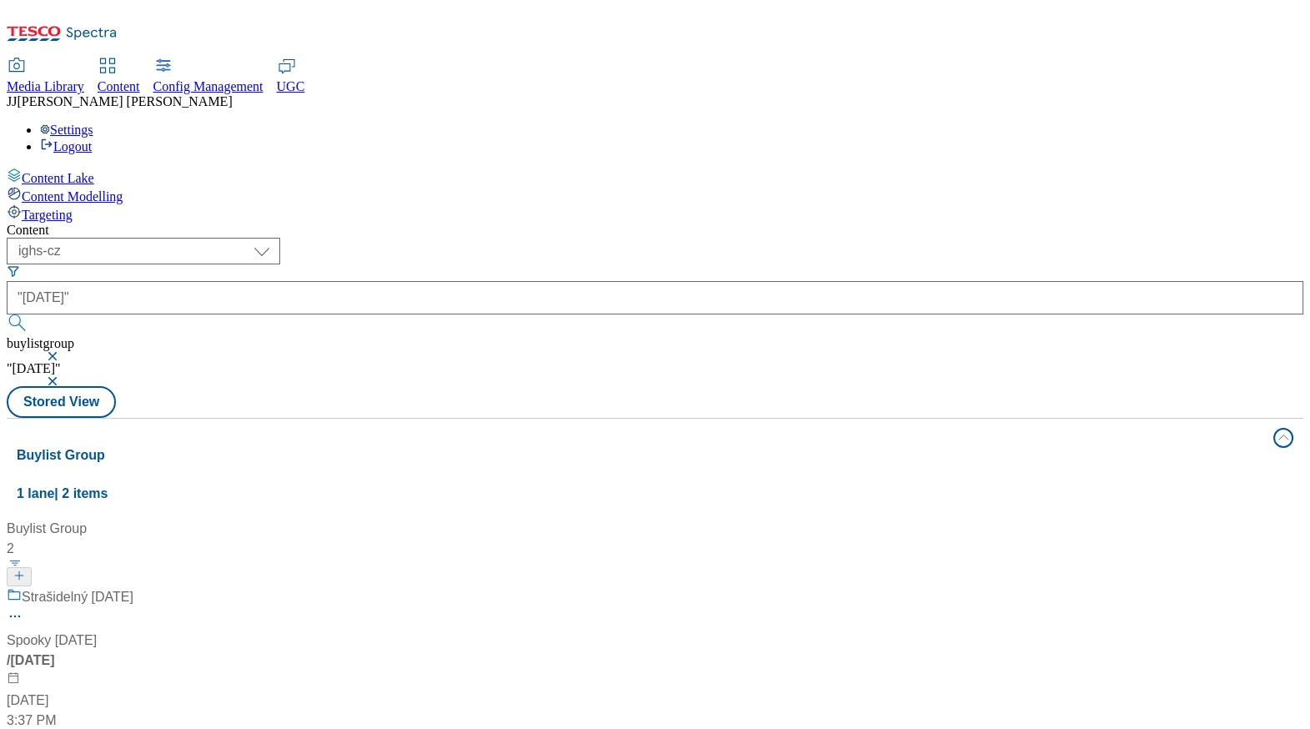
click at [215, 651] on div "/ halloween" at bounding box center [111, 661] width 209 height 20
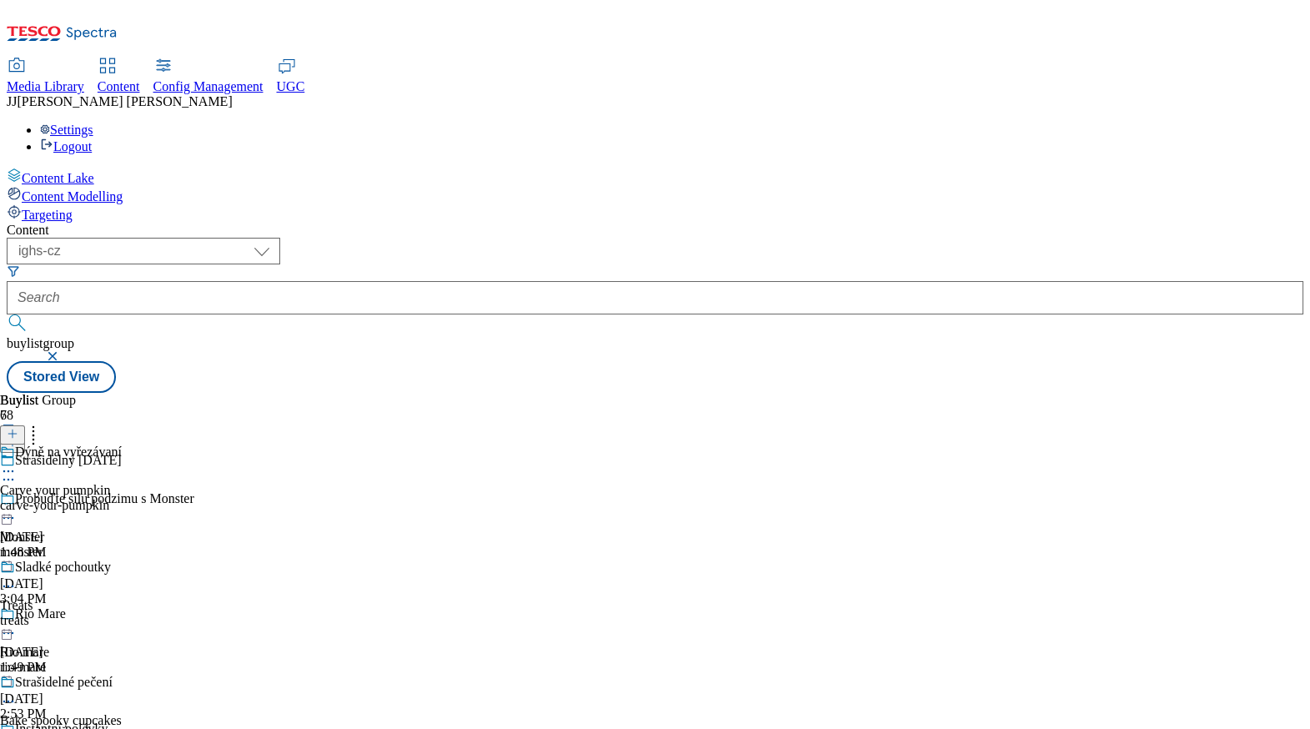
scroll to position [301, 0]
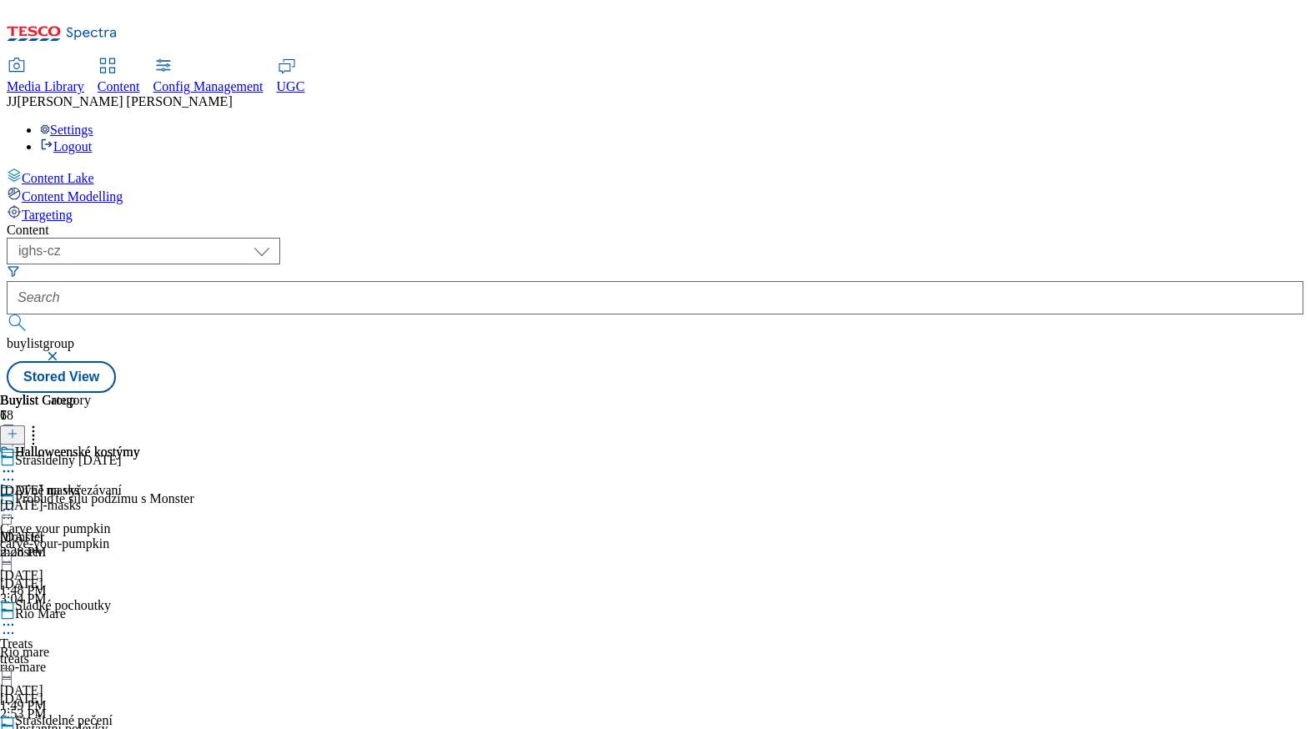
click at [140, 445] on div "Halloweenské kostýmy Halloween masks halloween-masks Oct 10, 2025 2:28 PM" at bounding box center [70, 502] width 140 height 115
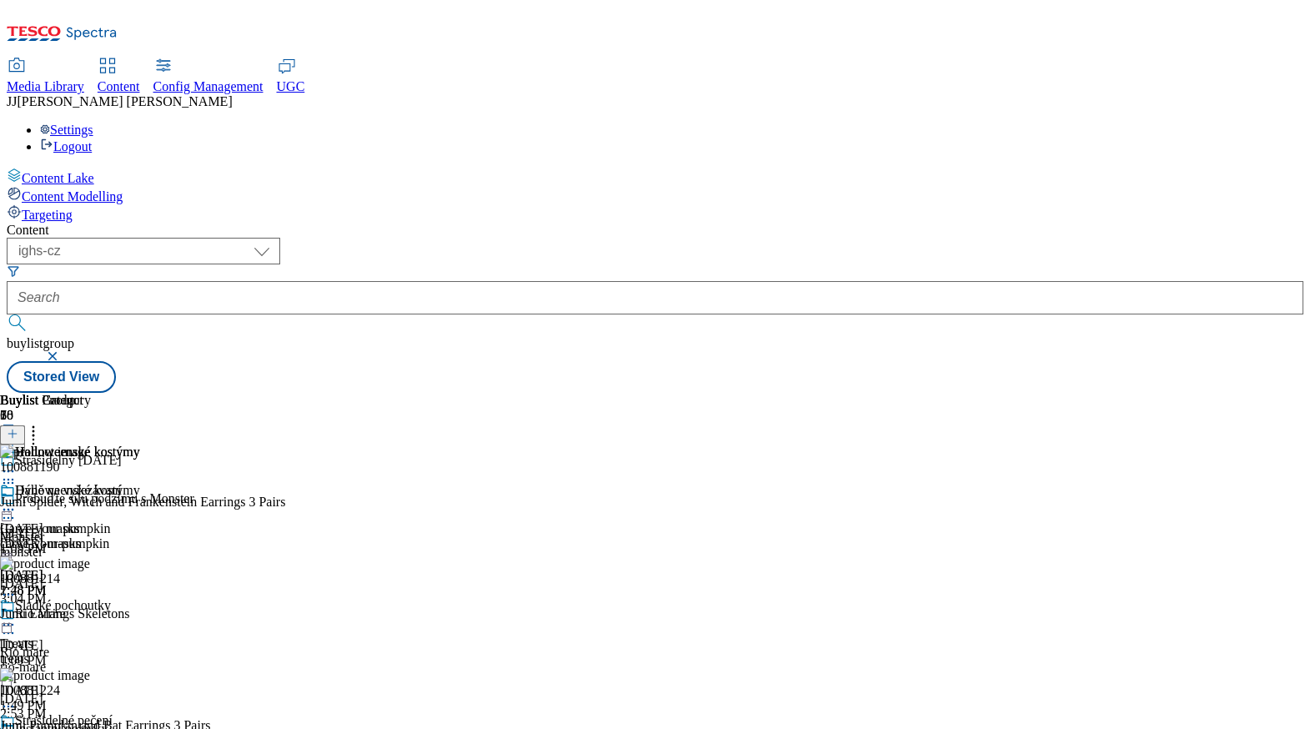
scroll to position [0, 73]
click at [17, 501] on icon at bounding box center [8, 509] width 17 height 17
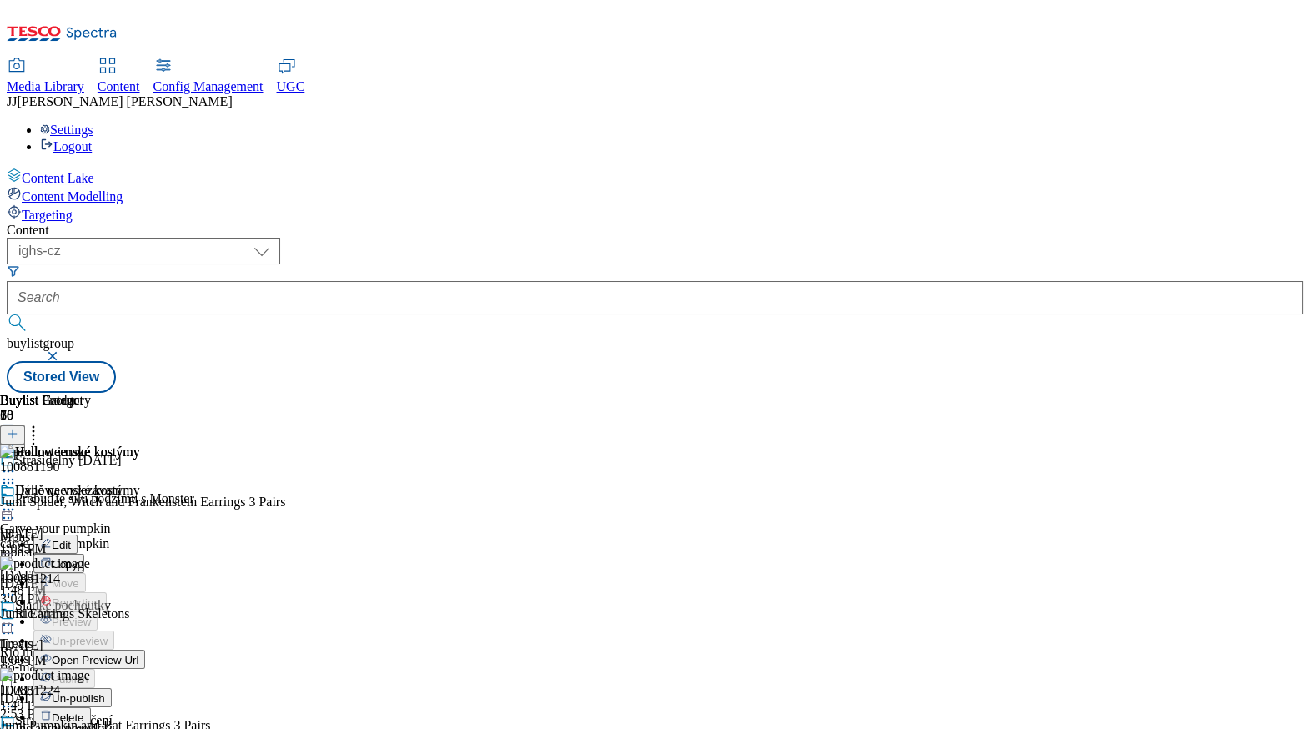
click at [71, 539] on span "Edit" at bounding box center [61, 545] width 19 height 13
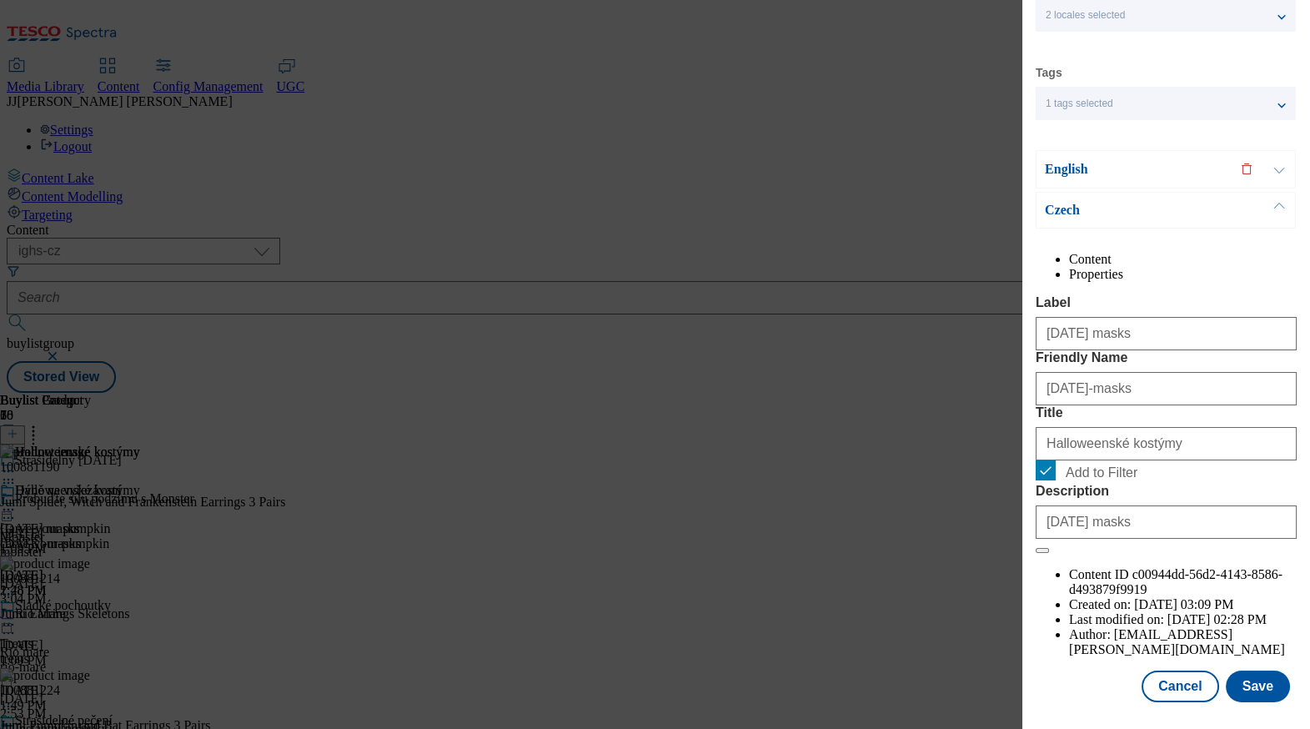
scroll to position [131, 0]
